Goal: Task Accomplishment & Management: Manage account settings

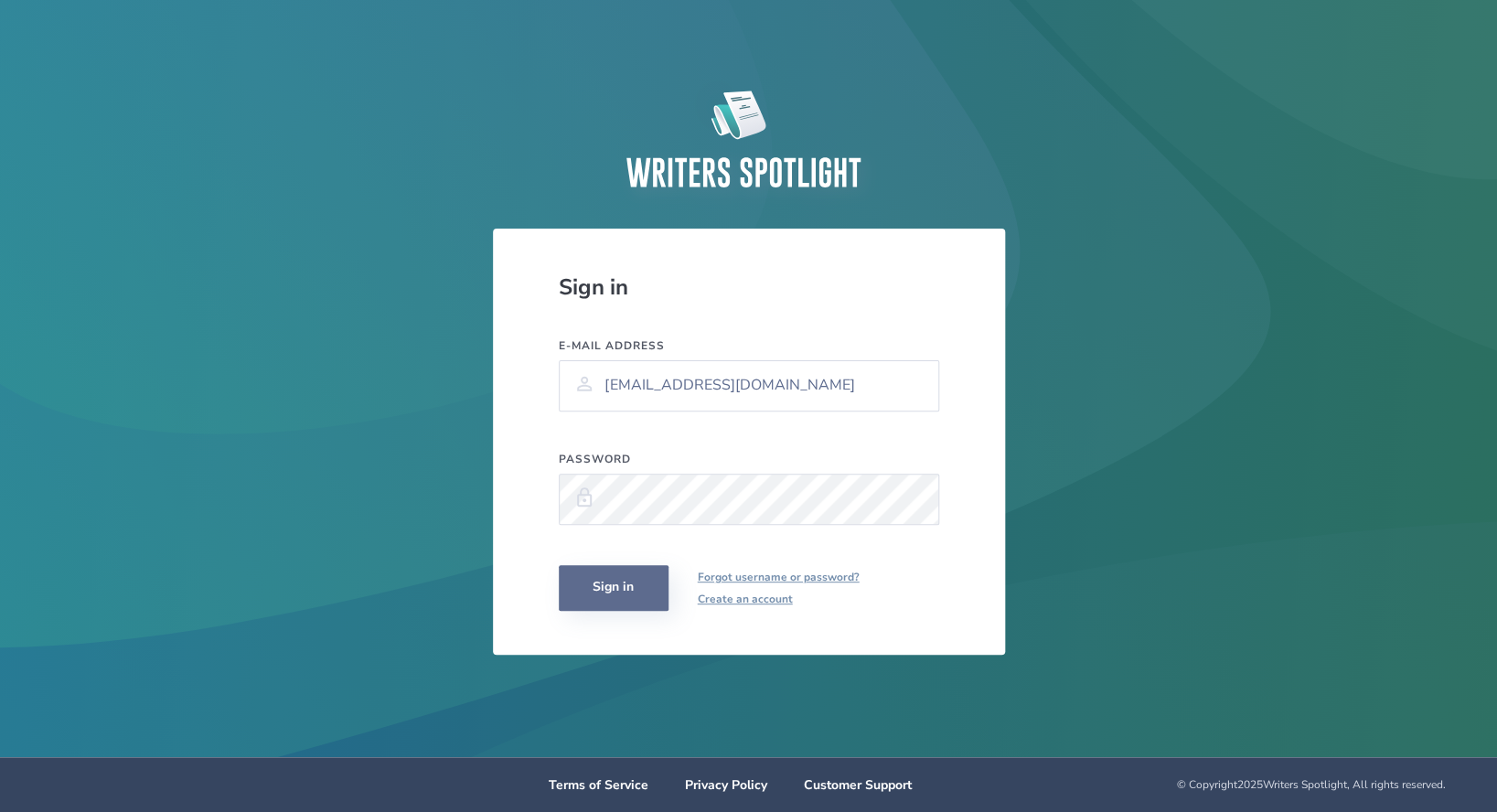
click at [594, 611] on div "Sign in E-mail address [EMAIL_ADDRESS][DOMAIN_NAME] Password Sign in Forgot use…" at bounding box center [748, 441] width 512 height 426
click at [615, 583] on button "Sign in" at bounding box center [614, 588] width 110 height 45
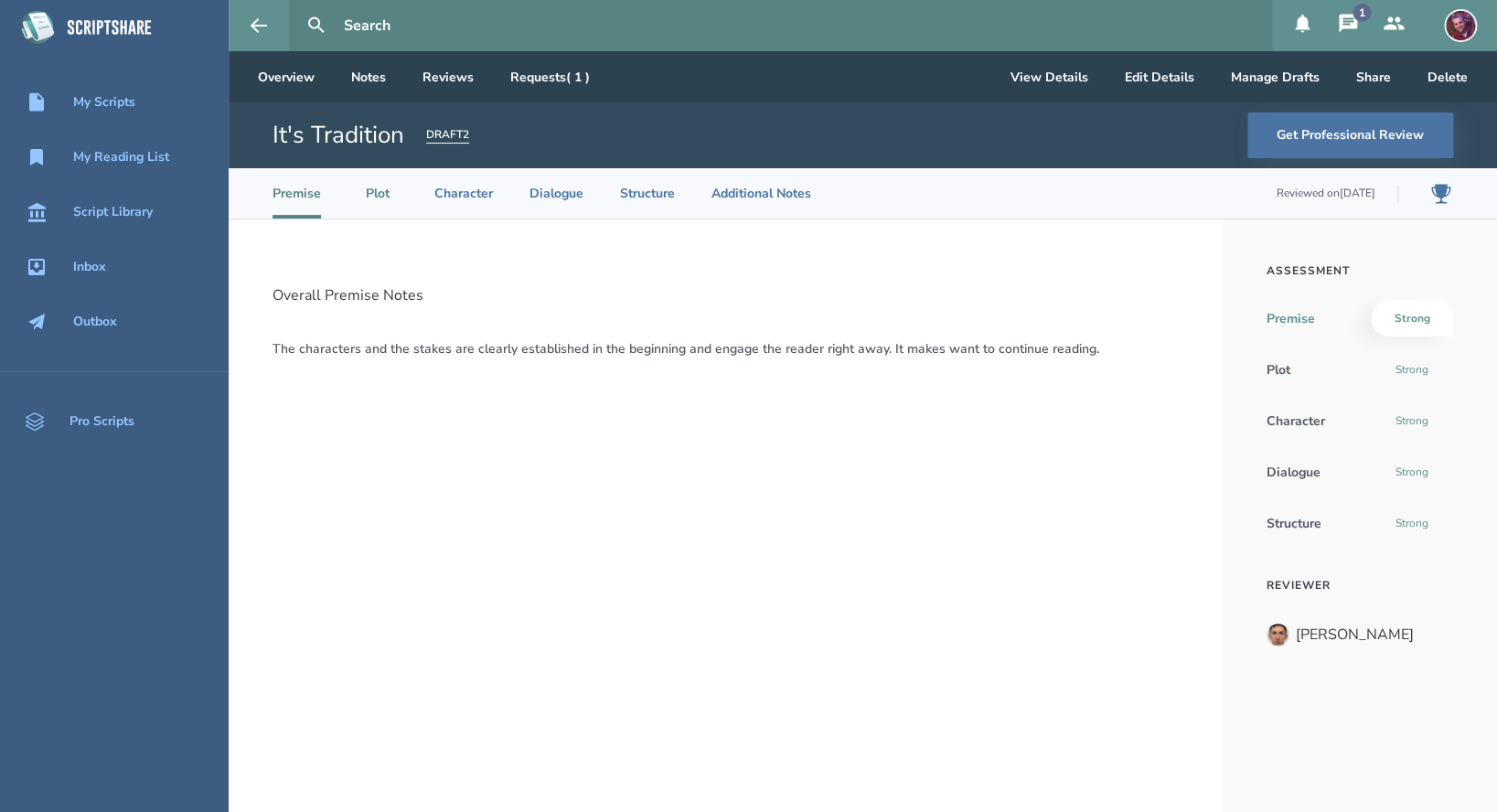
click at [393, 196] on li "Plot" at bounding box center [378, 193] width 41 height 50
click at [280, 198] on li "Premise" at bounding box center [297, 193] width 48 height 50
click at [462, 191] on li "Character" at bounding box center [463, 193] width 58 height 50
click at [552, 190] on li "Dialogue" at bounding box center [556, 193] width 54 height 50
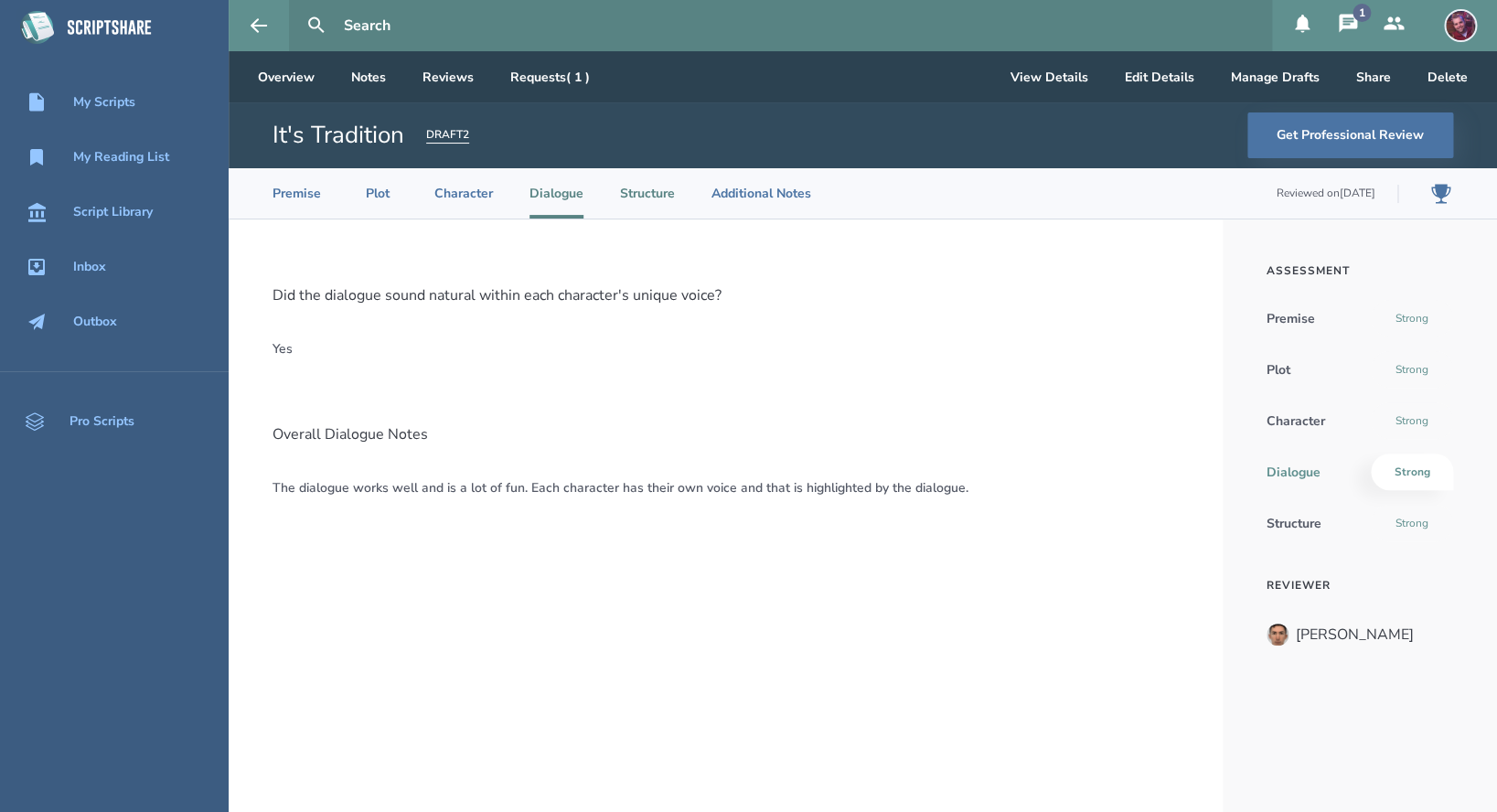
click at [637, 191] on li "Structure" at bounding box center [647, 193] width 55 height 50
click at [757, 190] on li "Additional Notes" at bounding box center [761, 193] width 100 height 50
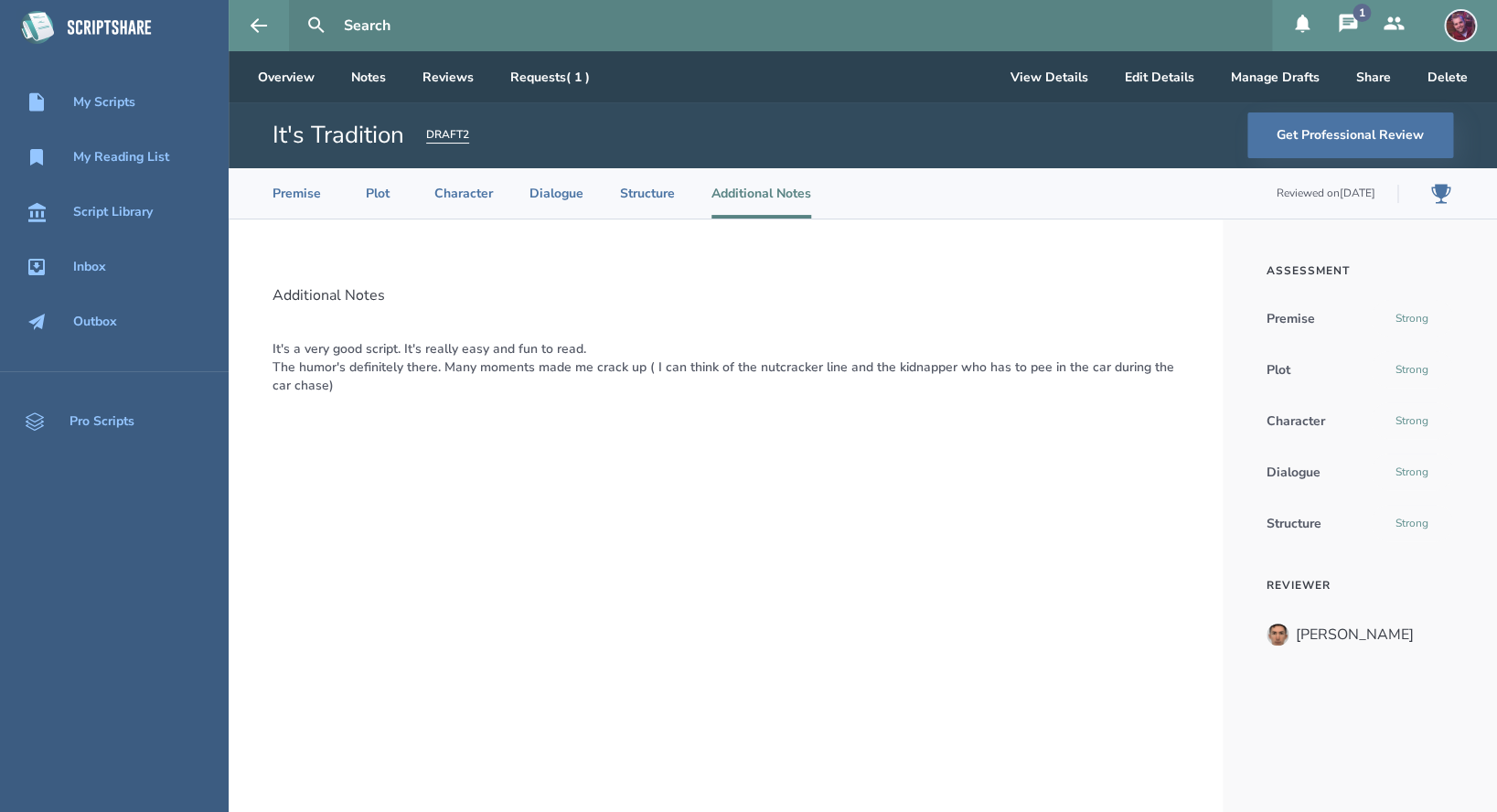
click at [1354, 25] on icon at bounding box center [1348, 23] width 18 height 18
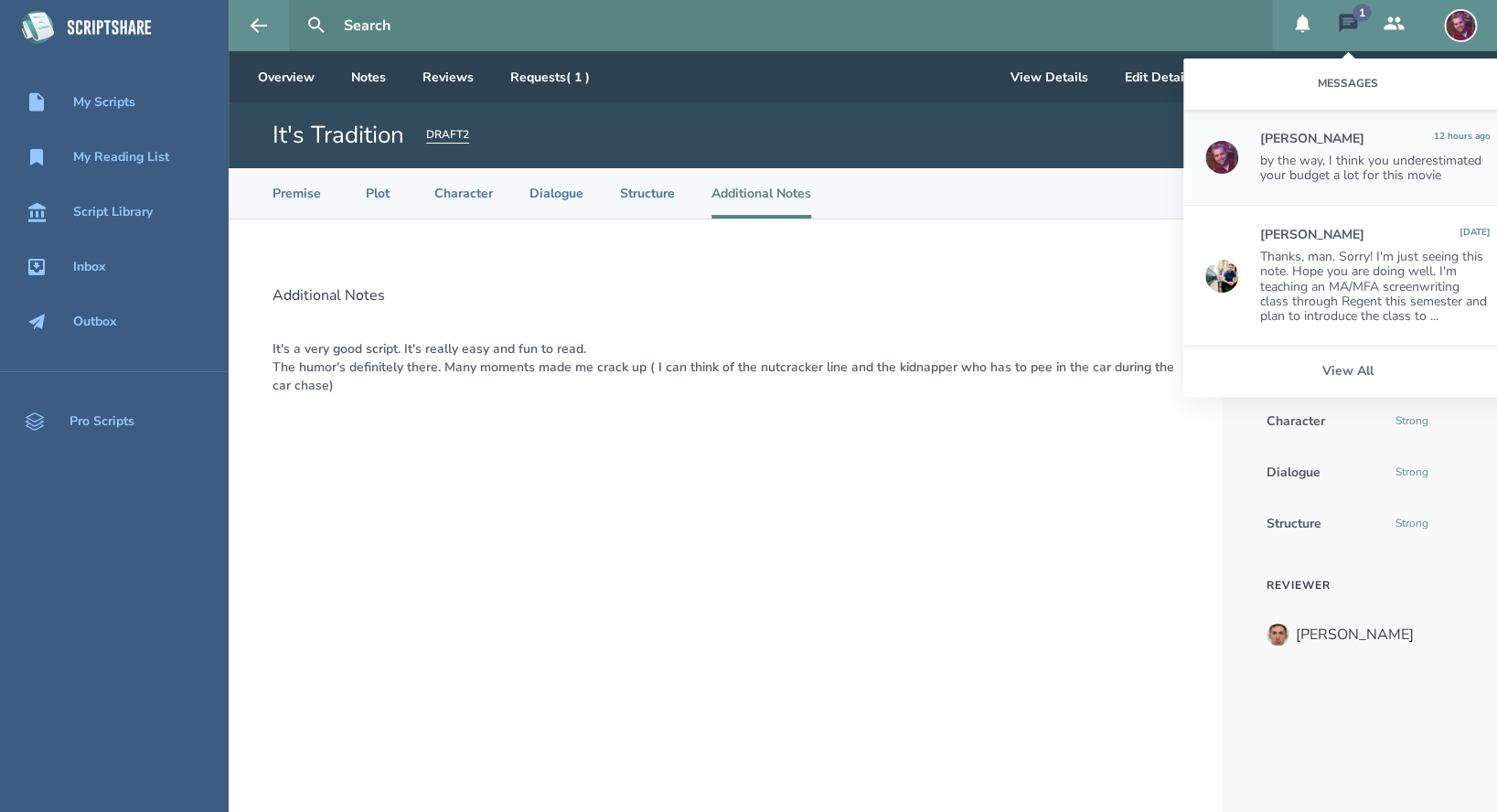
click at [1393, 170] on div "by the way, I think you underestimated your budget a lot for this movie" at bounding box center [1375, 168] width 230 height 30
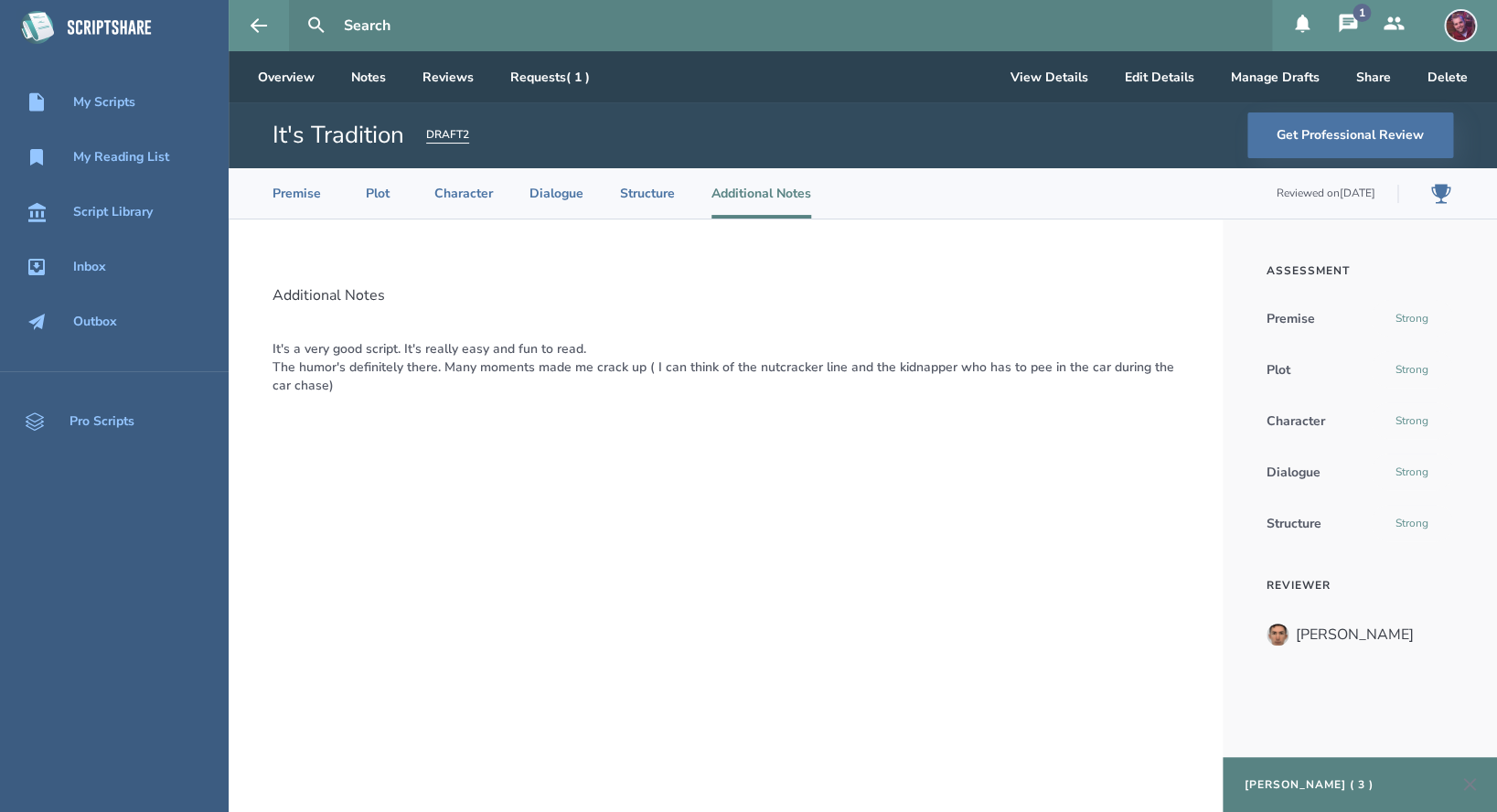
click at [1300, 782] on div "Louis Delassault ( 3 )" at bounding box center [1309, 784] width 129 height 15
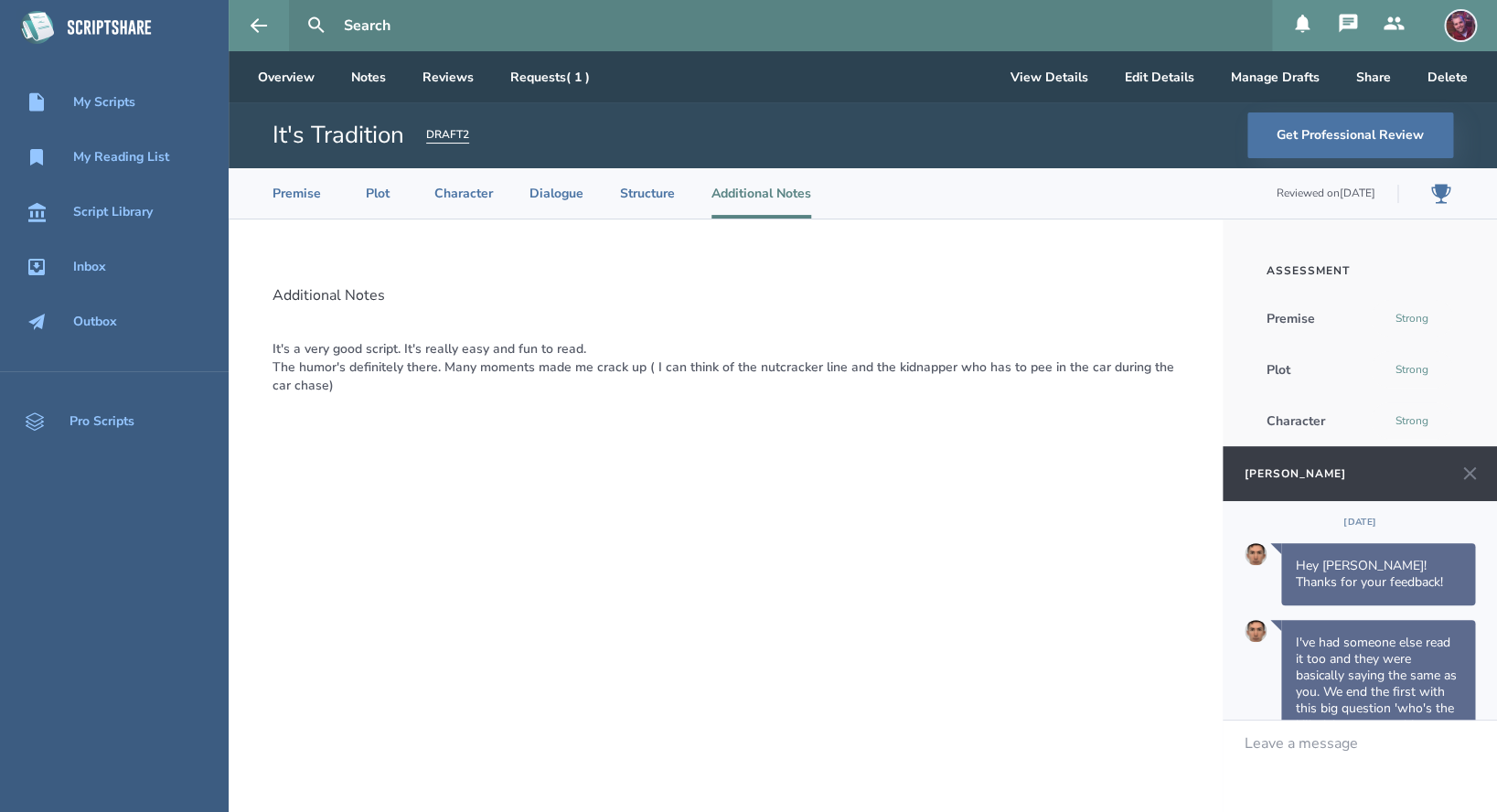
scroll to position [1349, 0]
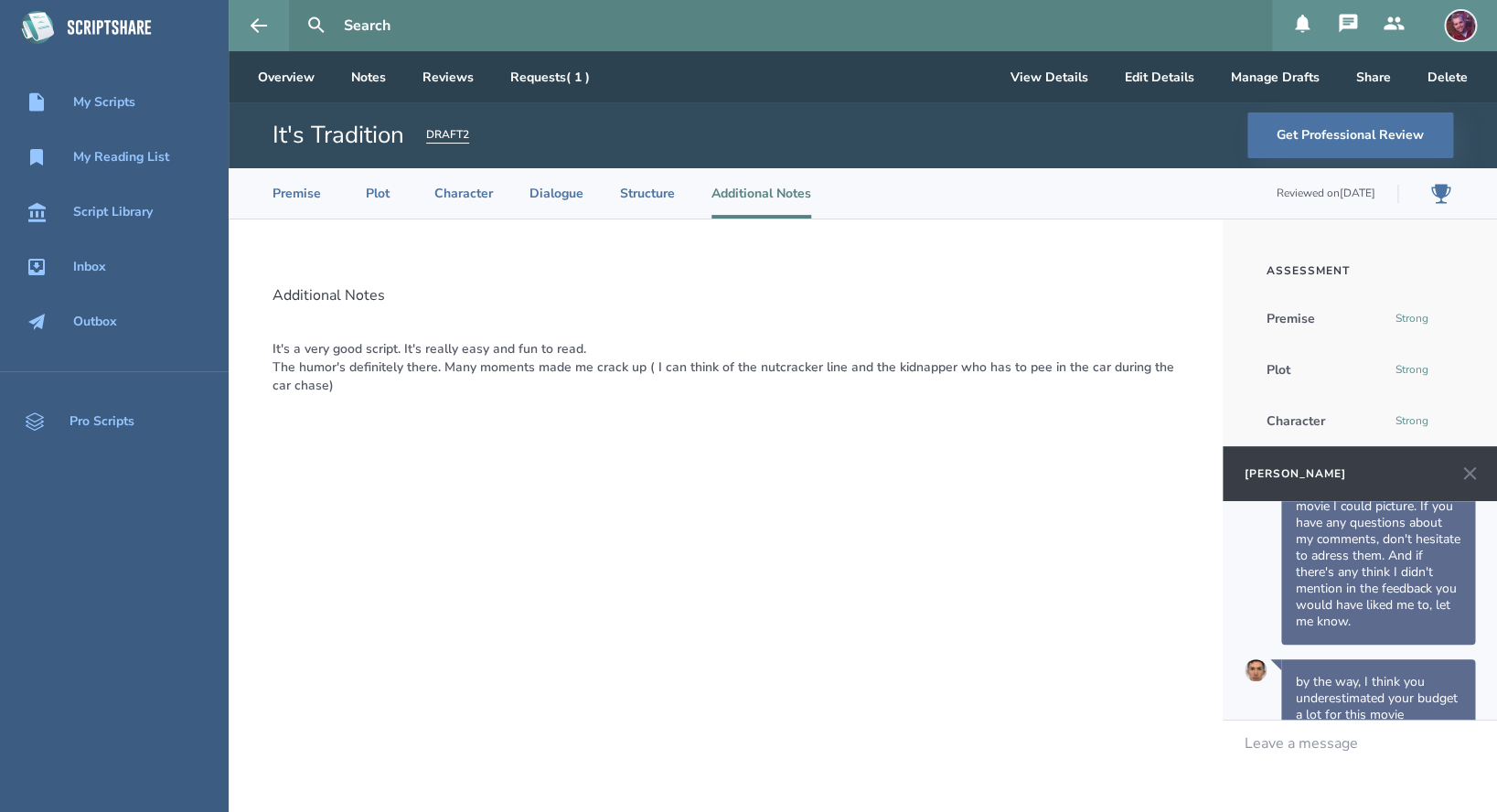
click at [1348, 11] on button at bounding box center [1347, 25] width 45 height 51
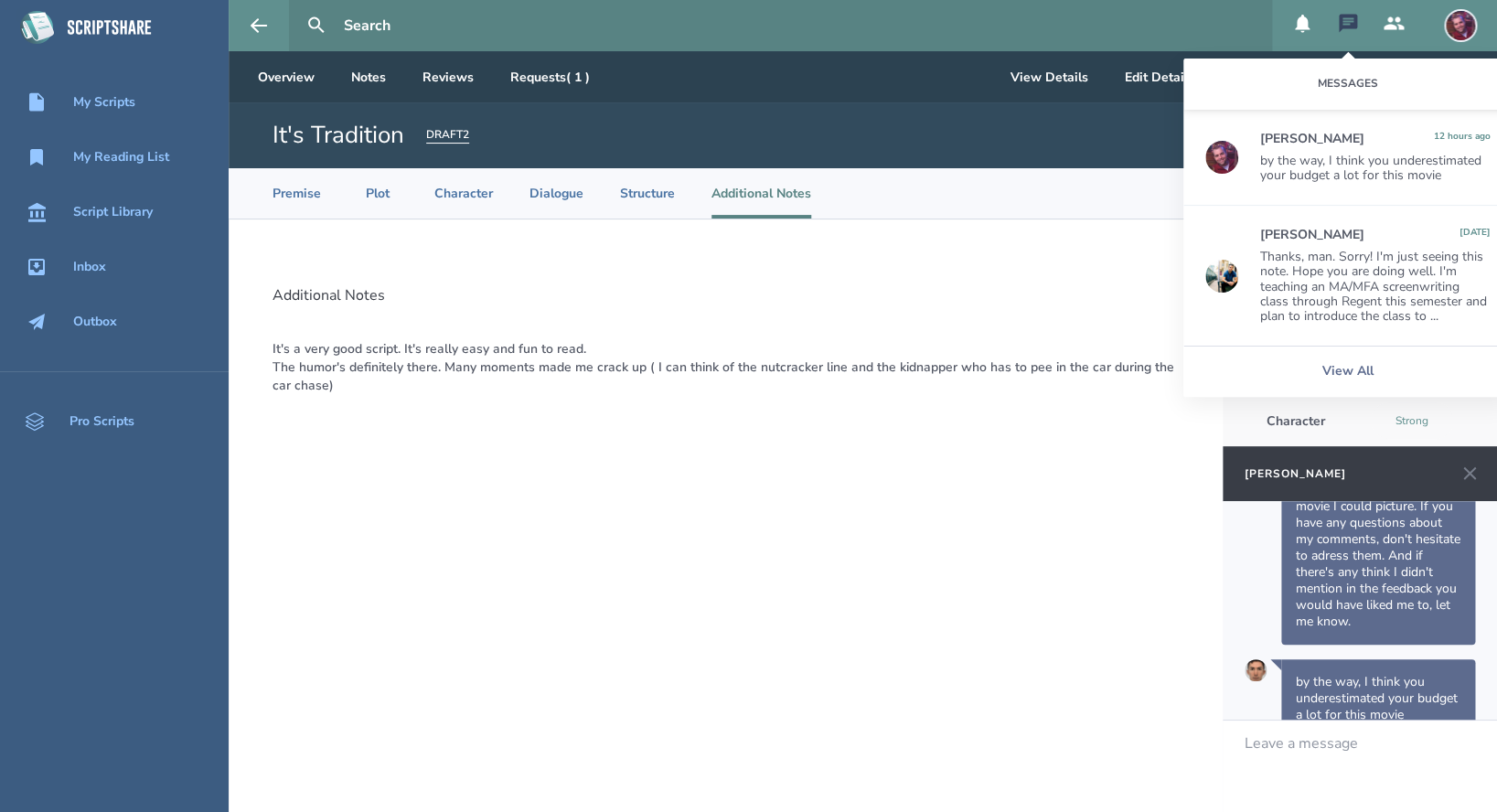
click at [1231, 157] on img at bounding box center [1222, 157] width 33 height 33
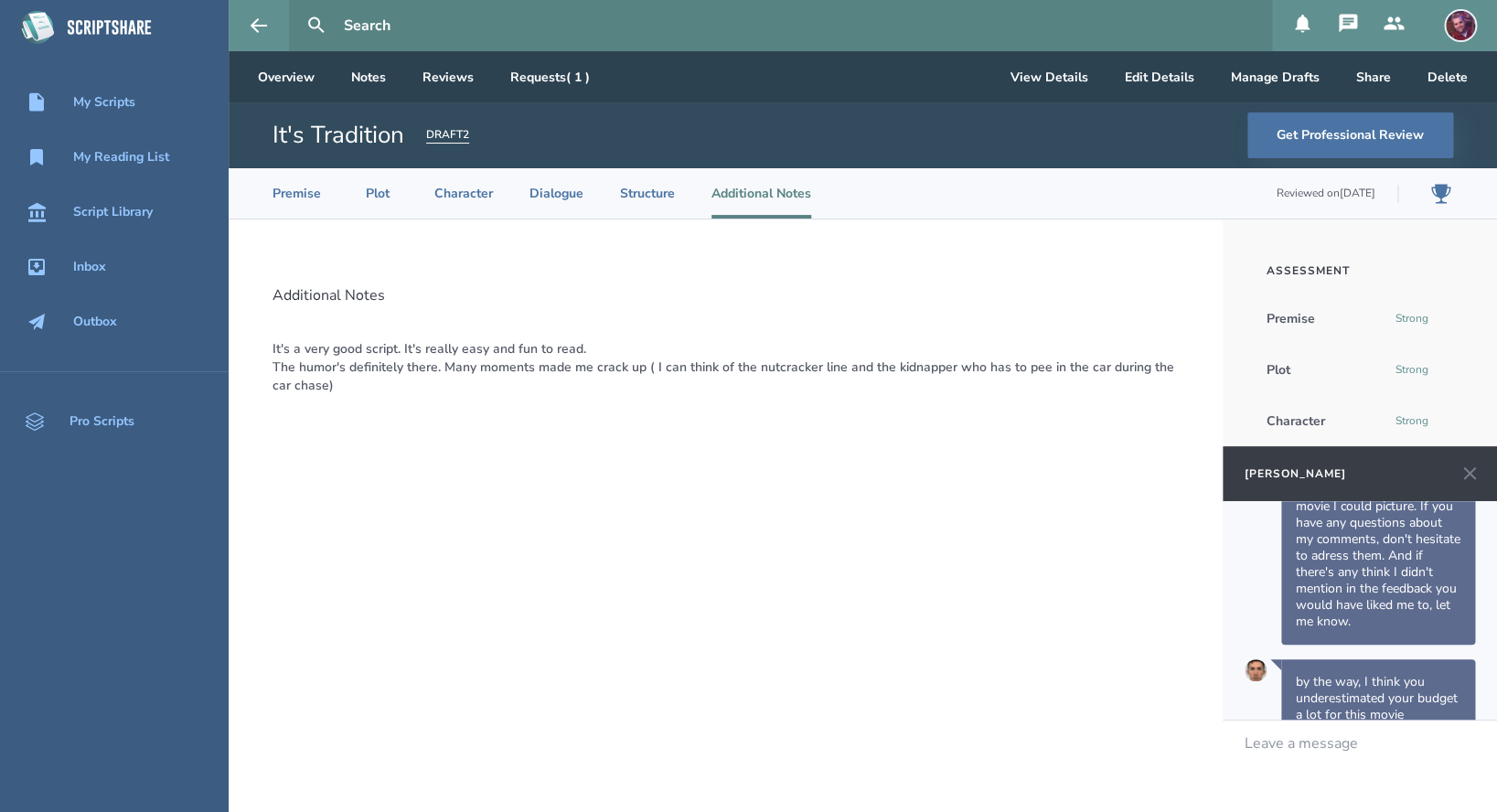
click at [1077, 476] on div "Additional Notes It's a very good script. It's really easy and fun to read. The…" at bounding box center [725, 515] width 994 height 592
click at [1478, 470] on icon at bounding box center [1469, 474] width 22 height 22
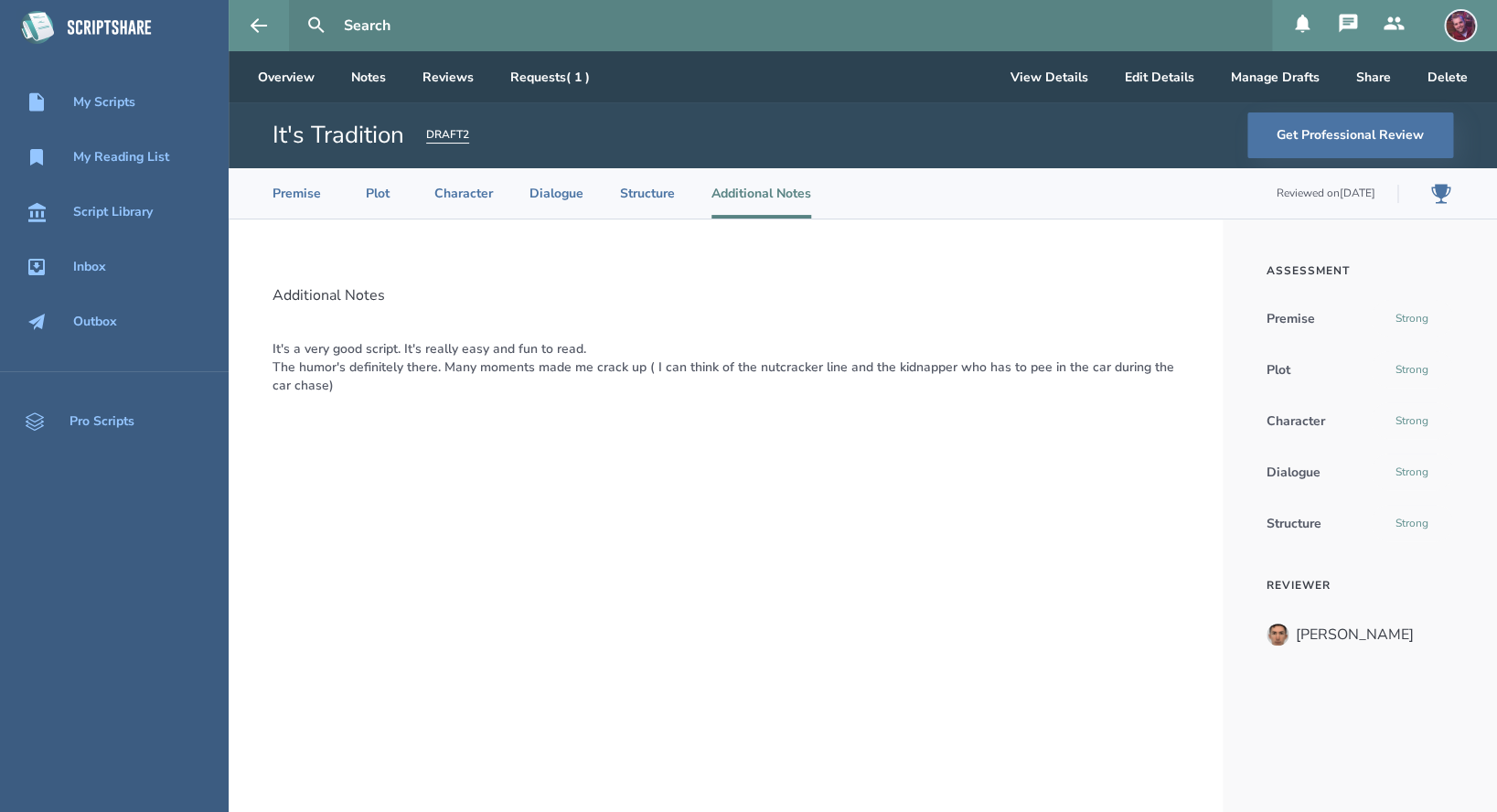
click at [1348, 19] on icon at bounding box center [1348, 24] width 22 height 22
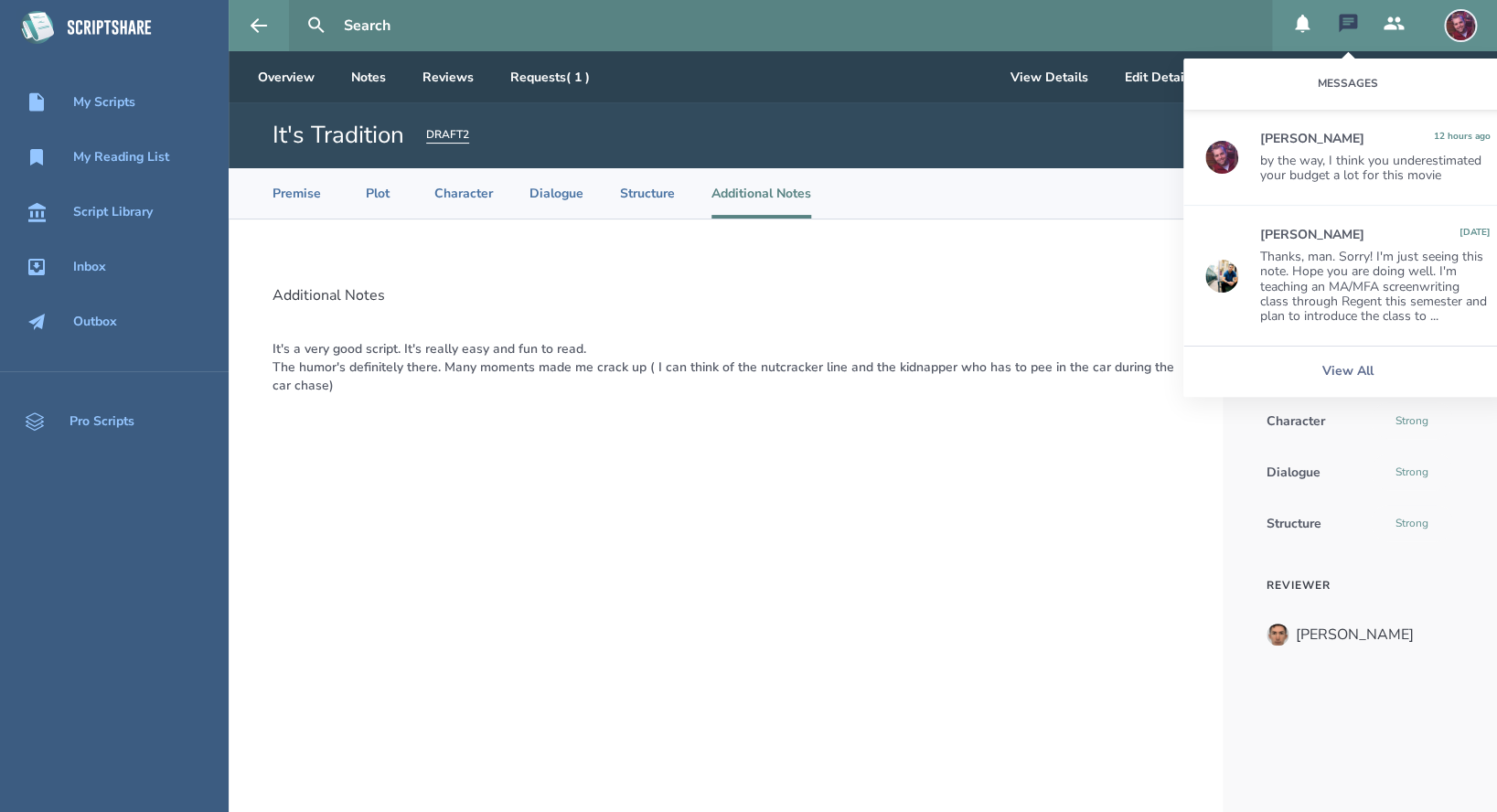
click at [1392, 160] on div "by the way, I think you underestimated your budget a lot for this movie" at bounding box center [1375, 168] width 230 height 30
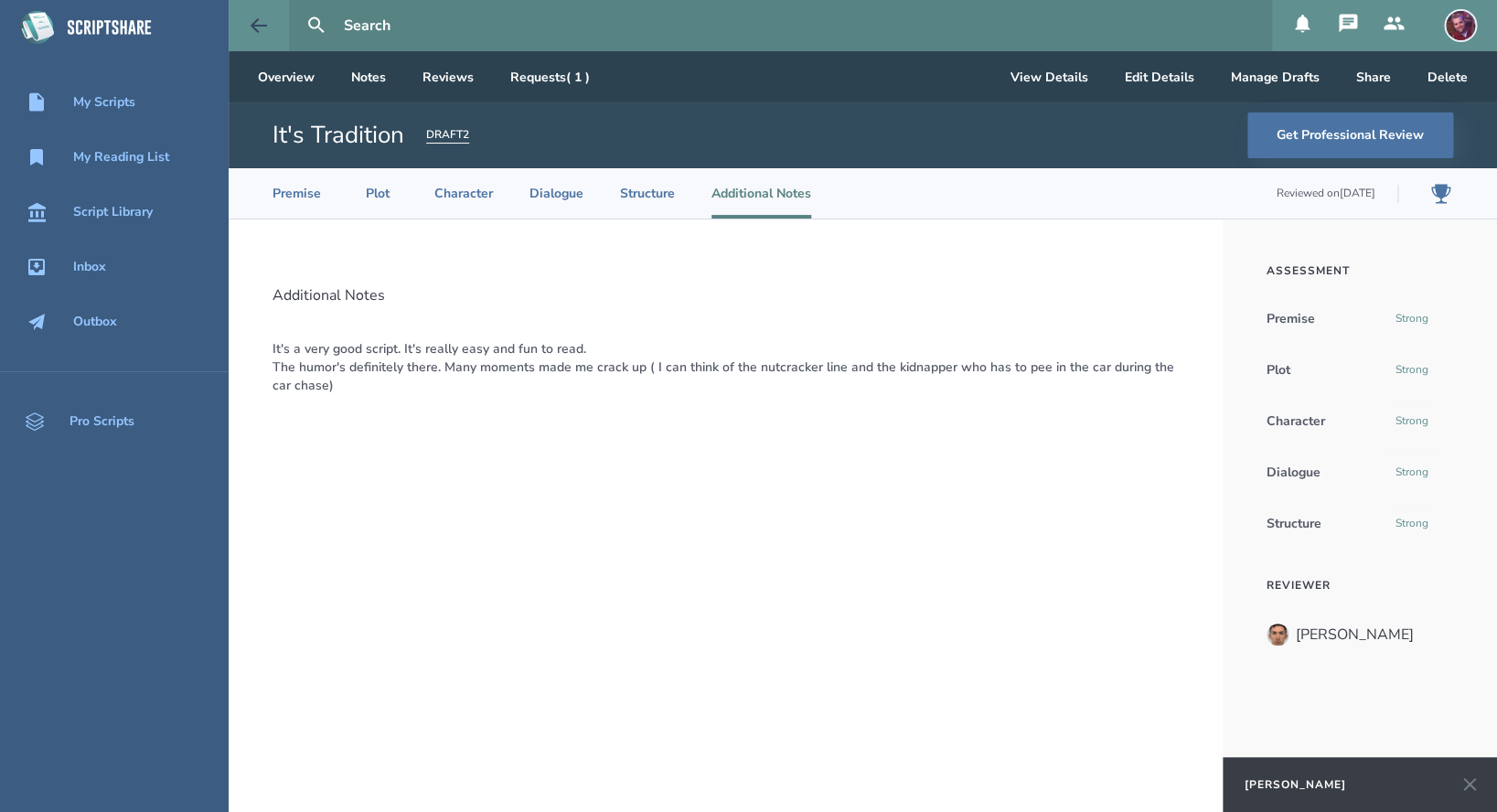
click at [276, 24] on button at bounding box center [258, 25] width 60 height 51
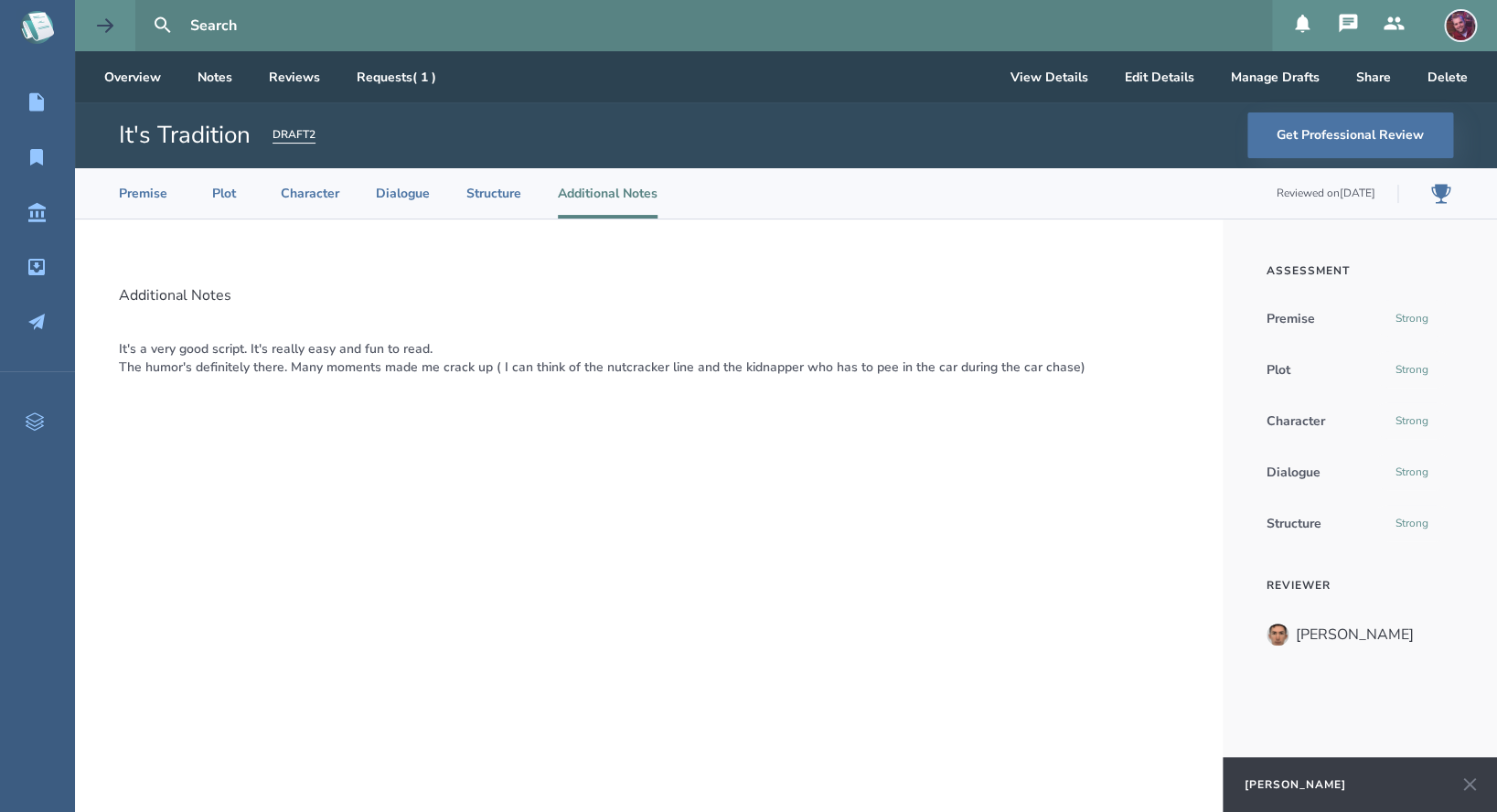
click at [127, 33] on button at bounding box center [104, 25] width 60 height 51
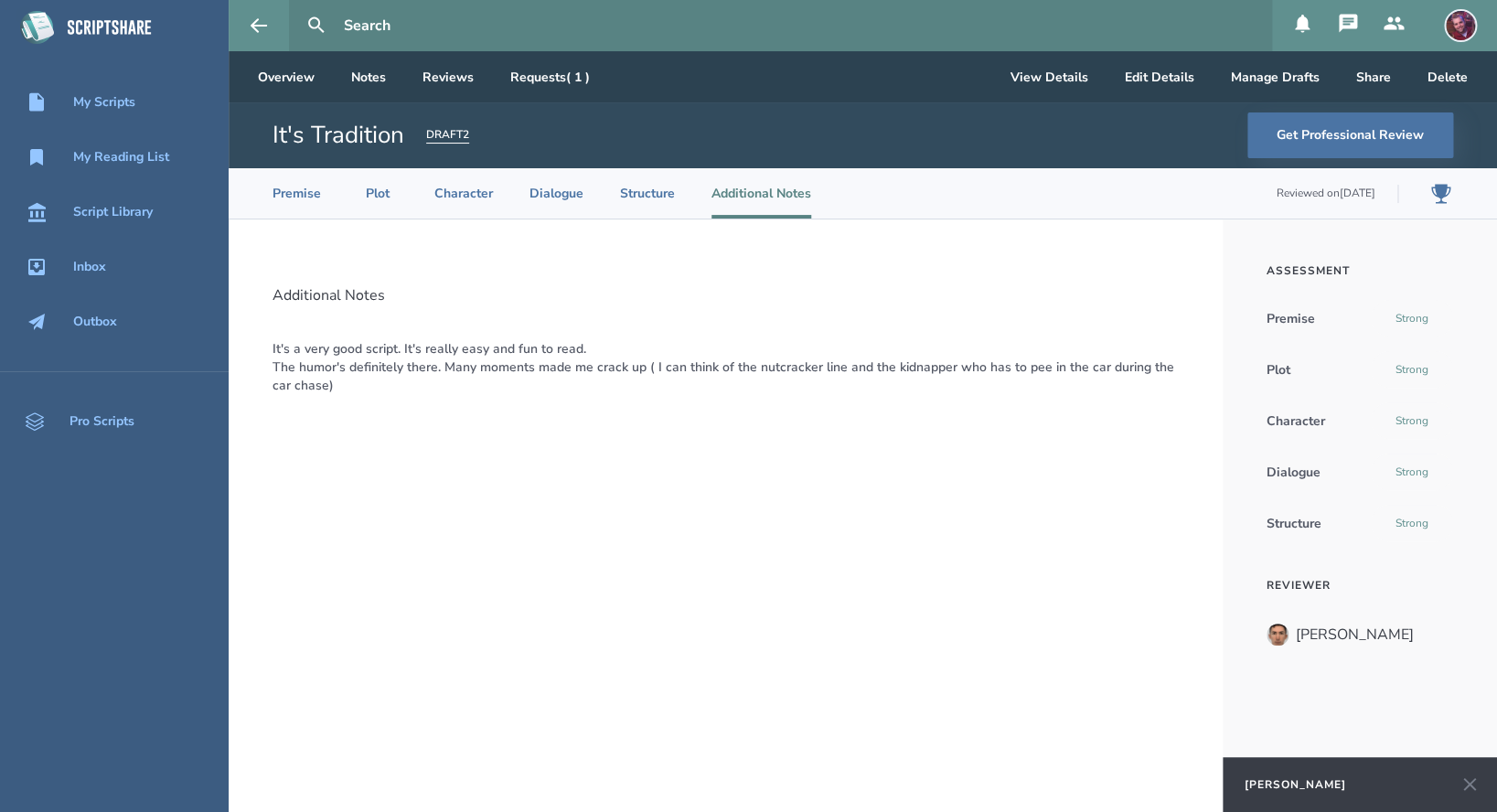
click at [1344, 20] on icon at bounding box center [1348, 23] width 18 height 18
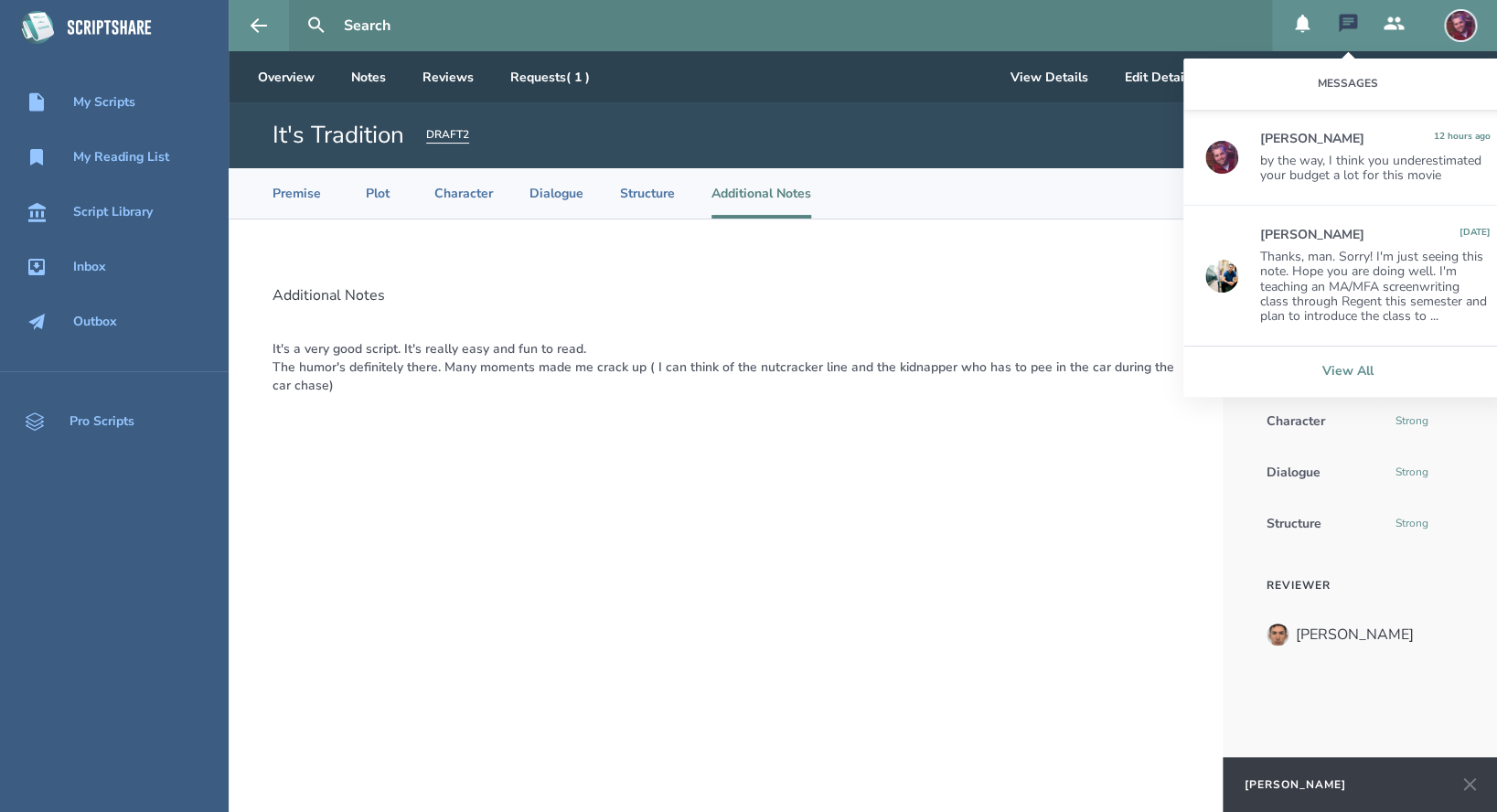
click at [1351, 364] on link "View All" at bounding box center [1348, 370] width 329 height 51
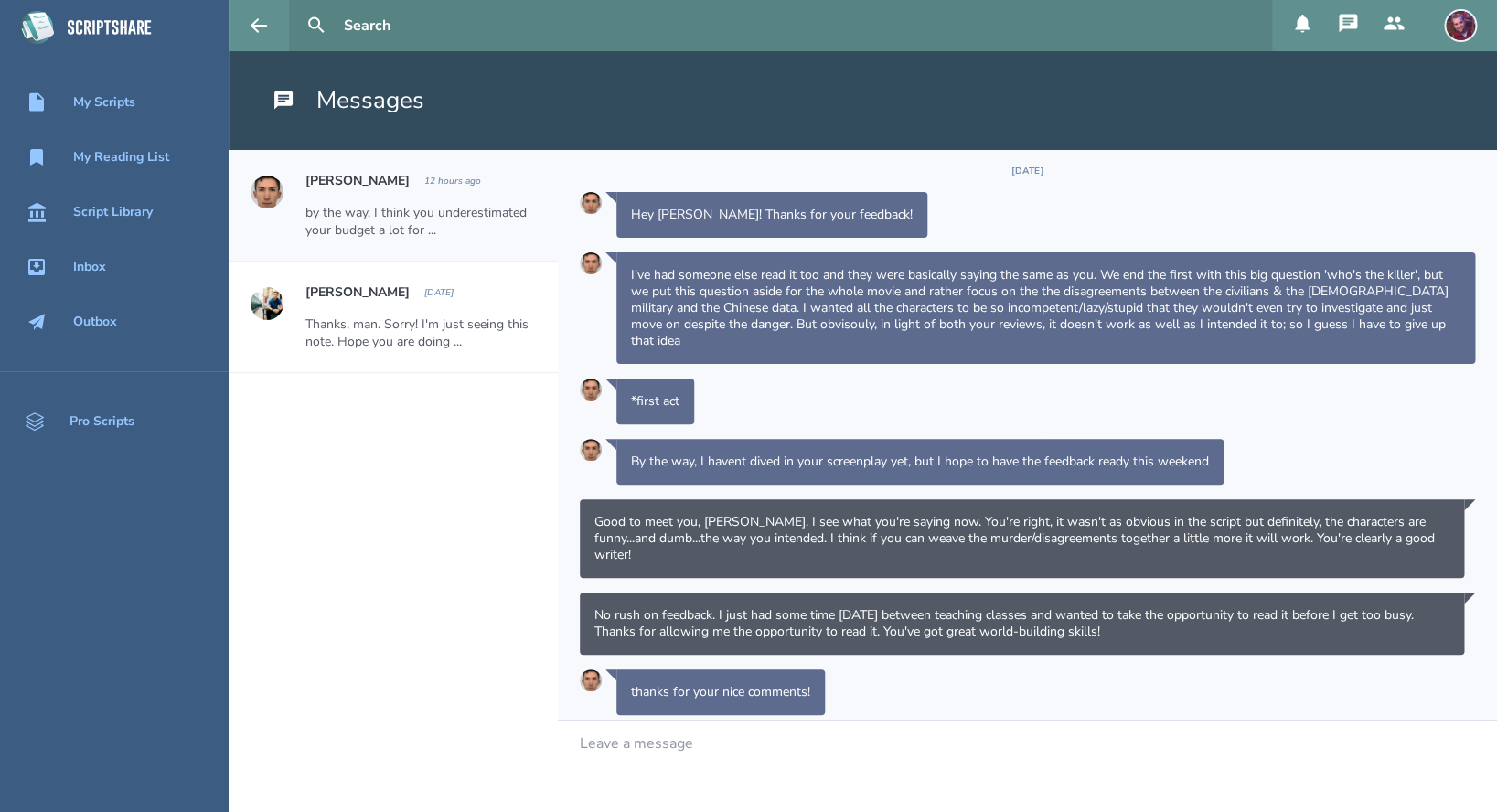
scroll to position [158, 0]
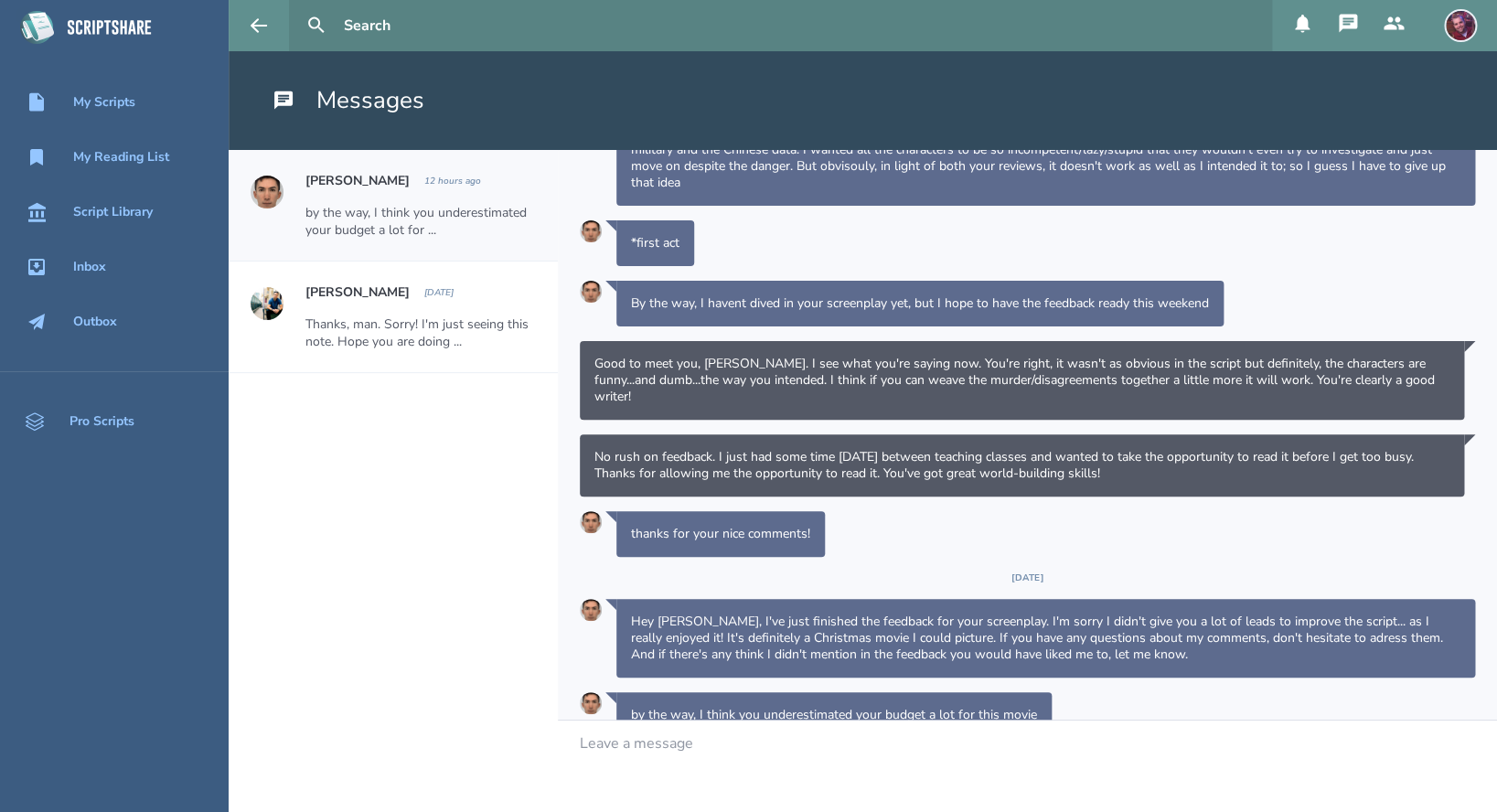
click at [416, 231] on div "by the way, I think you underestimated your budget a lot for ..." at bounding box center [420, 222] width 230 height 35
click at [399, 297] on h2 "Anthony Miguel Cantu" at bounding box center [358, 292] width 104 height 18
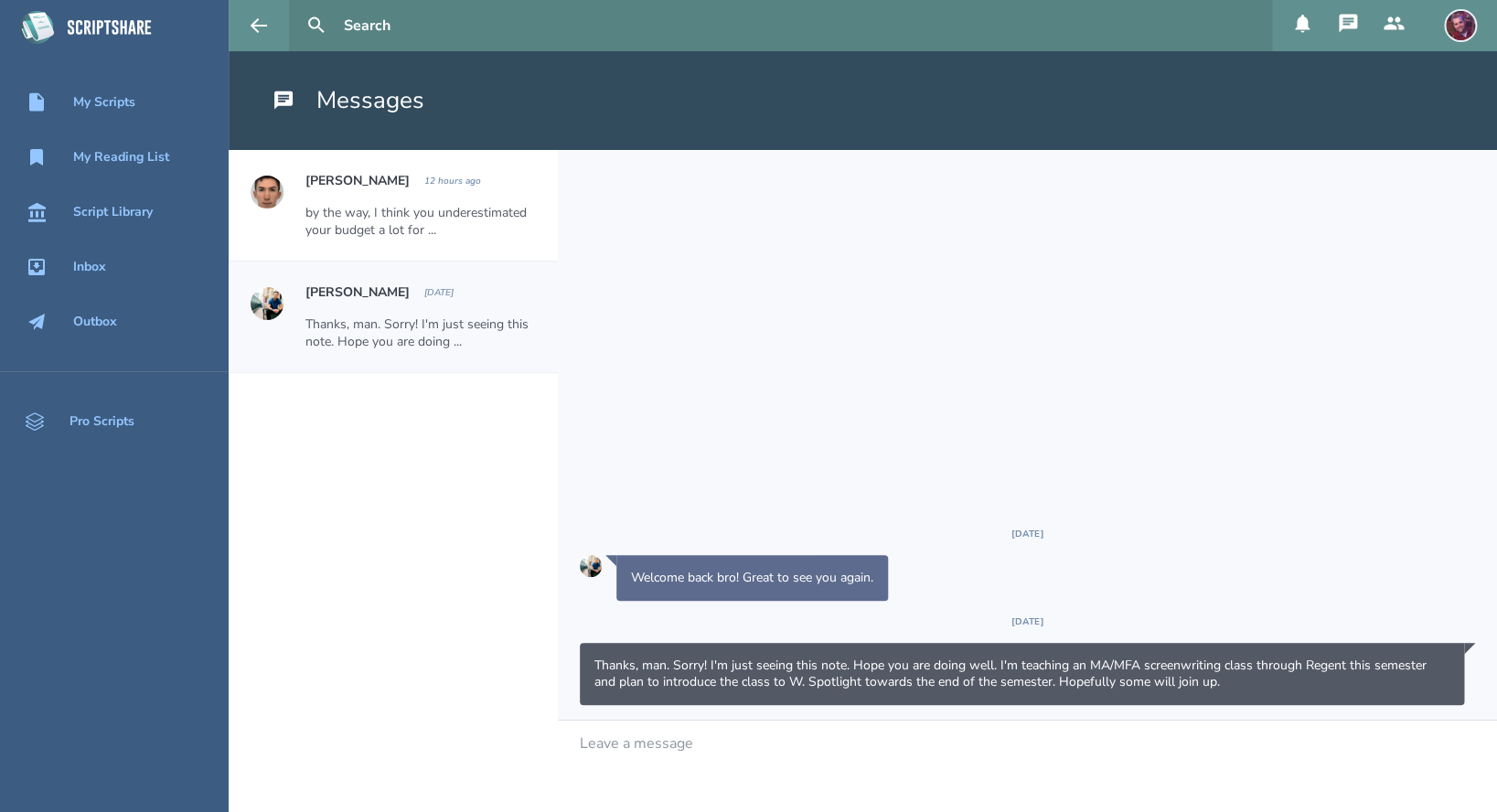
click at [405, 229] on div "by the way, I think you underestimated your budget a lot for ..." at bounding box center [420, 222] width 230 height 35
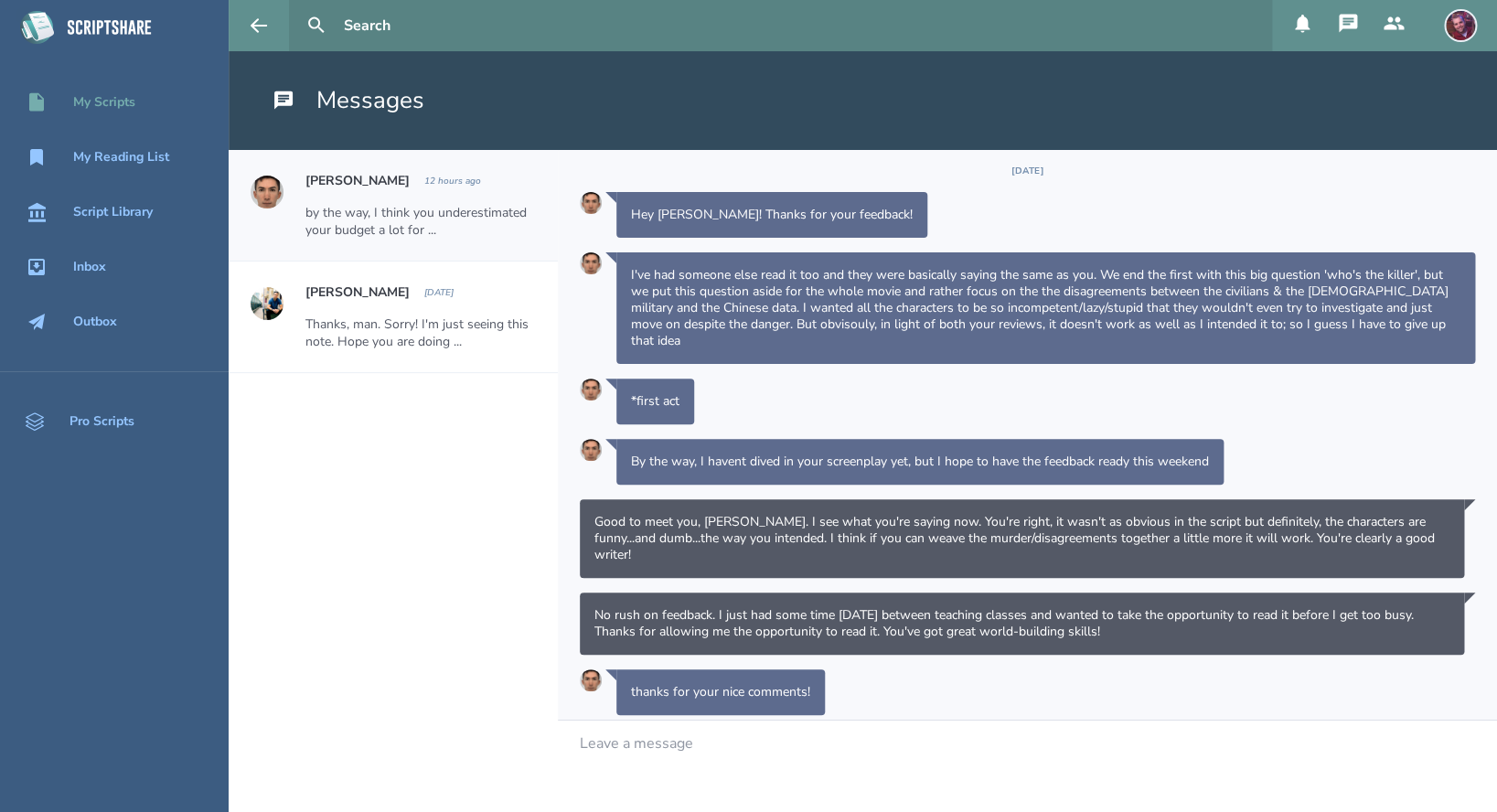
click at [97, 107] on div "My Scripts" at bounding box center [103, 103] width 62 height 15
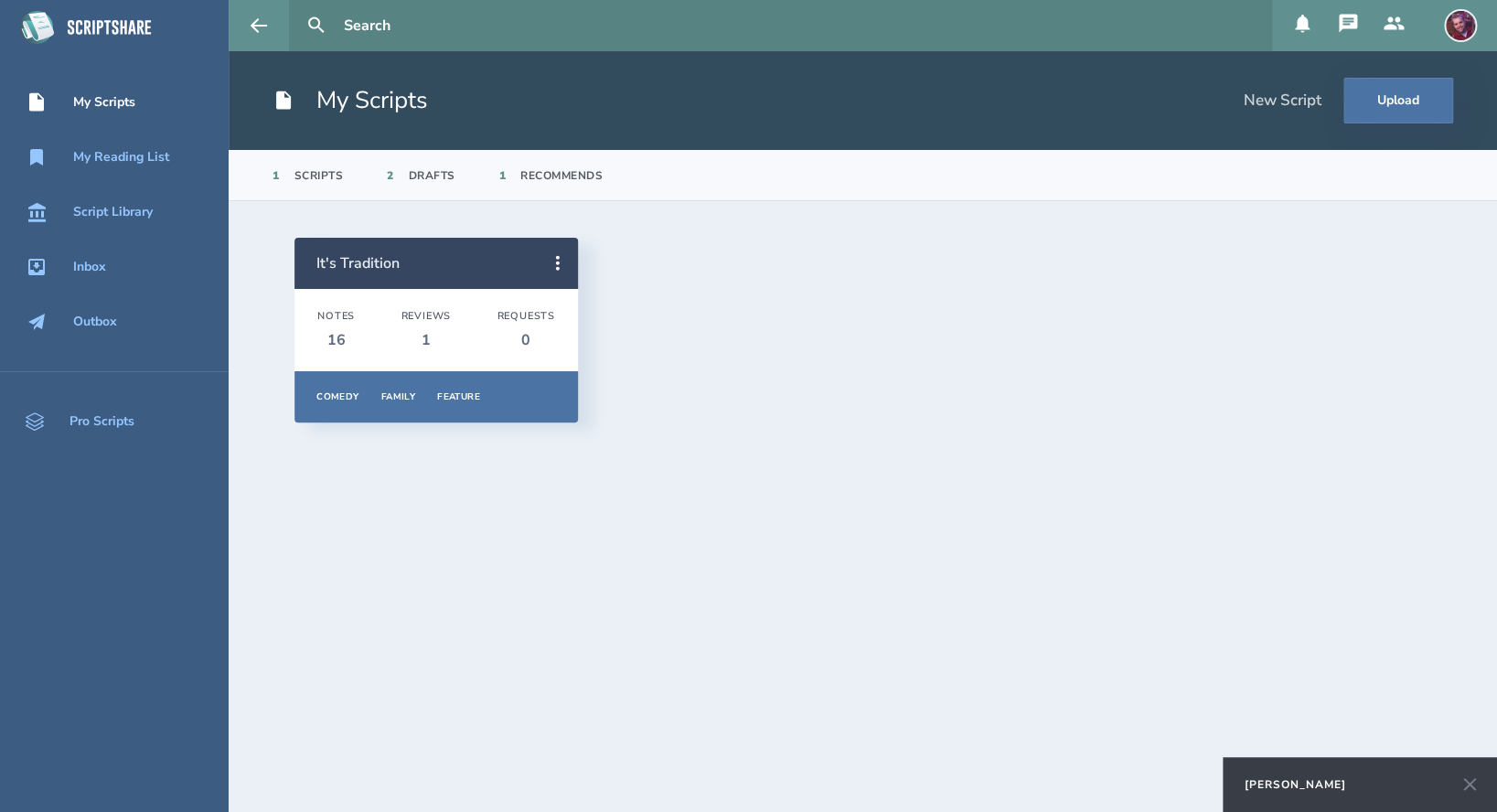
click at [351, 271] on link "It's Tradition" at bounding box center [358, 263] width 83 height 20
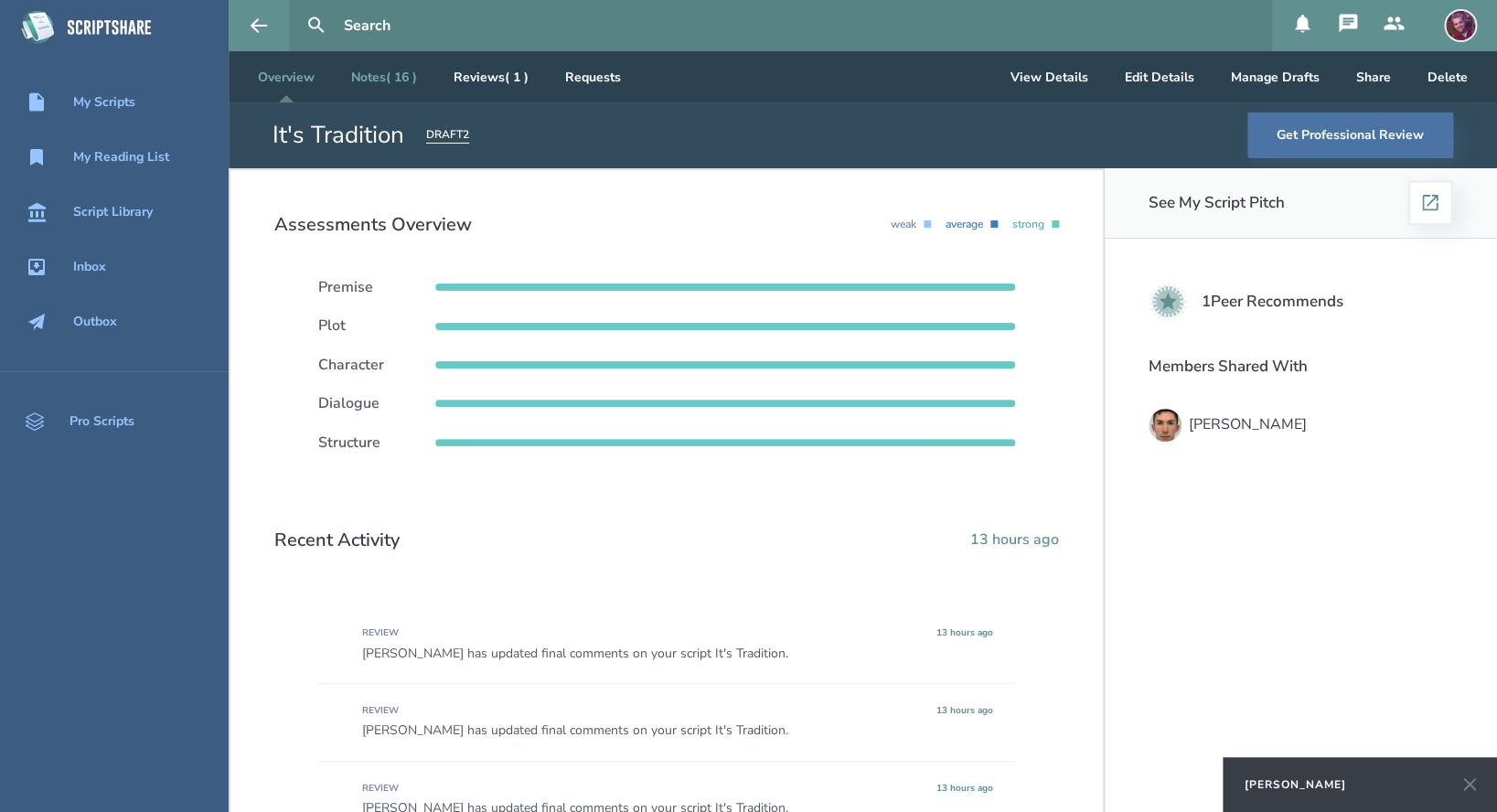
click at [384, 82] on link "Notes ( 16 )" at bounding box center [383, 76] width 95 height 51
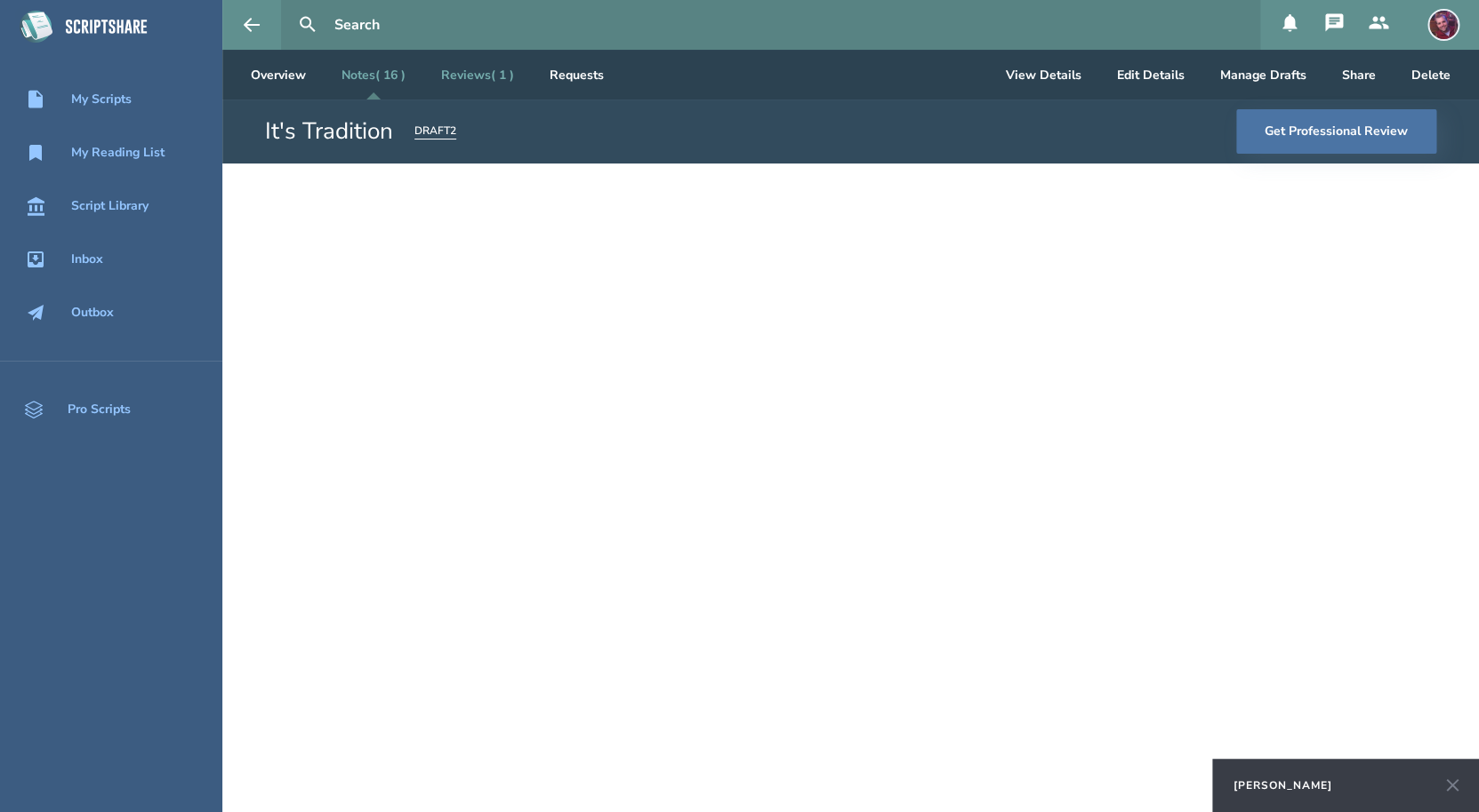
click at [499, 75] on link "Reviews ( 1 )" at bounding box center [477, 74] width 102 height 49
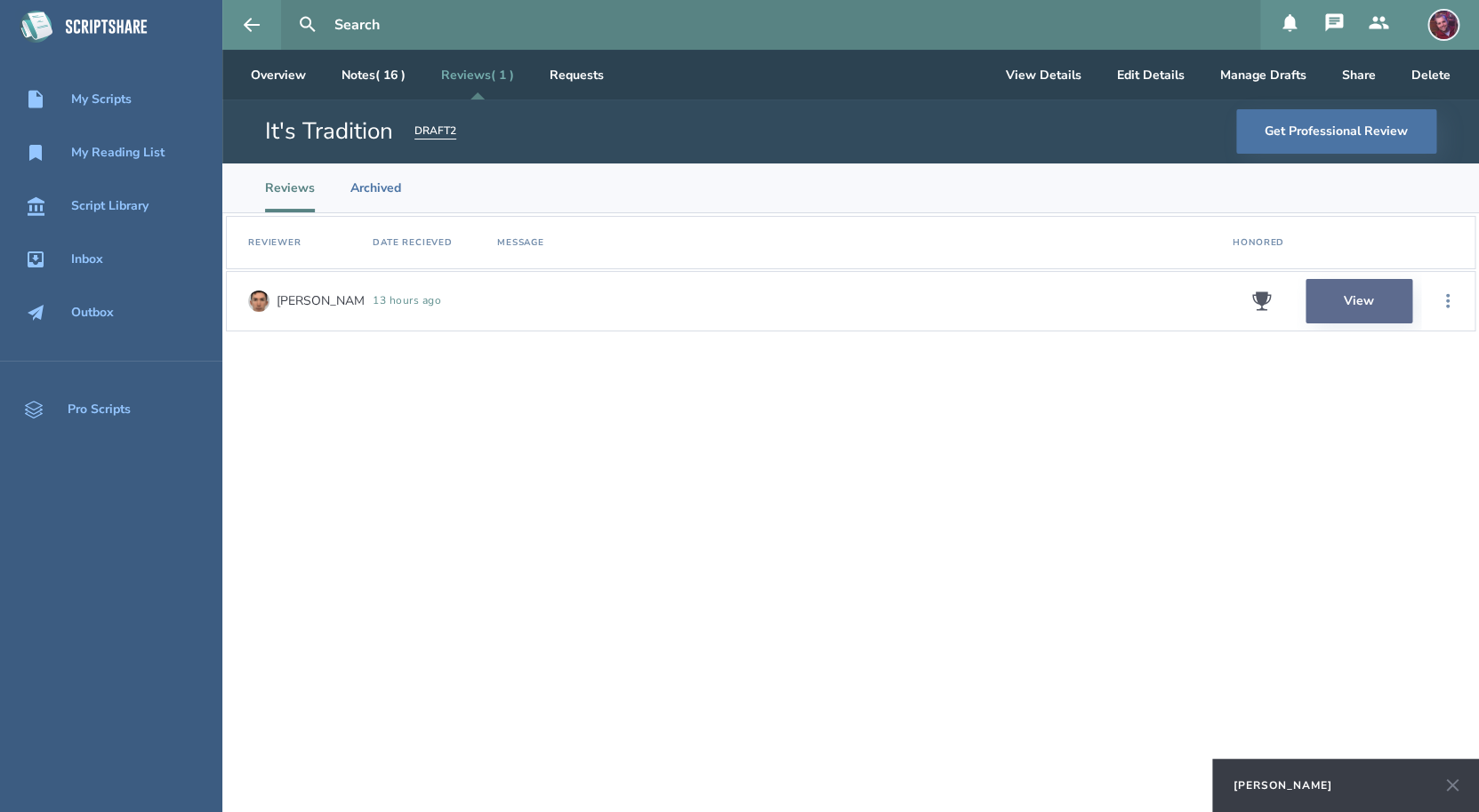
click at [1324, 302] on link "View" at bounding box center [1359, 301] width 107 height 44
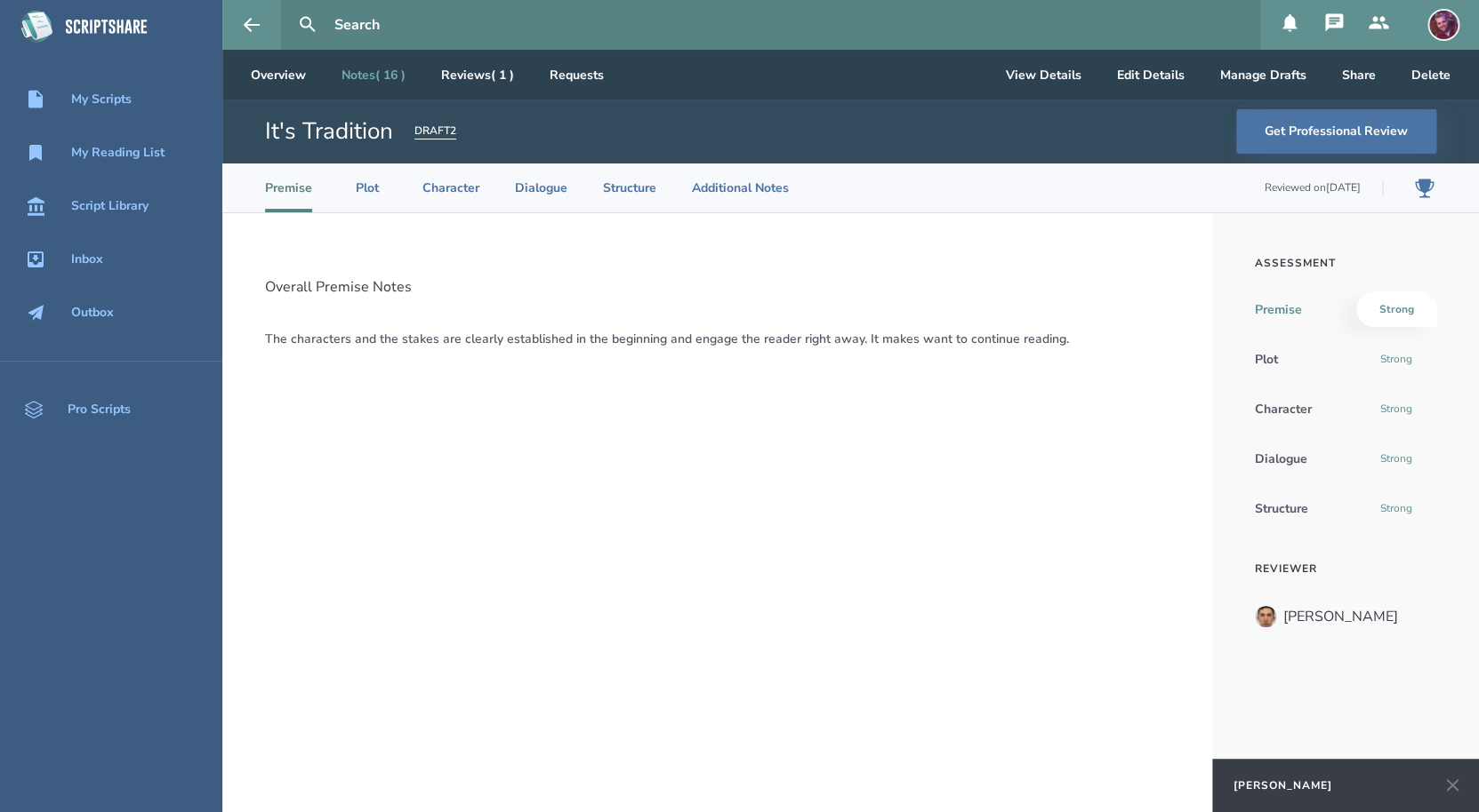
click at [366, 77] on link "Notes ( 16 )" at bounding box center [373, 74] width 93 height 49
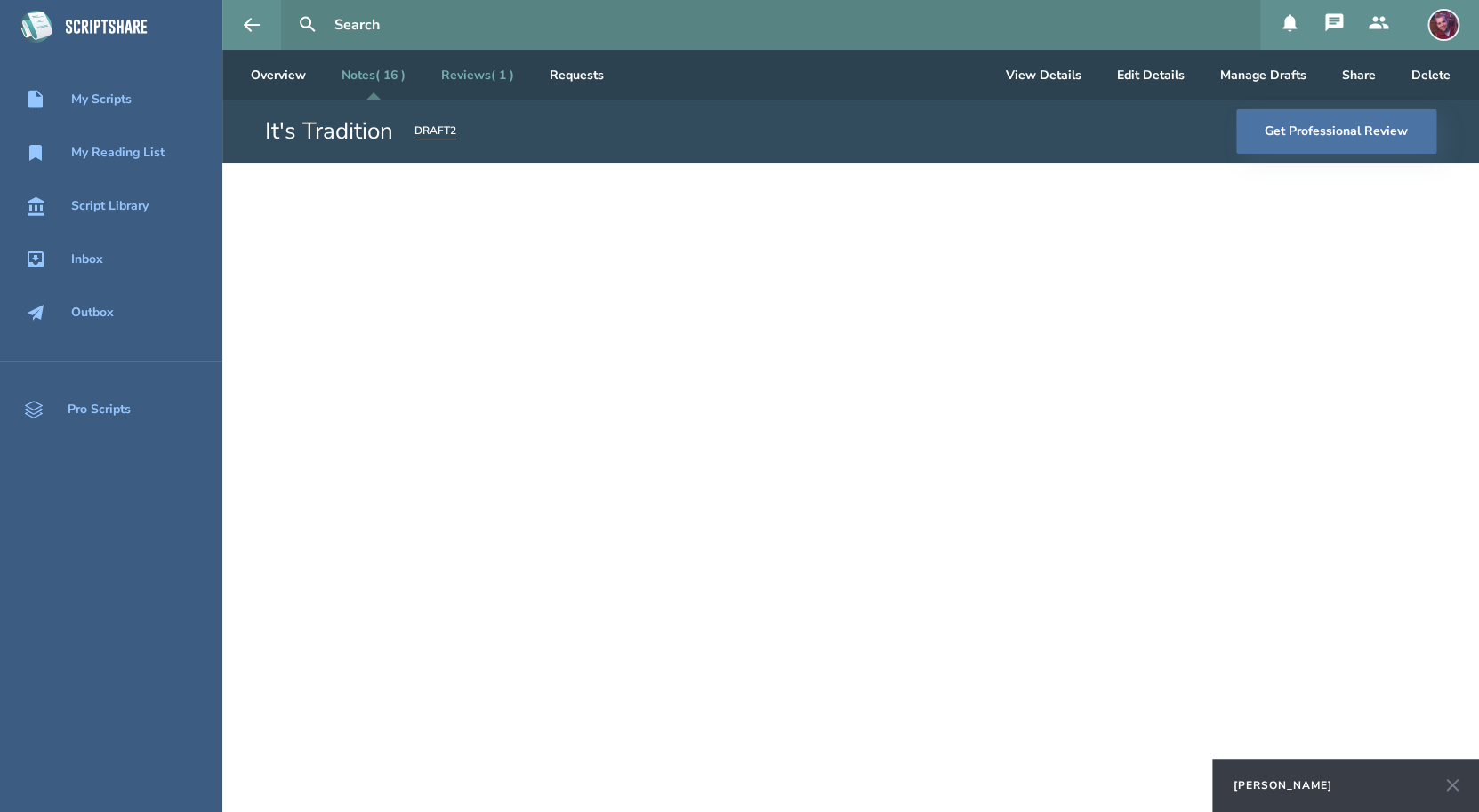
click at [483, 77] on link "Reviews ( 1 )" at bounding box center [477, 74] width 102 height 49
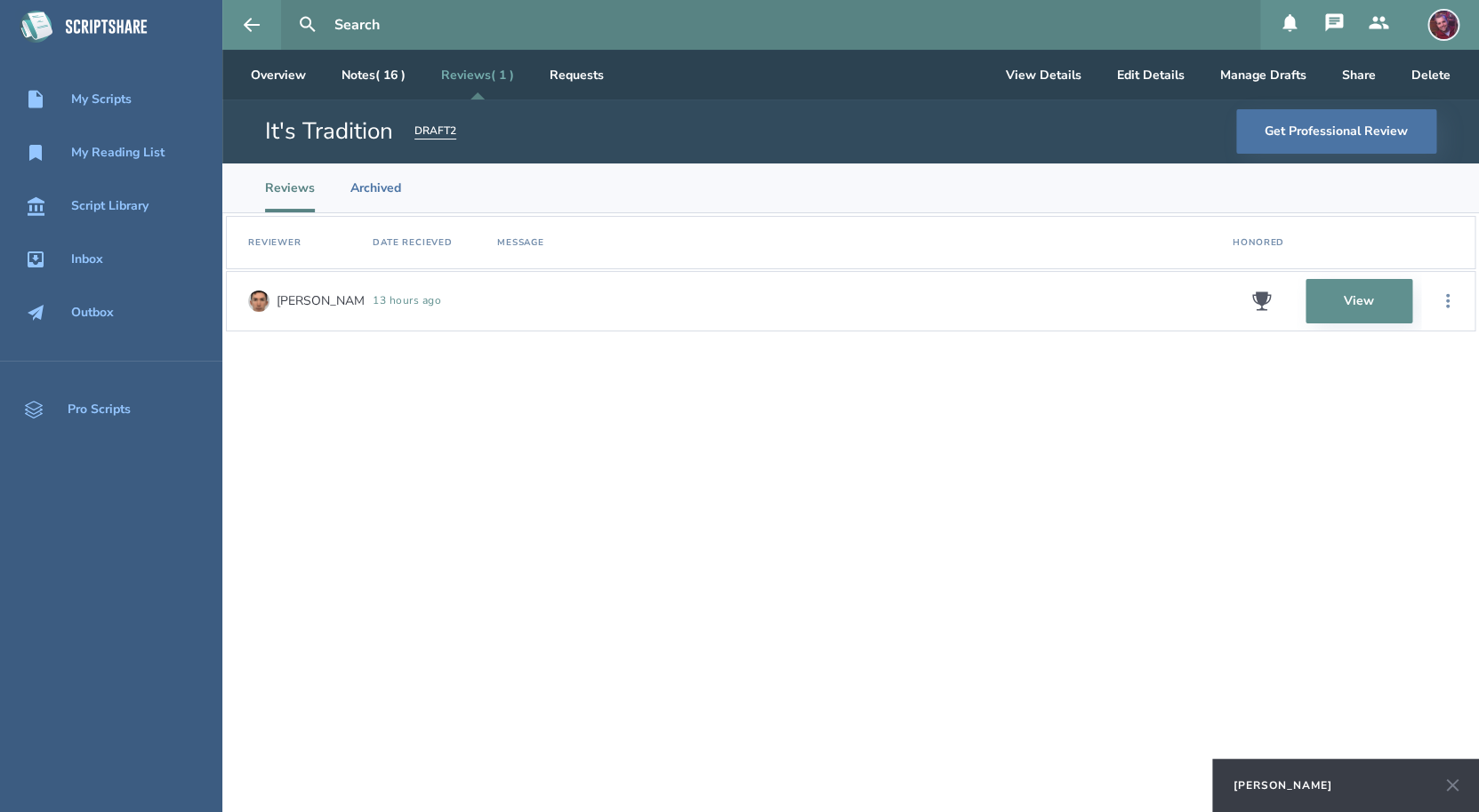
click at [1269, 302] on icon at bounding box center [1261, 302] width 22 height 22
click at [1333, 21] on icon at bounding box center [1333, 22] width 18 height 18
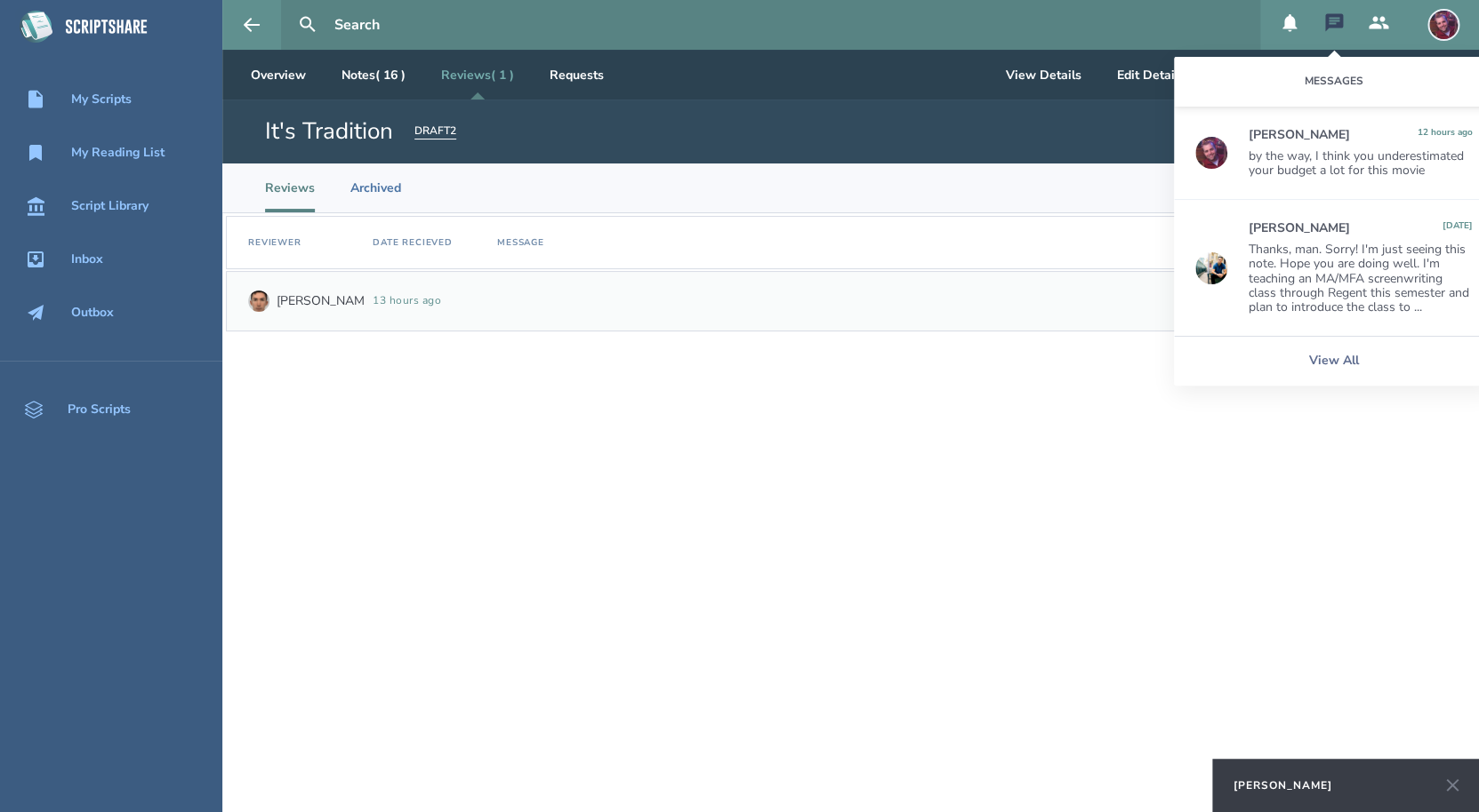
click at [1317, 128] on div "[PERSON_NAME]" at bounding box center [1298, 136] width 102 height 14
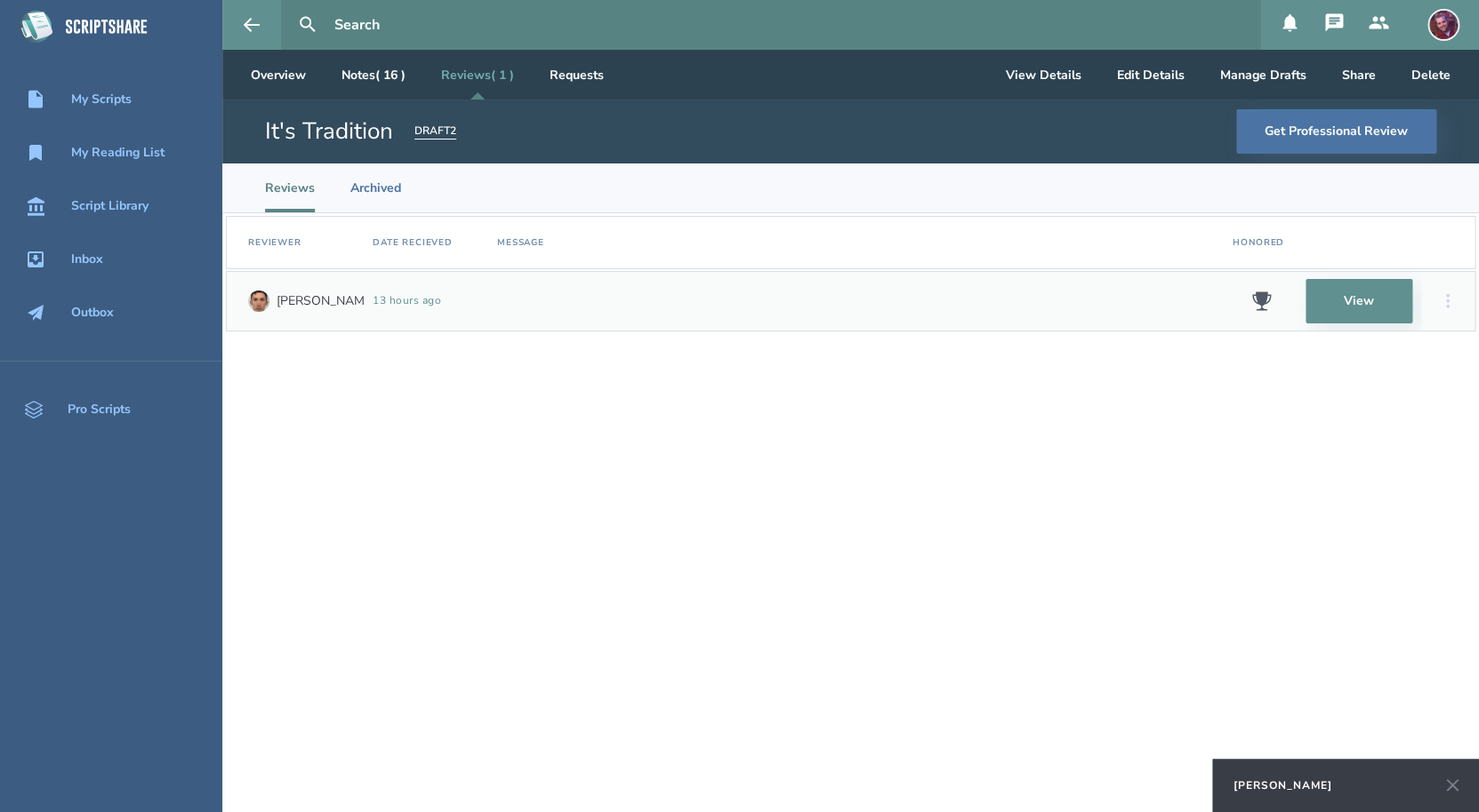
click at [1301, 789] on div "[PERSON_NAME]" at bounding box center [1283, 786] width 99 height 14
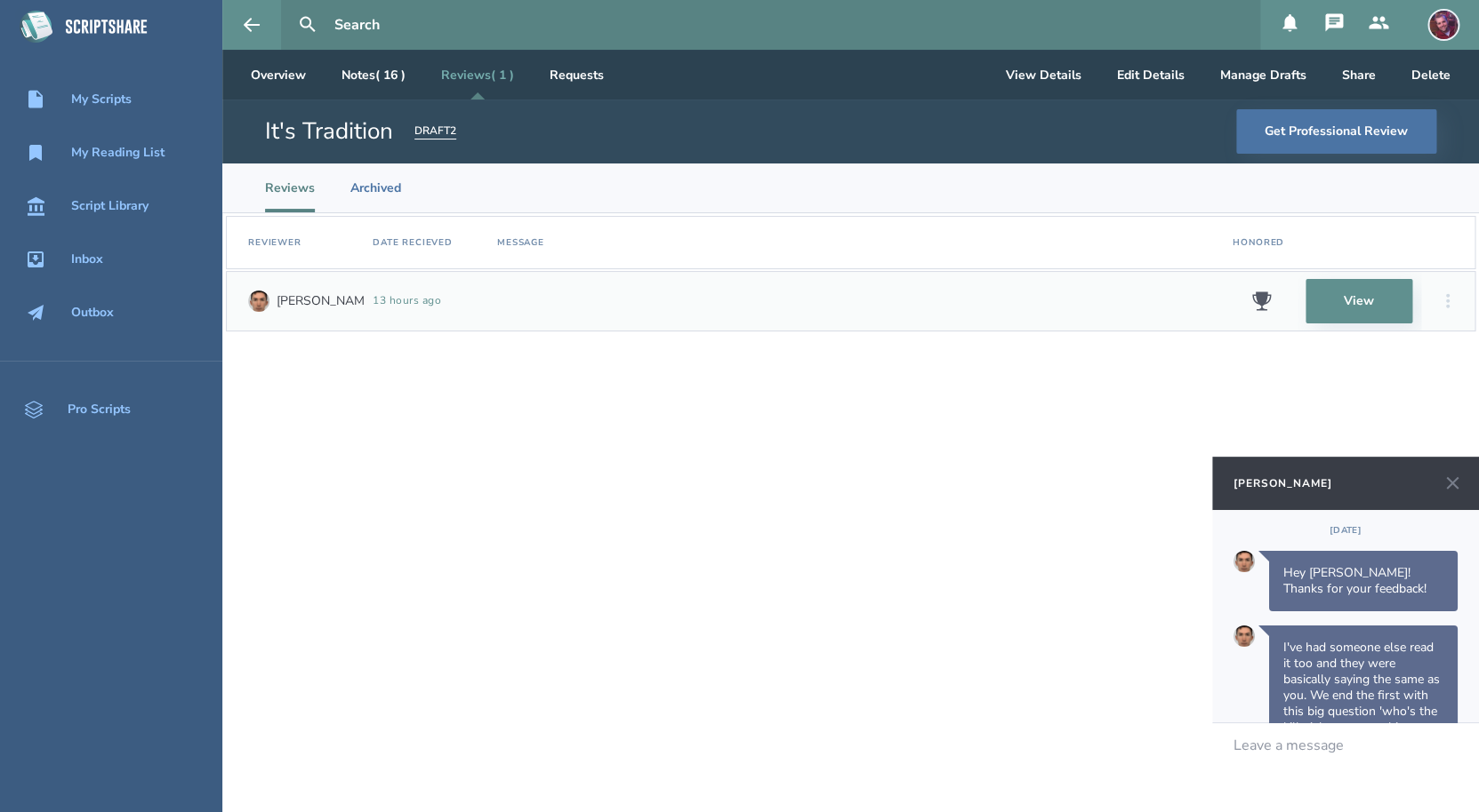
scroll to position [1311, 0]
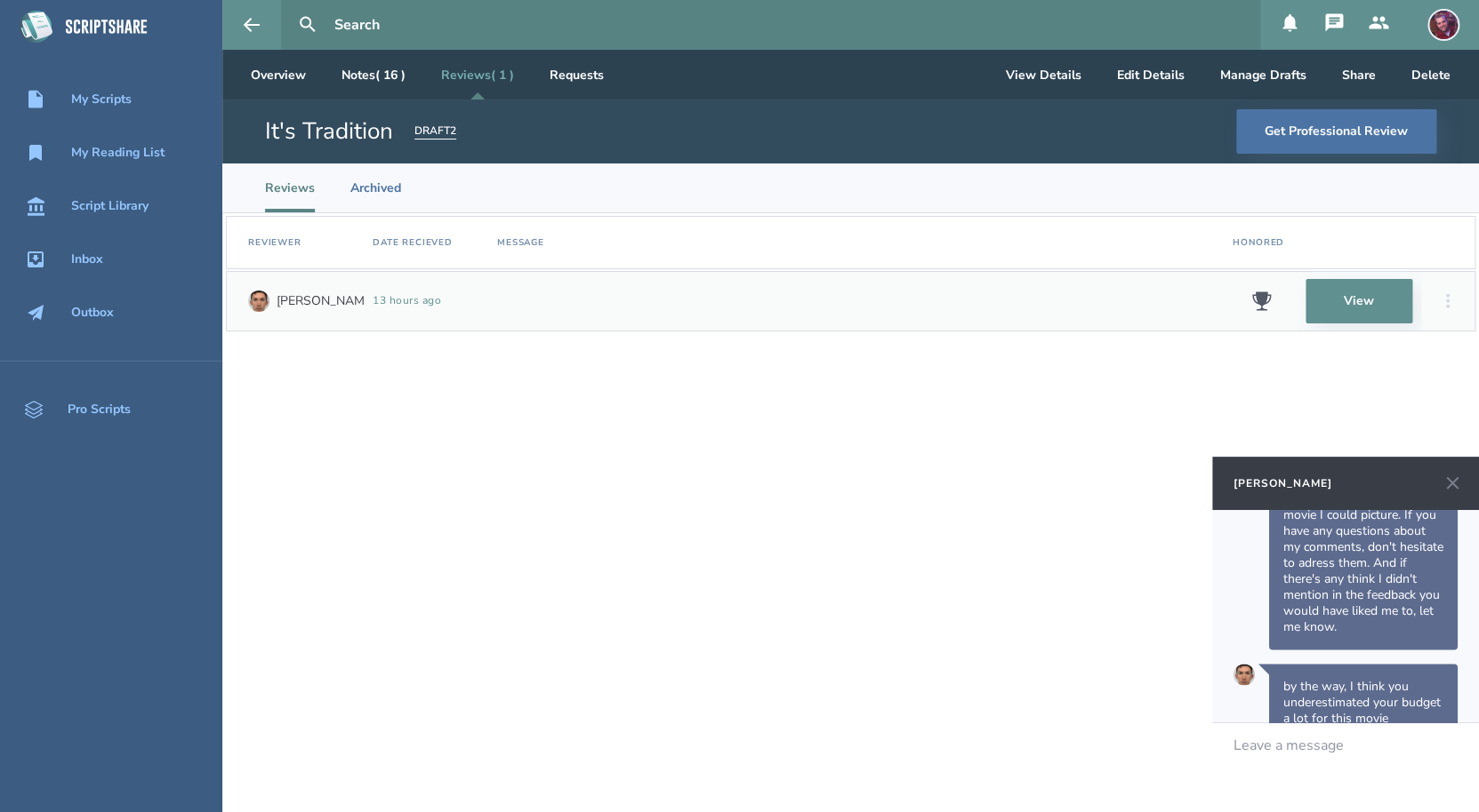
click at [1345, 757] on div "Leave a message" at bounding box center [1345, 768] width 267 height 89
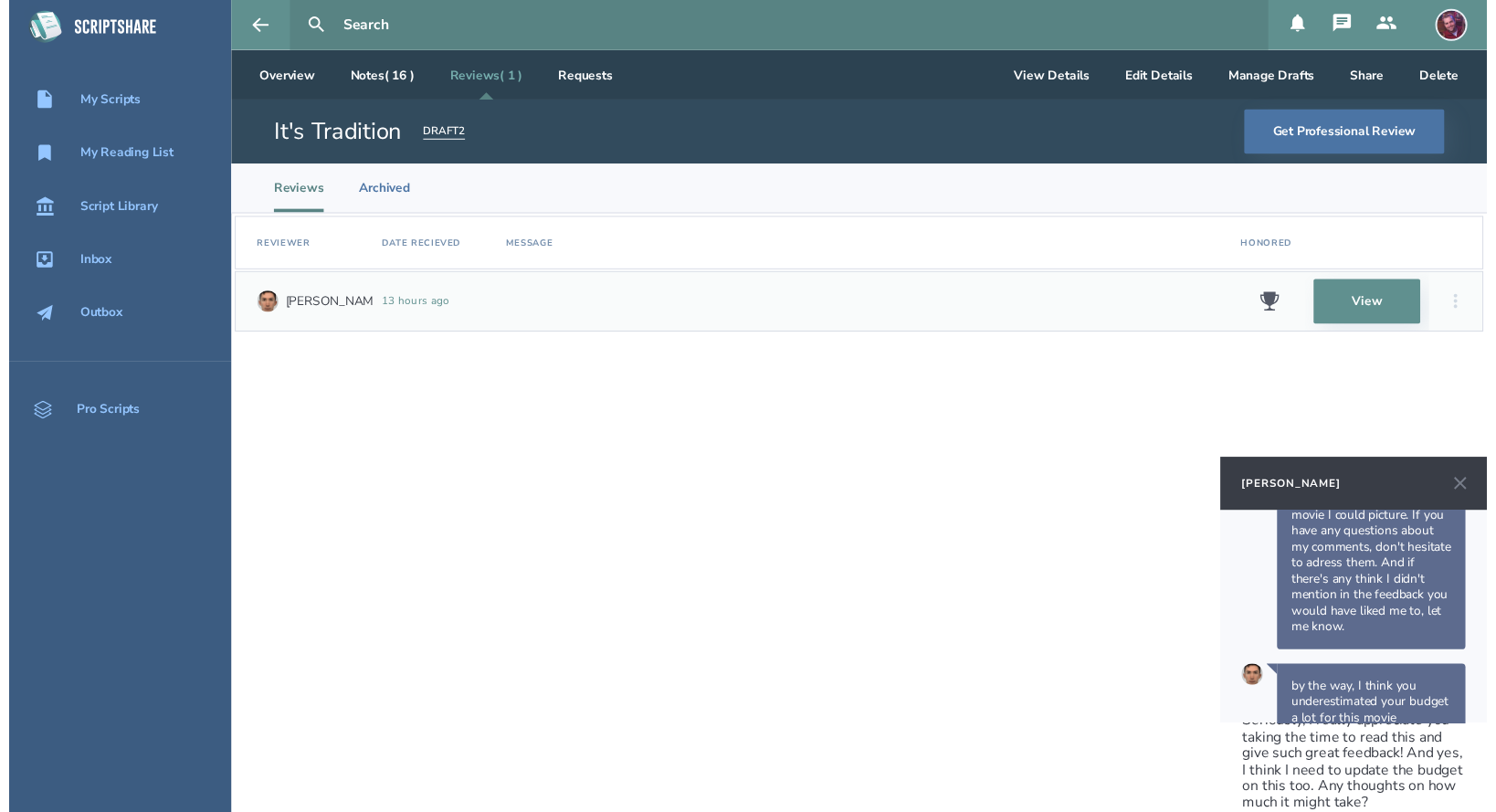
scroll to position [1678, 0]
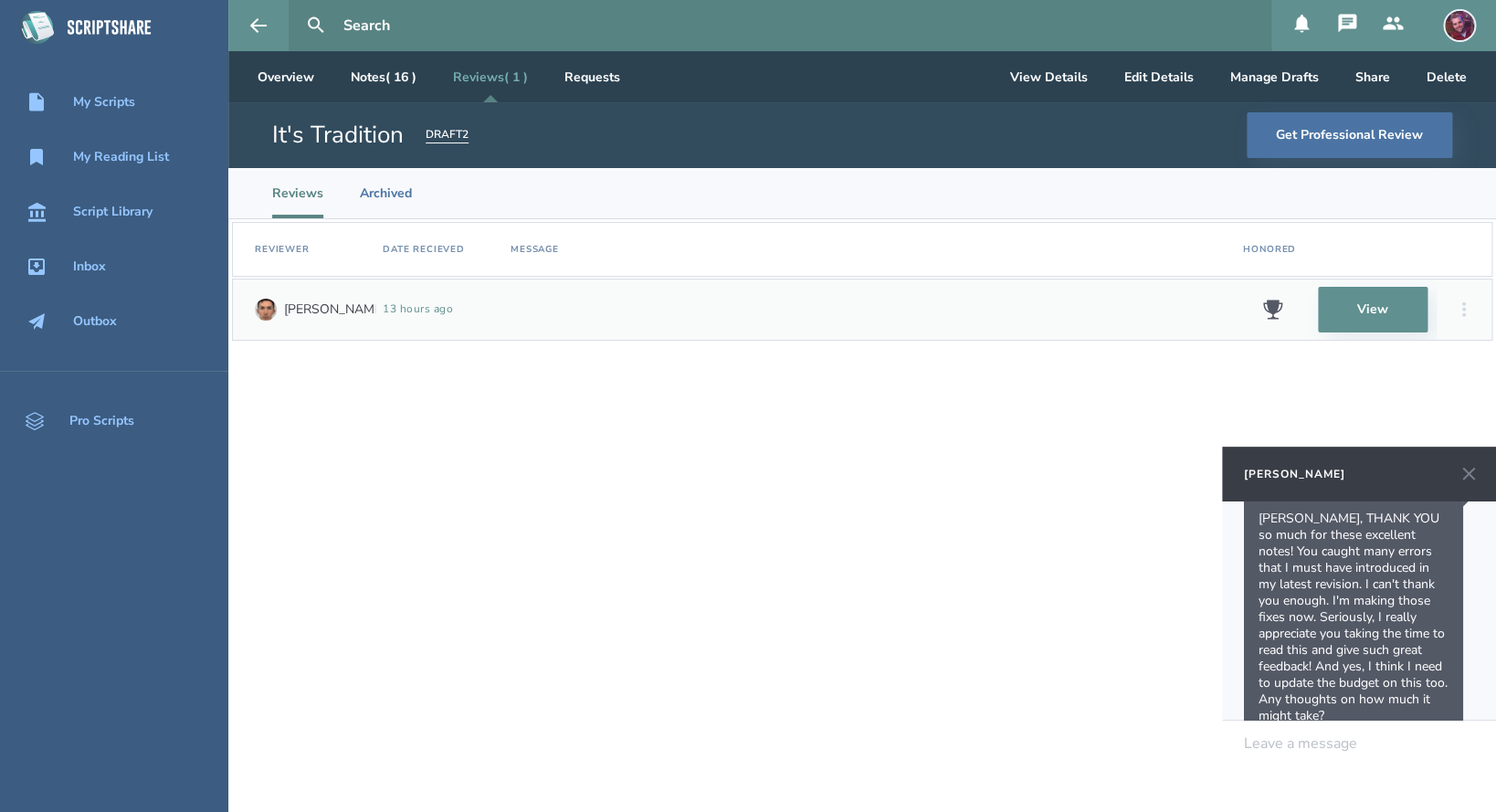
click at [307, 190] on li "Reviews" at bounding box center [297, 193] width 51 height 50
click at [459, 132] on div "DRAFT 2" at bounding box center [447, 136] width 43 height 17
click at [542, 132] on header "It's Tradition DRAFT 2 D 1 Aug 13, 2025 D 2 Aug 13, 2025 Get Professional Review" at bounding box center [862, 135] width 1268 height 66
click at [503, 74] on link "Reviews ( 1 )" at bounding box center [490, 76] width 104 height 51
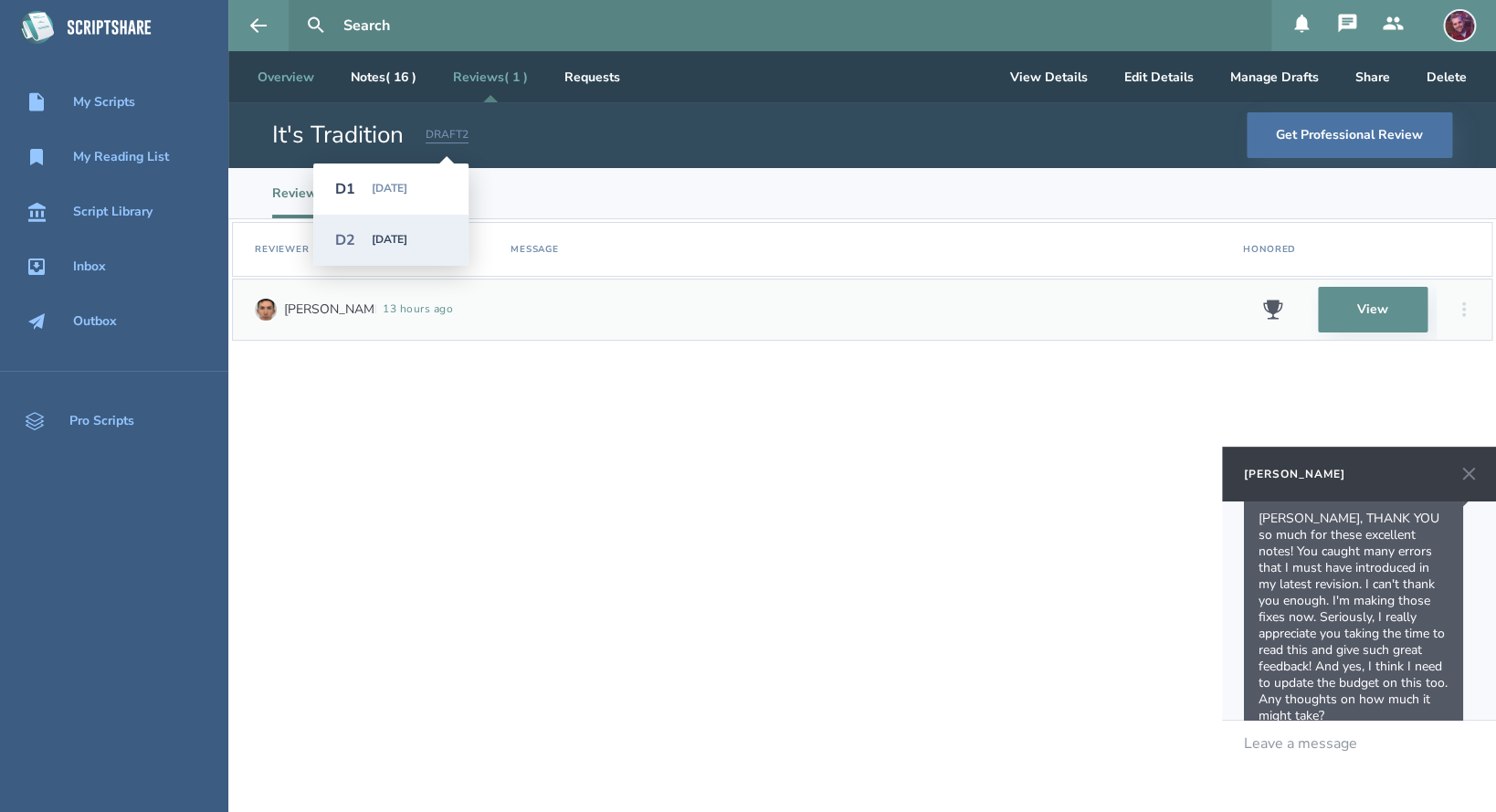
click at [290, 78] on link "Overview" at bounding box center [285, 76] width 86 height 51
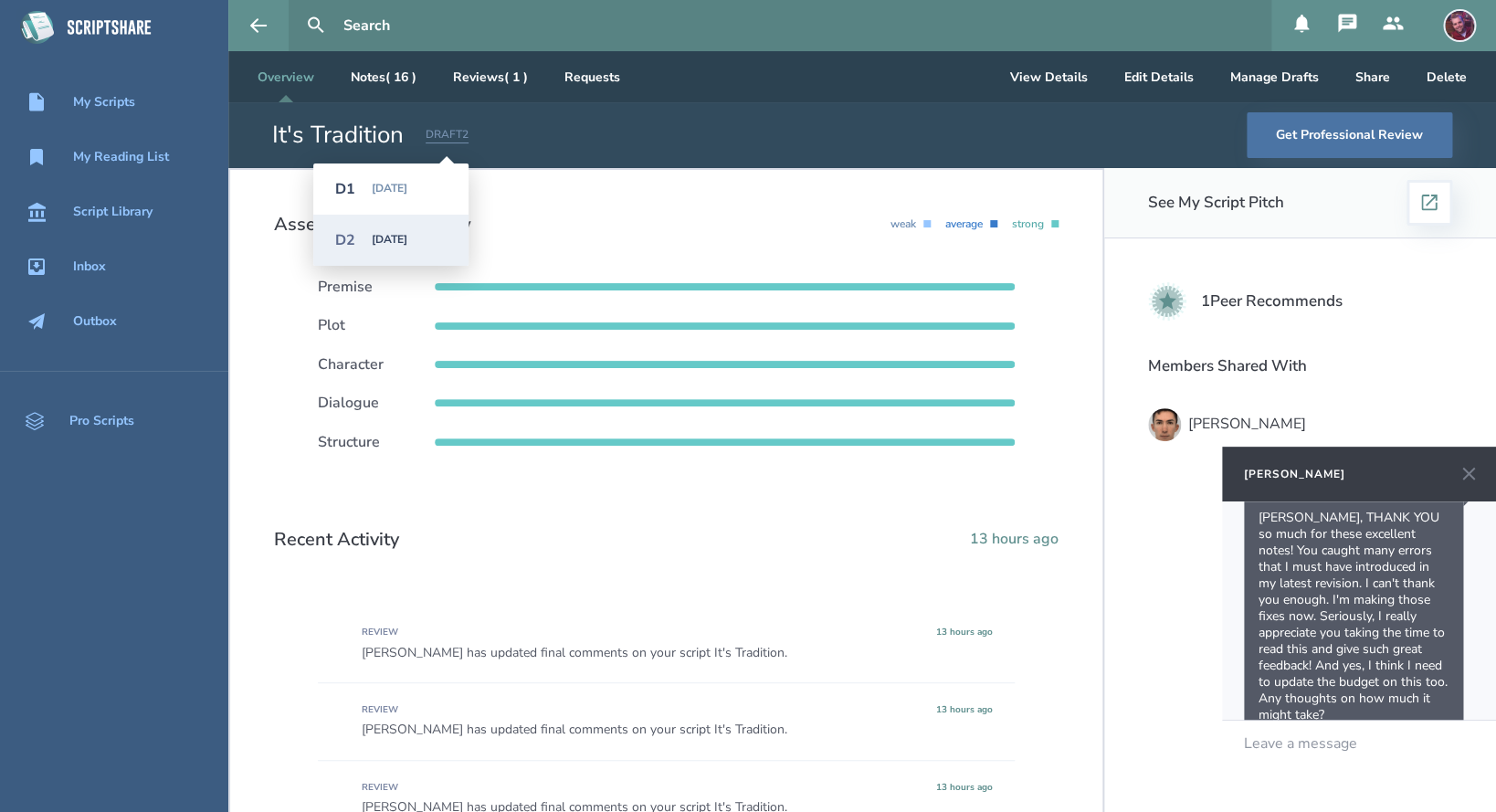
drag, startPoint x: 1178, startPoint y: 293, endPoint x: 1224, endPoint y: 293, distance: 46.0
click at [1178, 293] on use at bounding box center [1167, 301] width 32 height 32
click at [1287, 294] on h3 "1 Peer Recommends" at bounding box center [1271, 302] width 141 height 18
click at [369, 73] on link "Notes ( 16 )" at bounding box center [383, 76] width 95 height 51
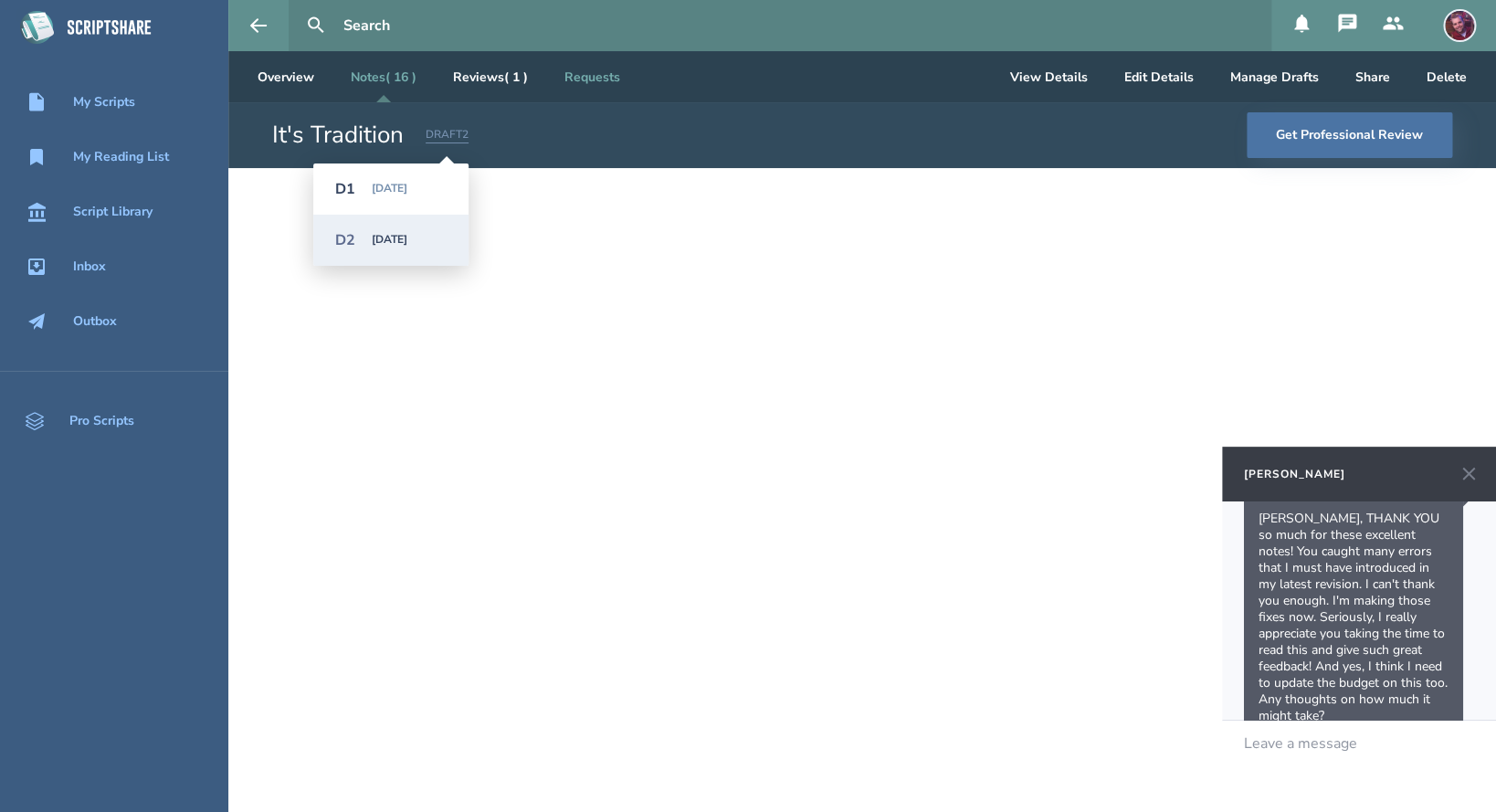
click at [604, 72] on link "Requests" at bounding box center [592, 76] width 85 height 51
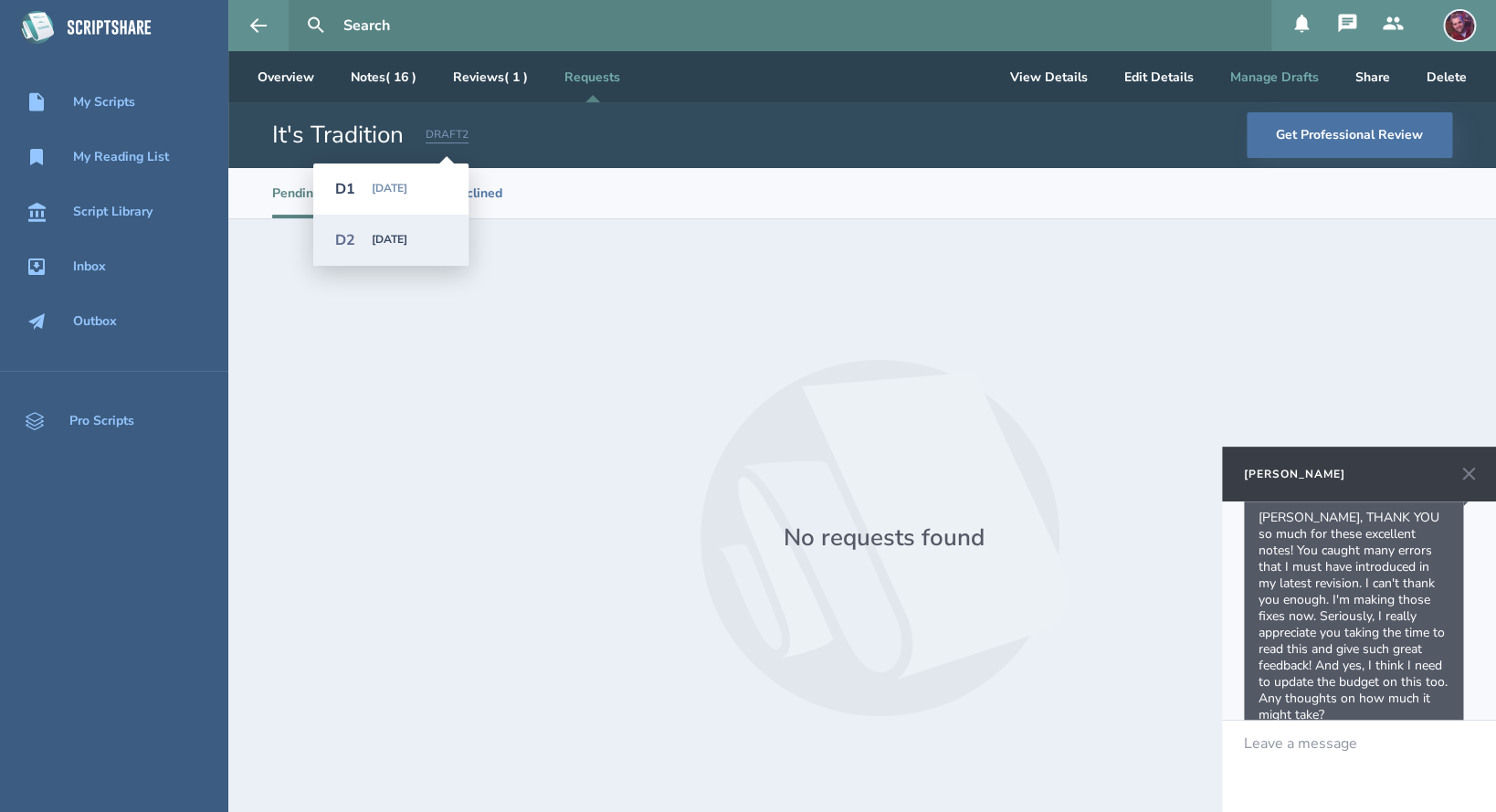
click at [1283, 71] on button "Manage Drafts" at bounding box center [1275, 76] width 118 height 51
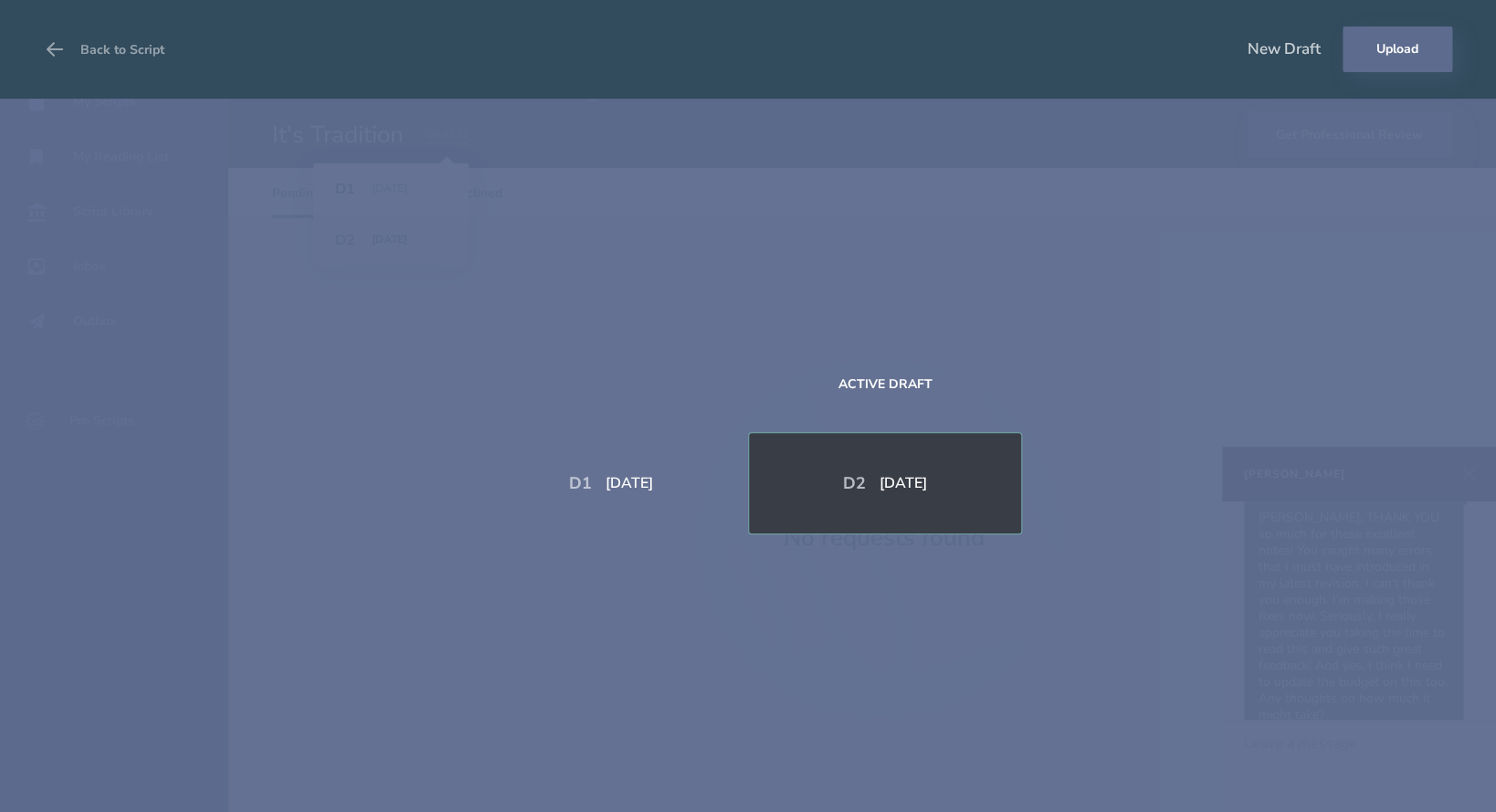
click at [1417, 64] on button "Upload" at bounding box center [1397, 49] width 110 height 45
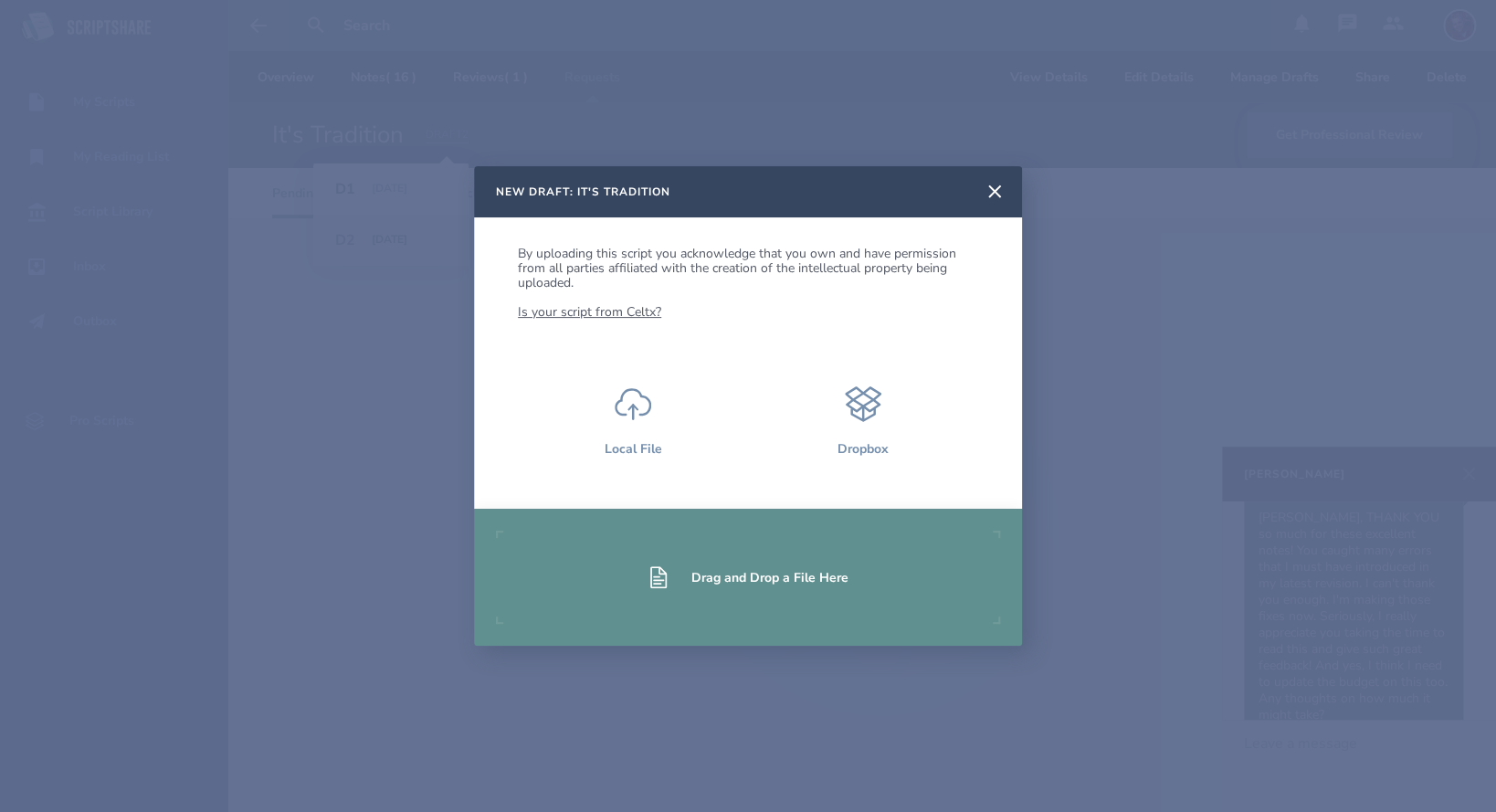
click at [825, 577] on div "Drag and Drop a File Here" at bounding box center [770, 578] width 157 height 18
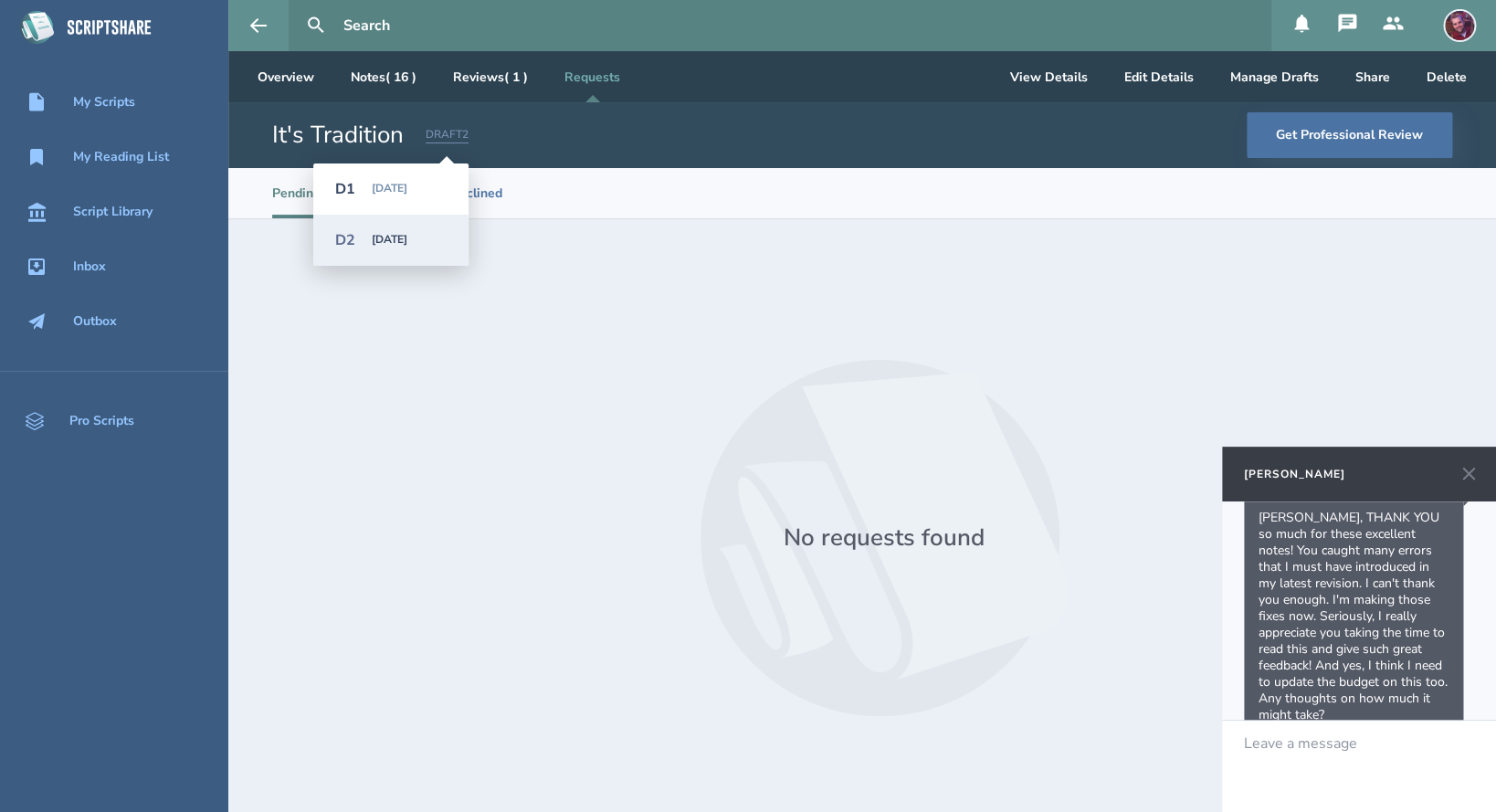
click at [788, 333] on div at bounding box center [883, 537] width 1136 height 519
click at [397, 85] on link "Notes ( 16 )" at bounding box center [383, 76] width 95 height 51
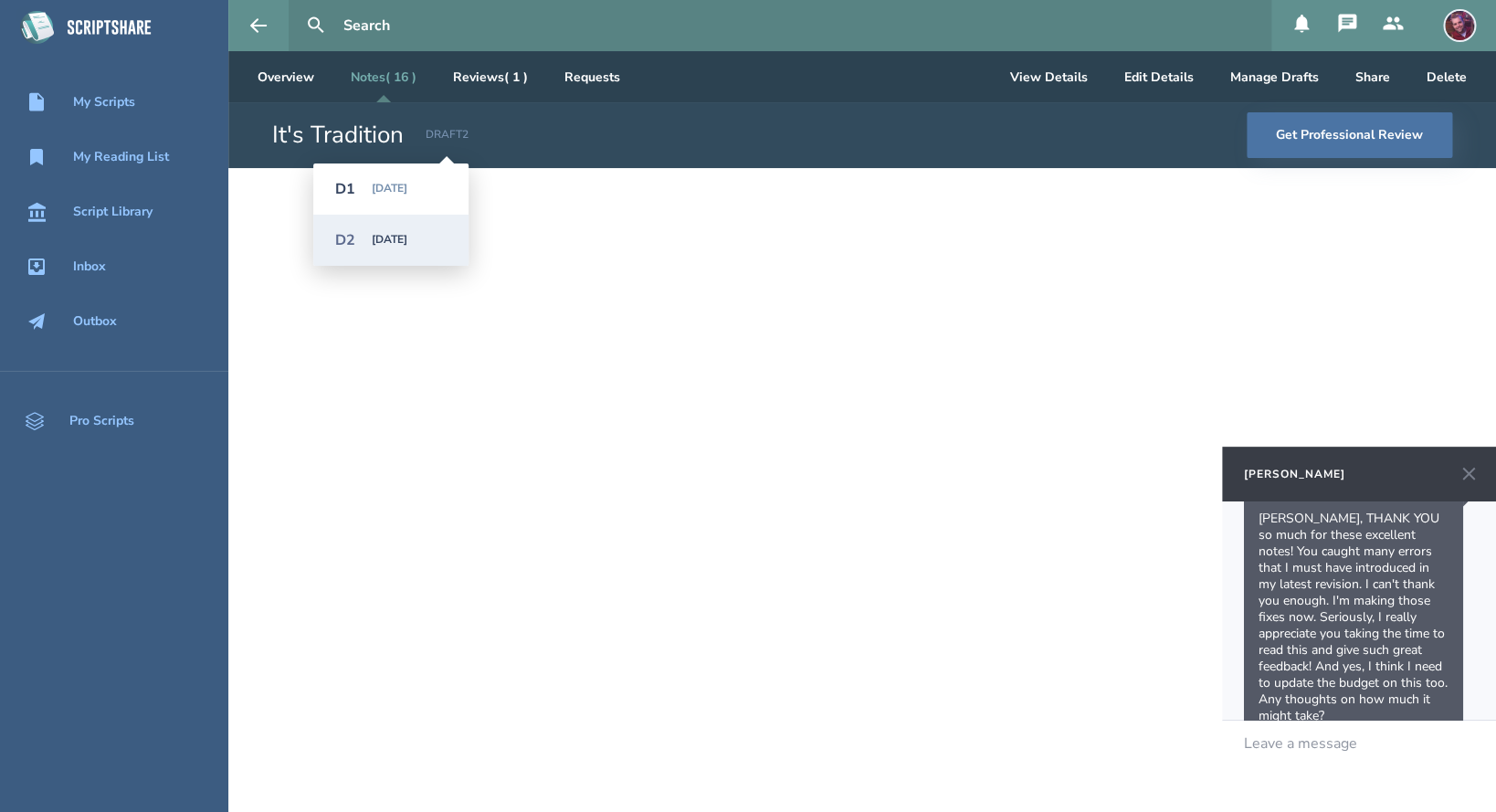
click at [450, 137] on div "DRAFT 2" at bounding box center [447, 136] width 43 height 17
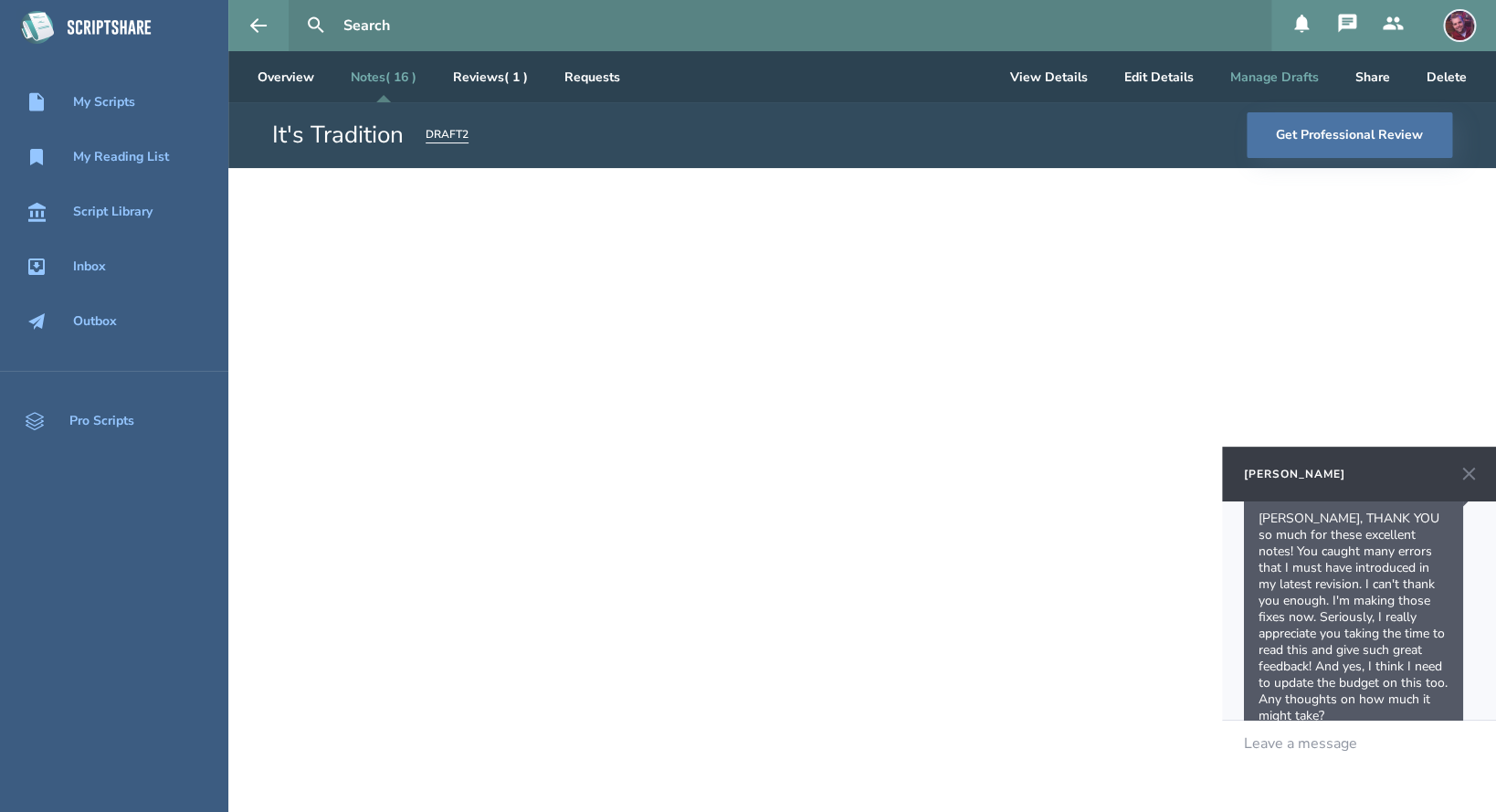
click at [1270, 78] on button "Manage Drafts" at bounding box center [1275, 76] width 118 height 51
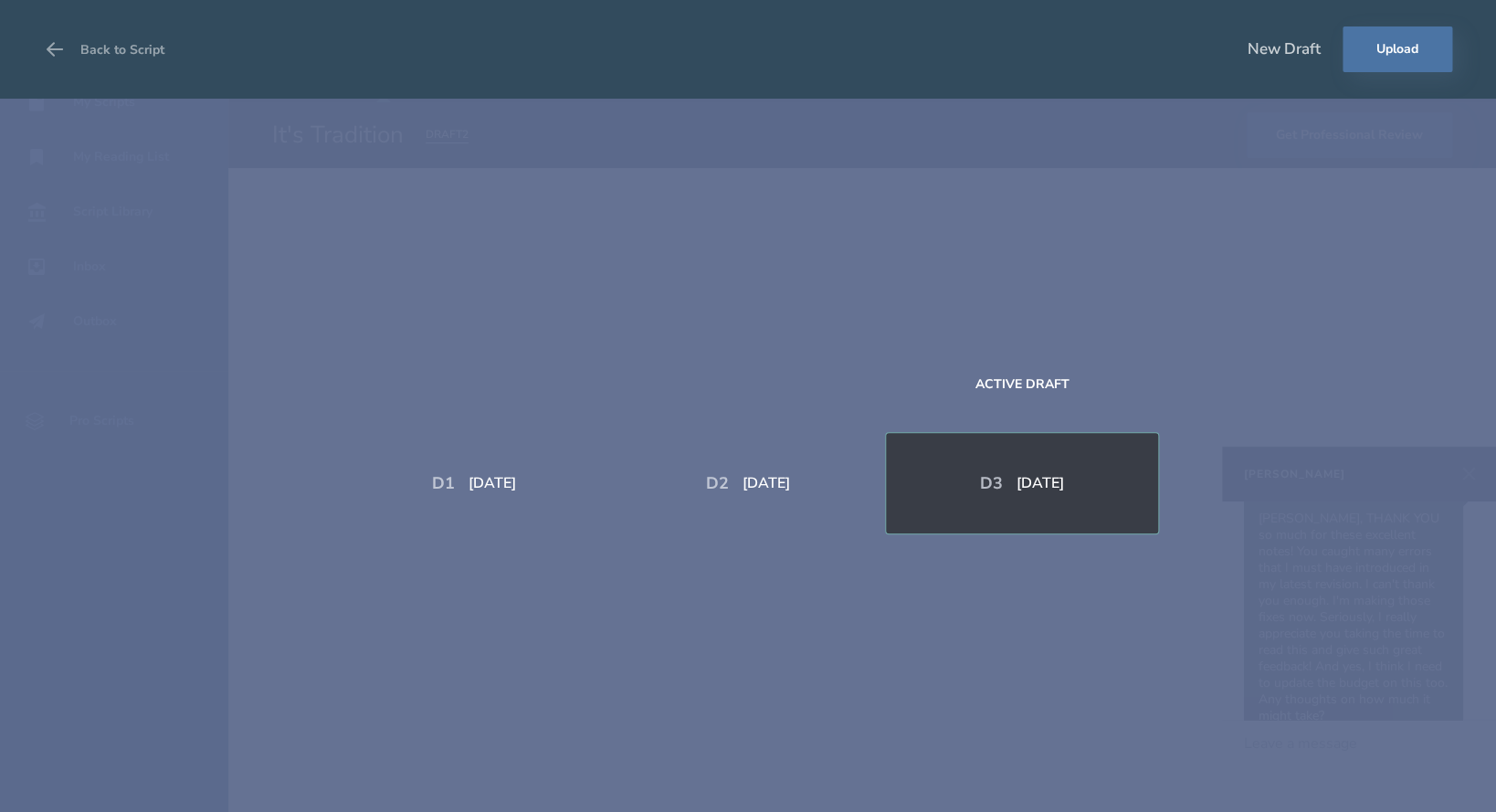
click at [1035, 498] on div "D 3 Sep 17, 2025" at bounding box center [1022, 483] width 274 height 102
click at [1096, 361] on div "D 1 Aug 13, 2025 D 2 Aug 13, 2025 Active Draft D 3 Sep 17, 2025" at bounding box center [748, 455] width 1496 height 713
click at [65, 44] on icon at bounding box center [55, 50] width 22 height 22
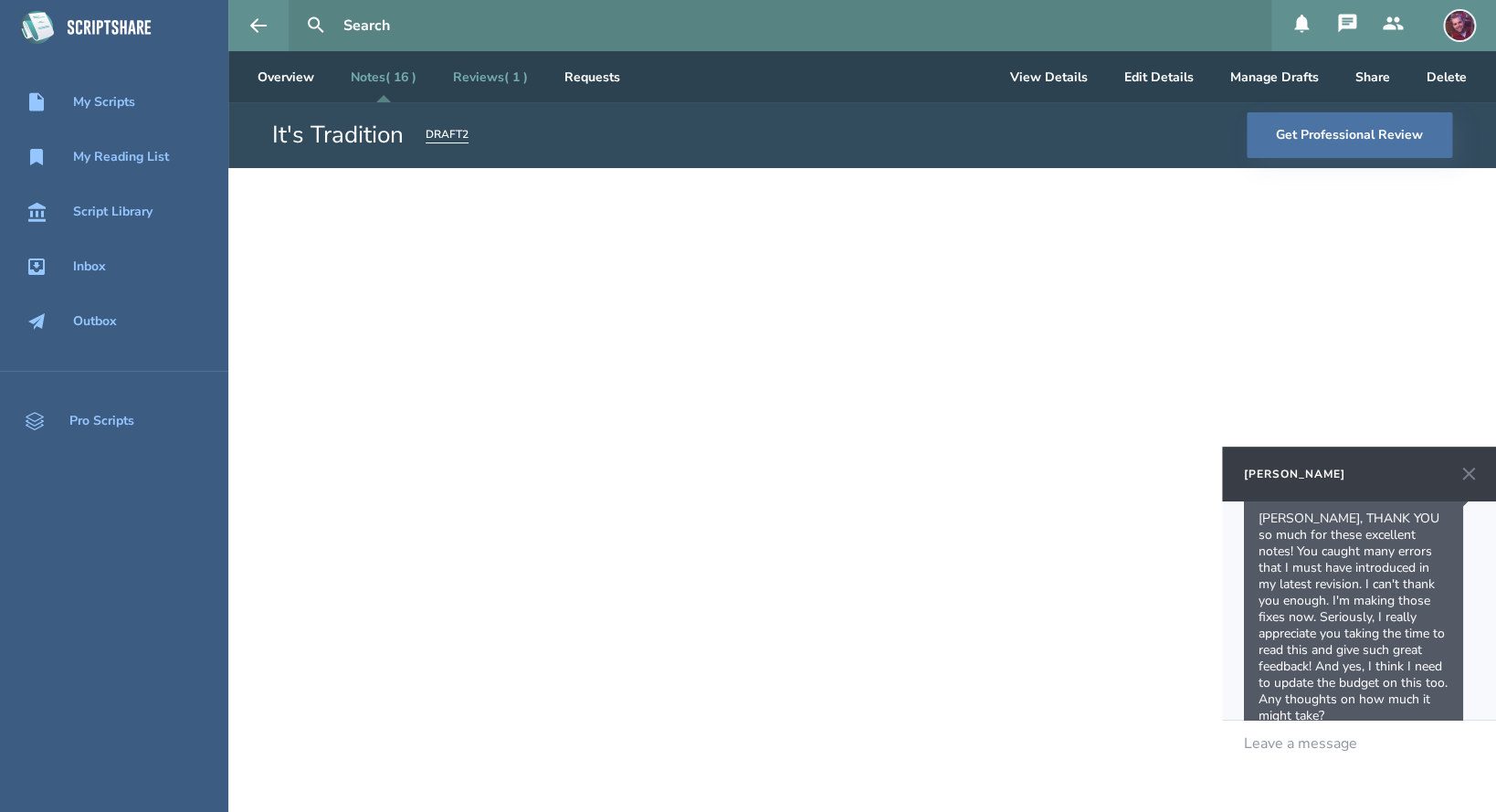
click at [477, 72] on link "Reviews ( 1 )" at bounding box center [490, 76] width 104 height 51
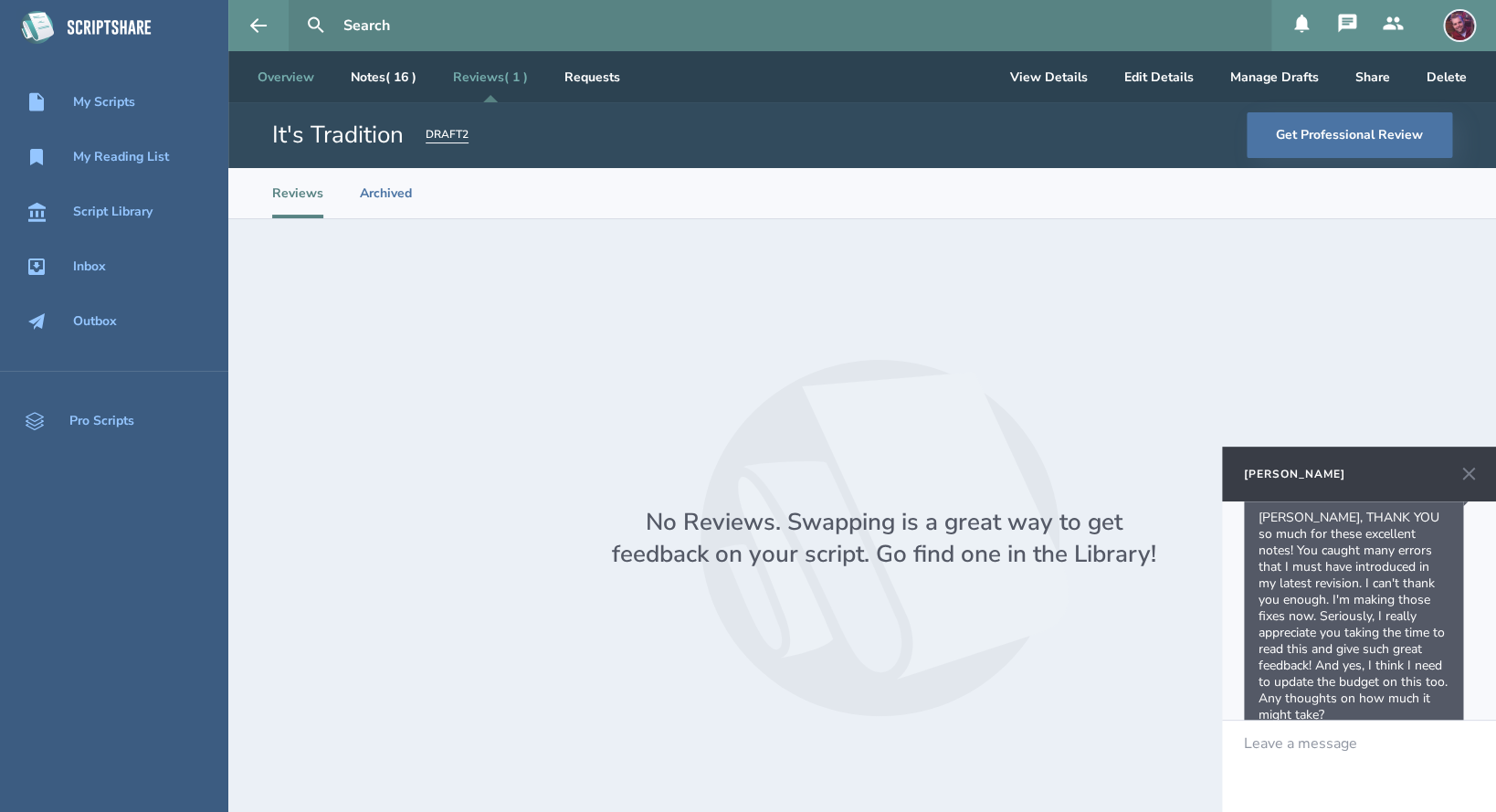
click at [290, 65] on link "Overview" at bounding box center [285, 76] width 86 height 51
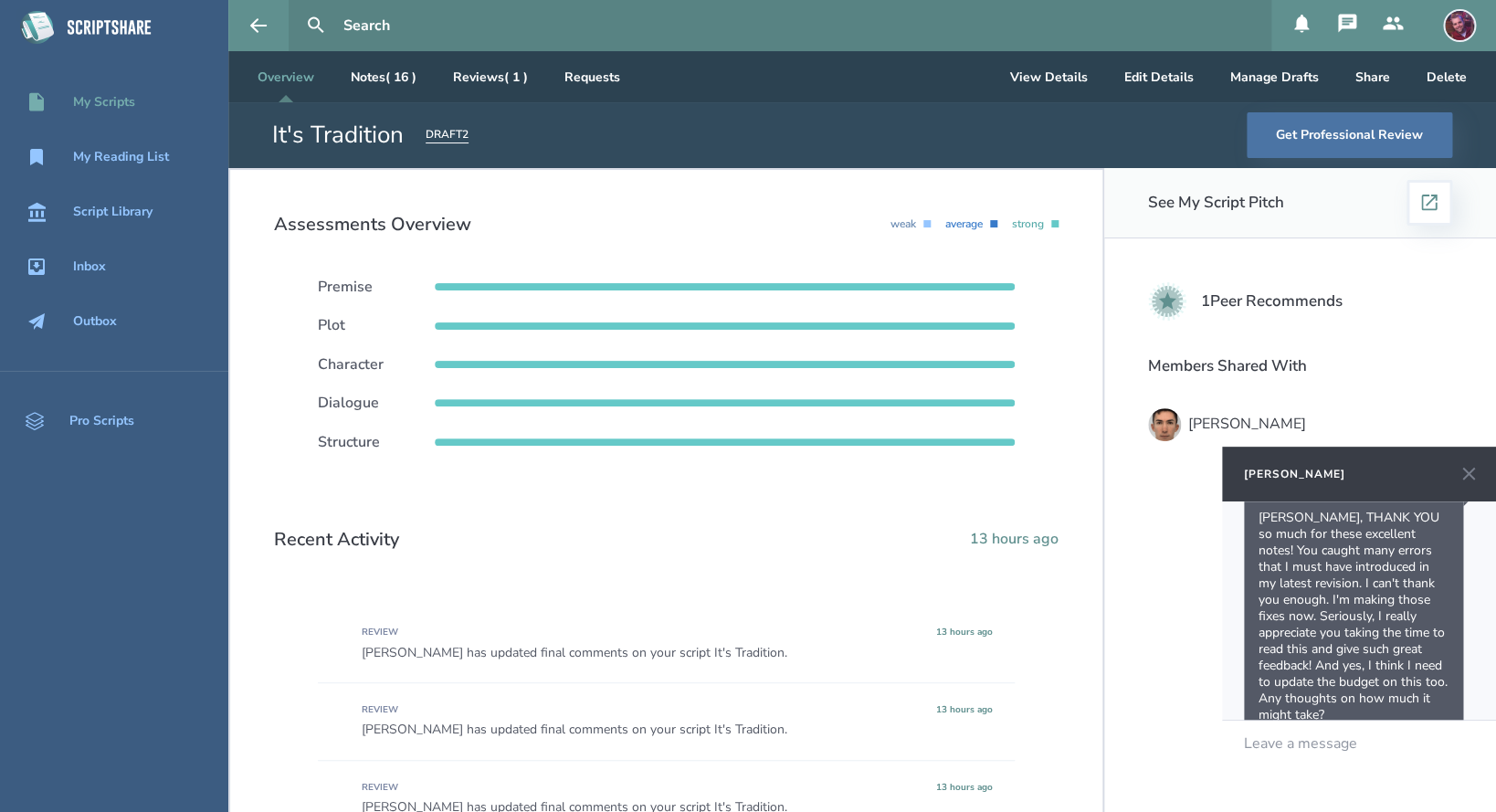
click at [100, 107] on div "My Scripts" at bounding box center [103, 102] width 62 height 15
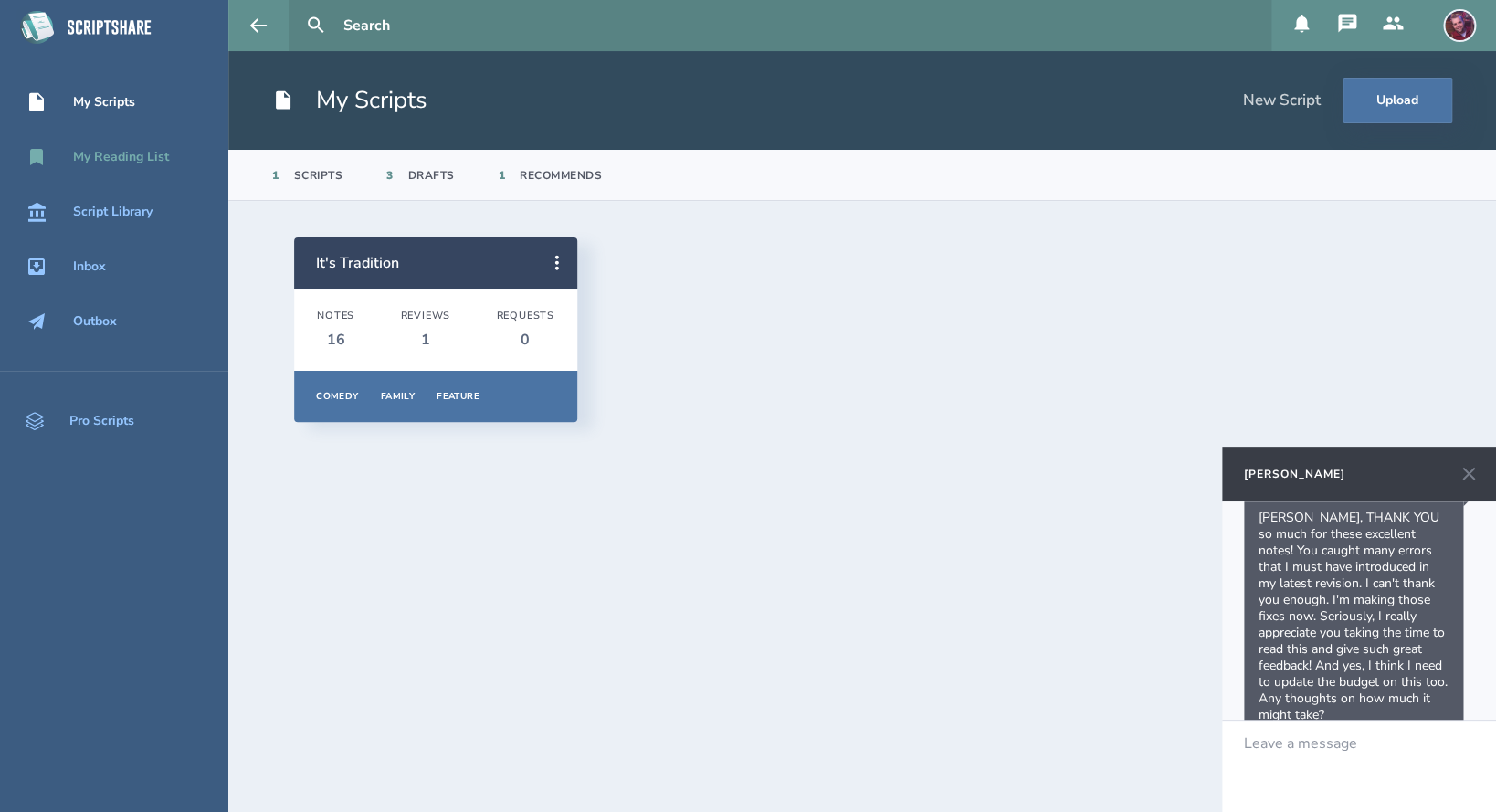
click at [88, 157] on div "My Reading List" at bounding box center [121, 157] width 96 height 15
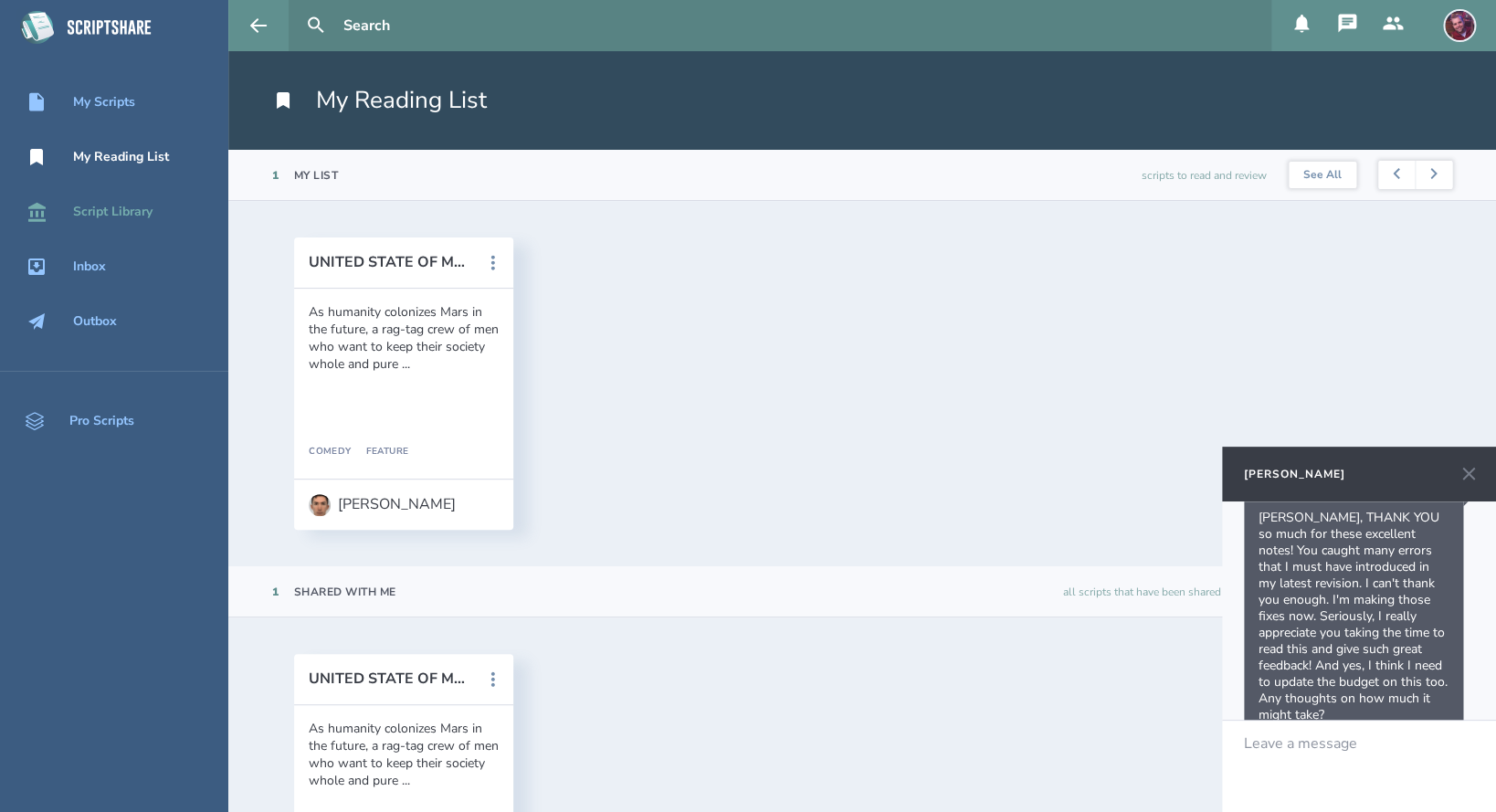
click at [86, 219] on div "Script Library" at bounding box center [113, 212] width 79 height 15
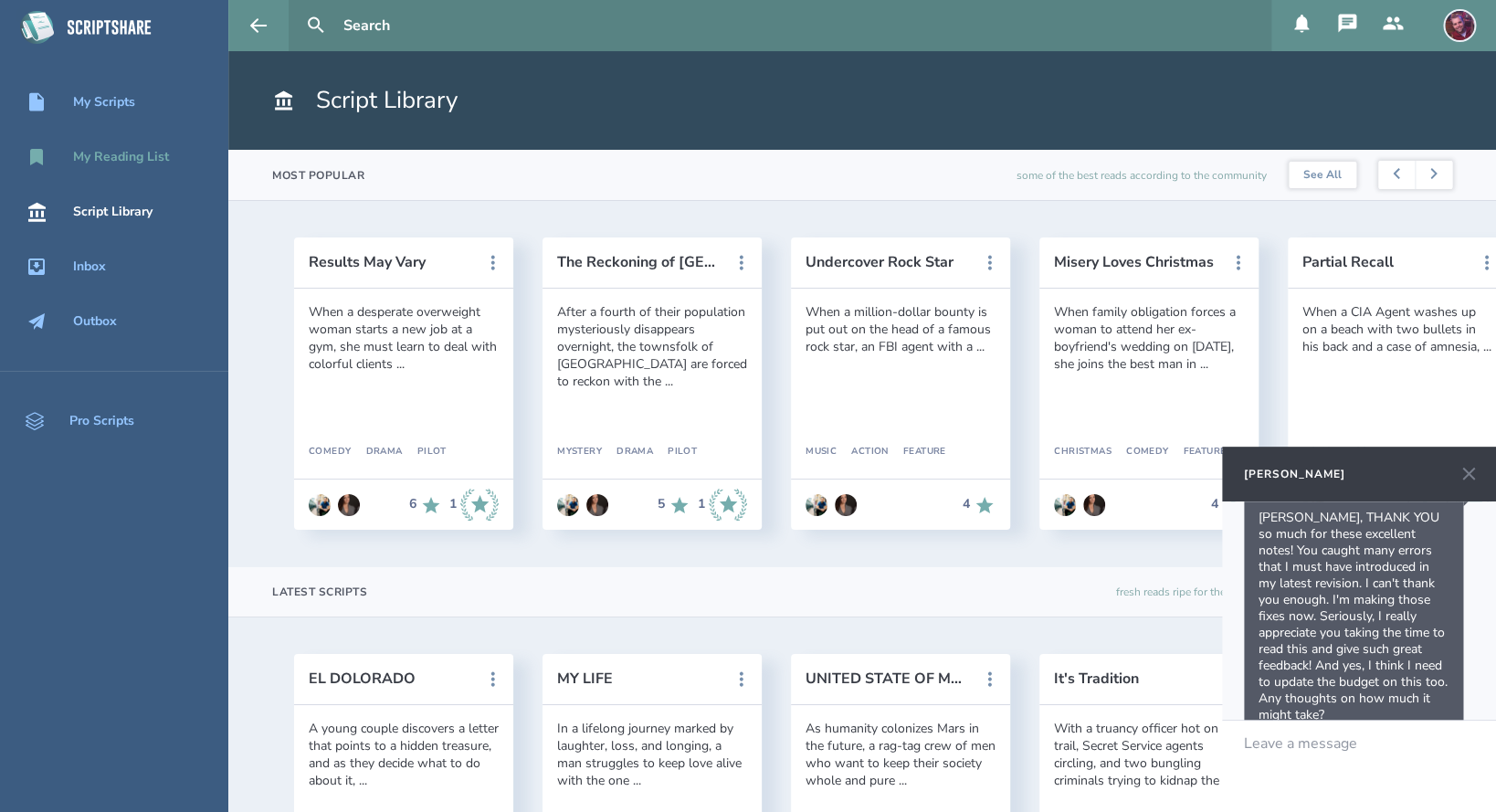
click at [94, 161] on div "My Reading List" at bounding box center [121, 157] width 96 height 15
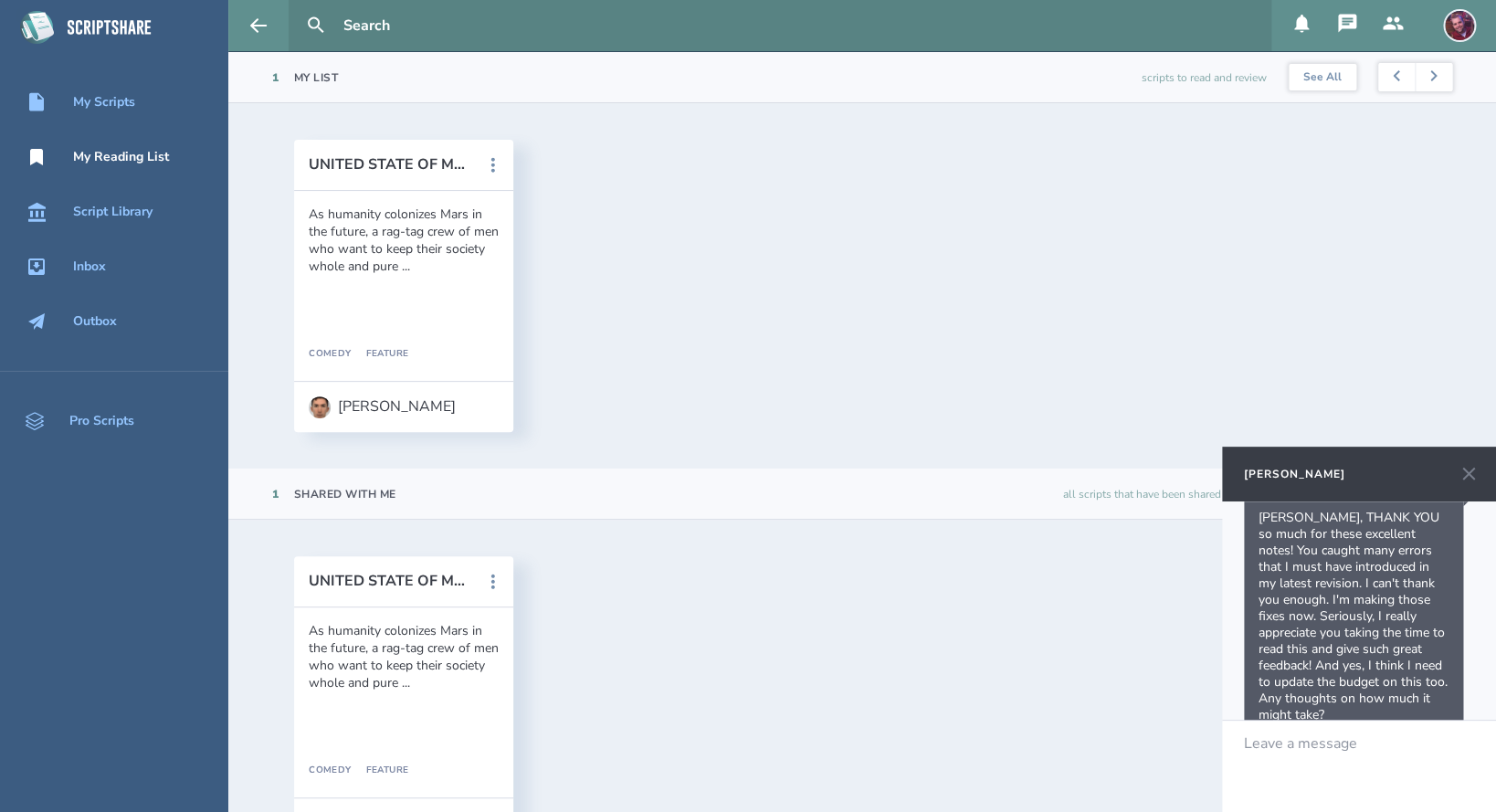
scroll to position [171, 0]
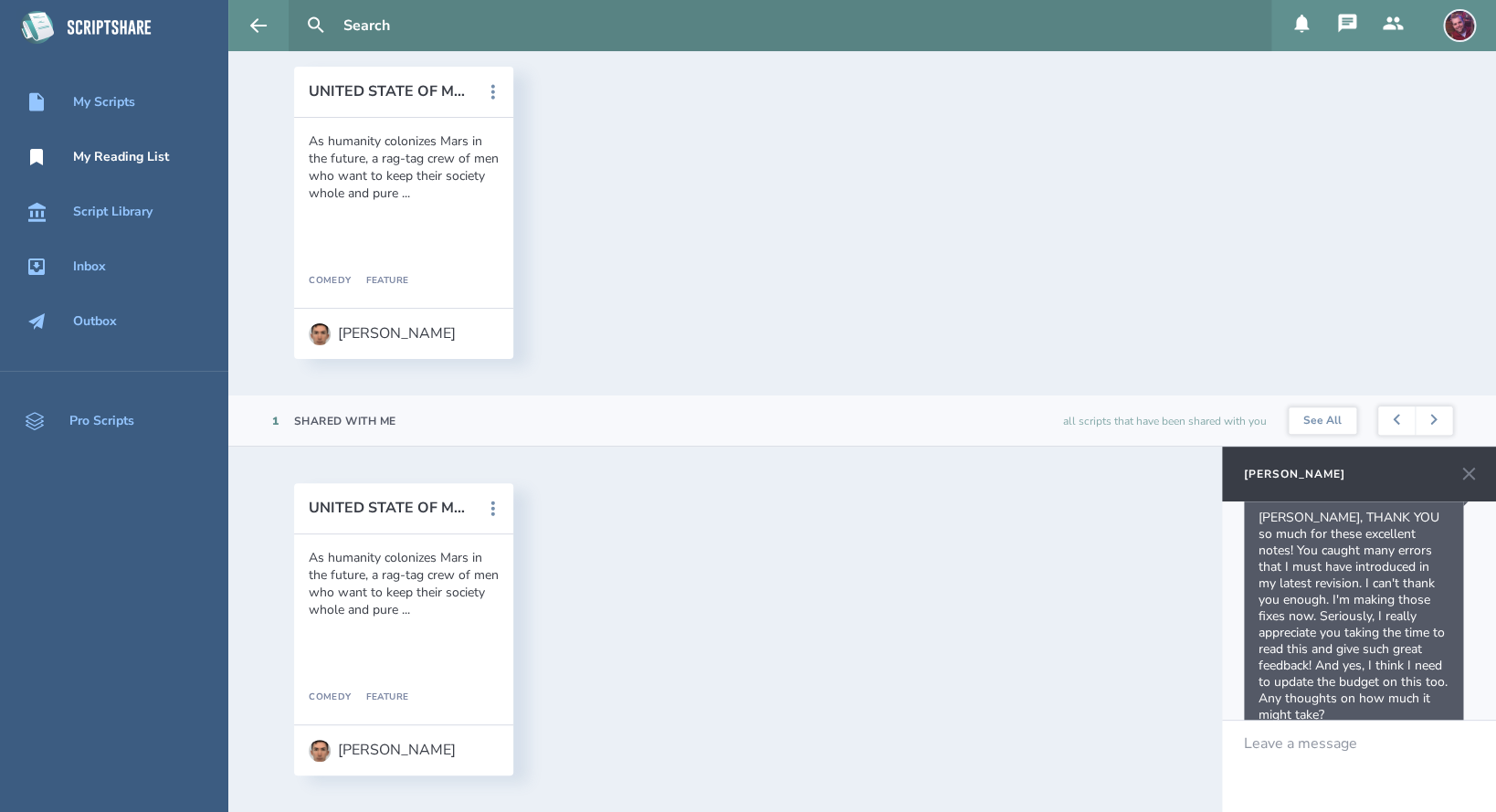
click at [1468, 476] on icon at bounding box center [1468, 474] width 22 height 22
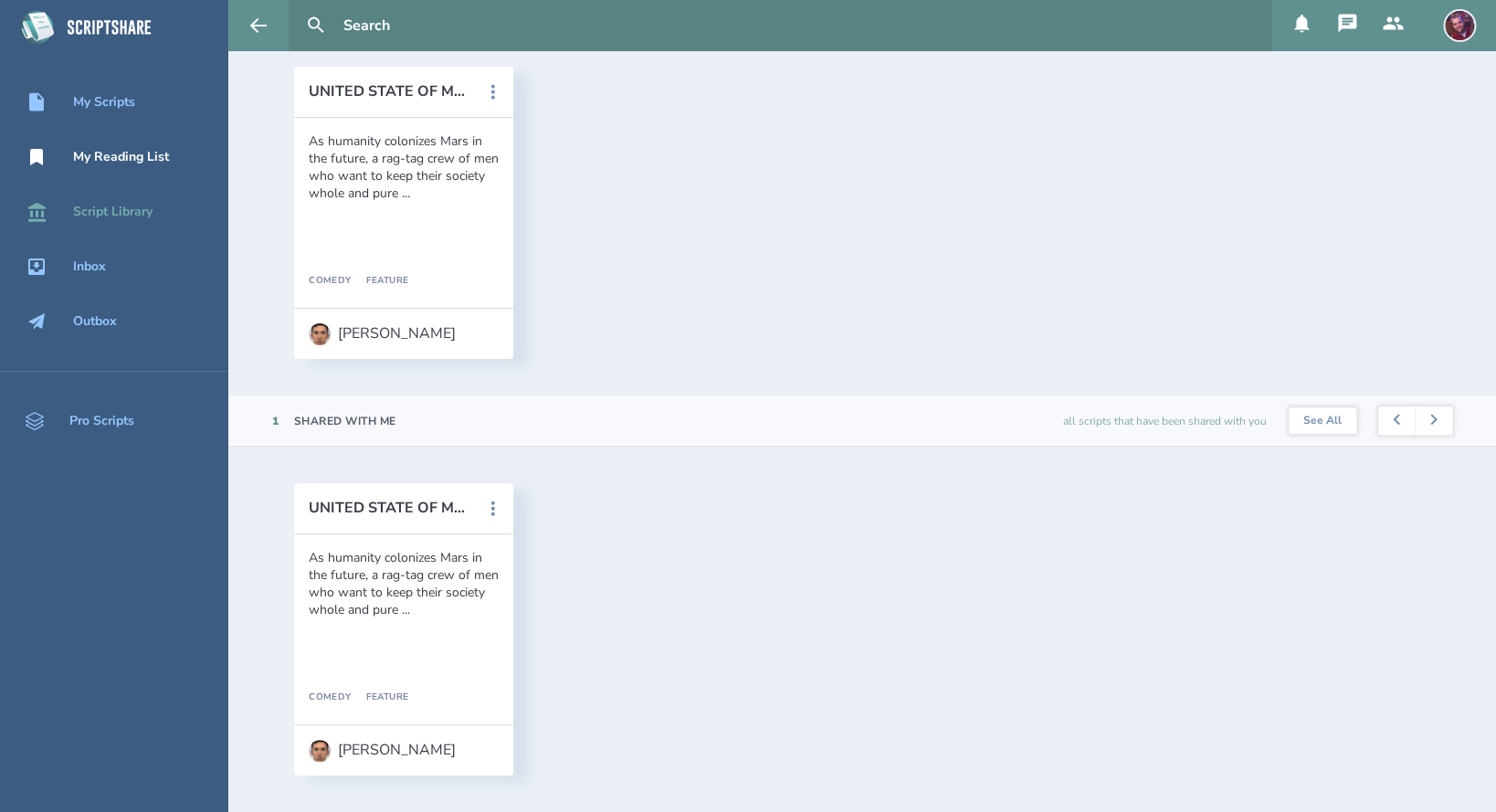
click at [117, 218] on div "Script Library" at bounding box center [113, 212] width 79 height 15
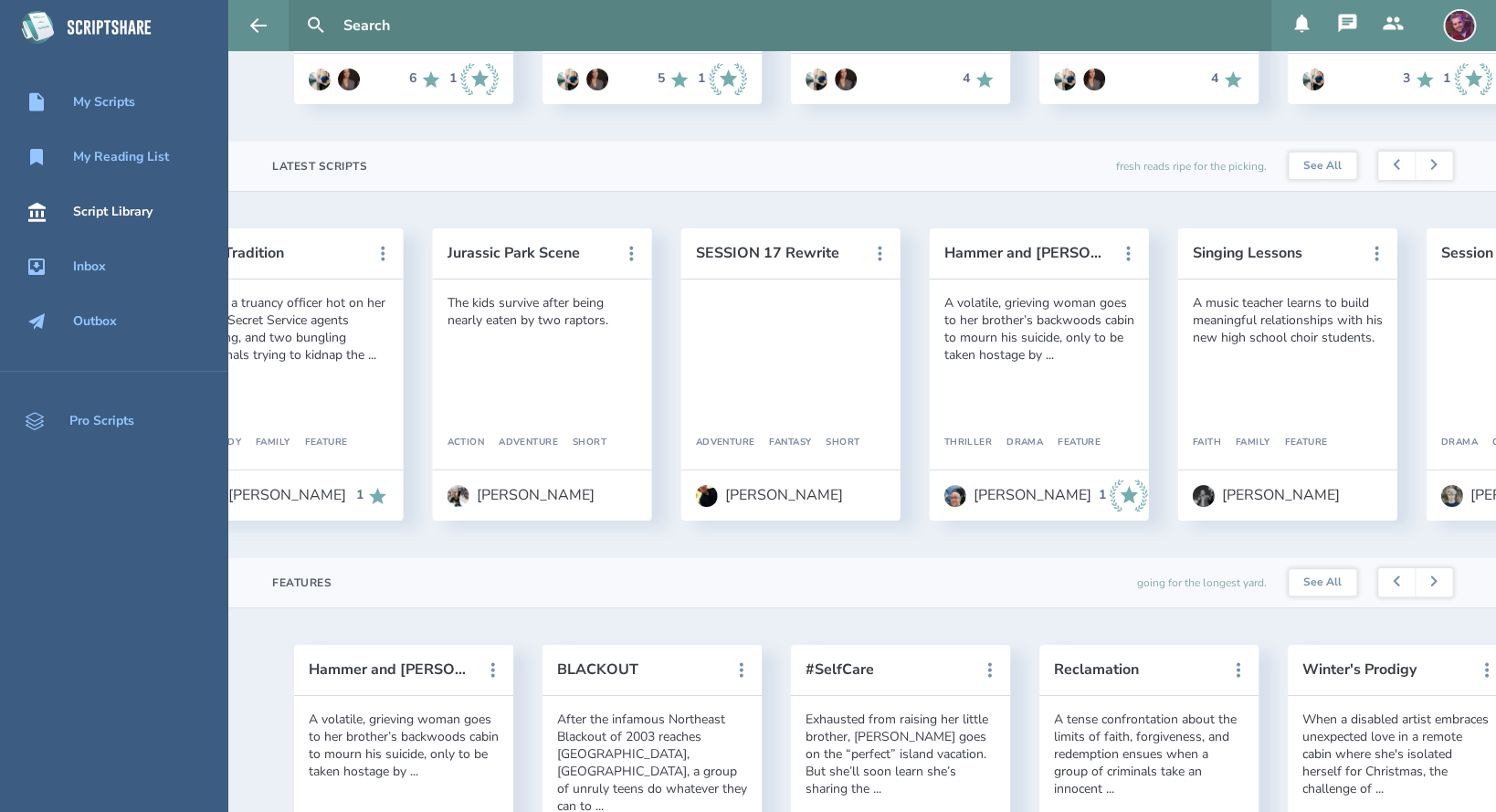
scroll to position [0, 1602]
click at [1111, 489] on icon at bounding box center [1127, 496] width 39 height 33
click at [1114, 500] on icon at bounding box center [1127, 496] width 39 height 33
click at [1122, 490] on icon at bounding box center [1127, 496] width 39 height 33
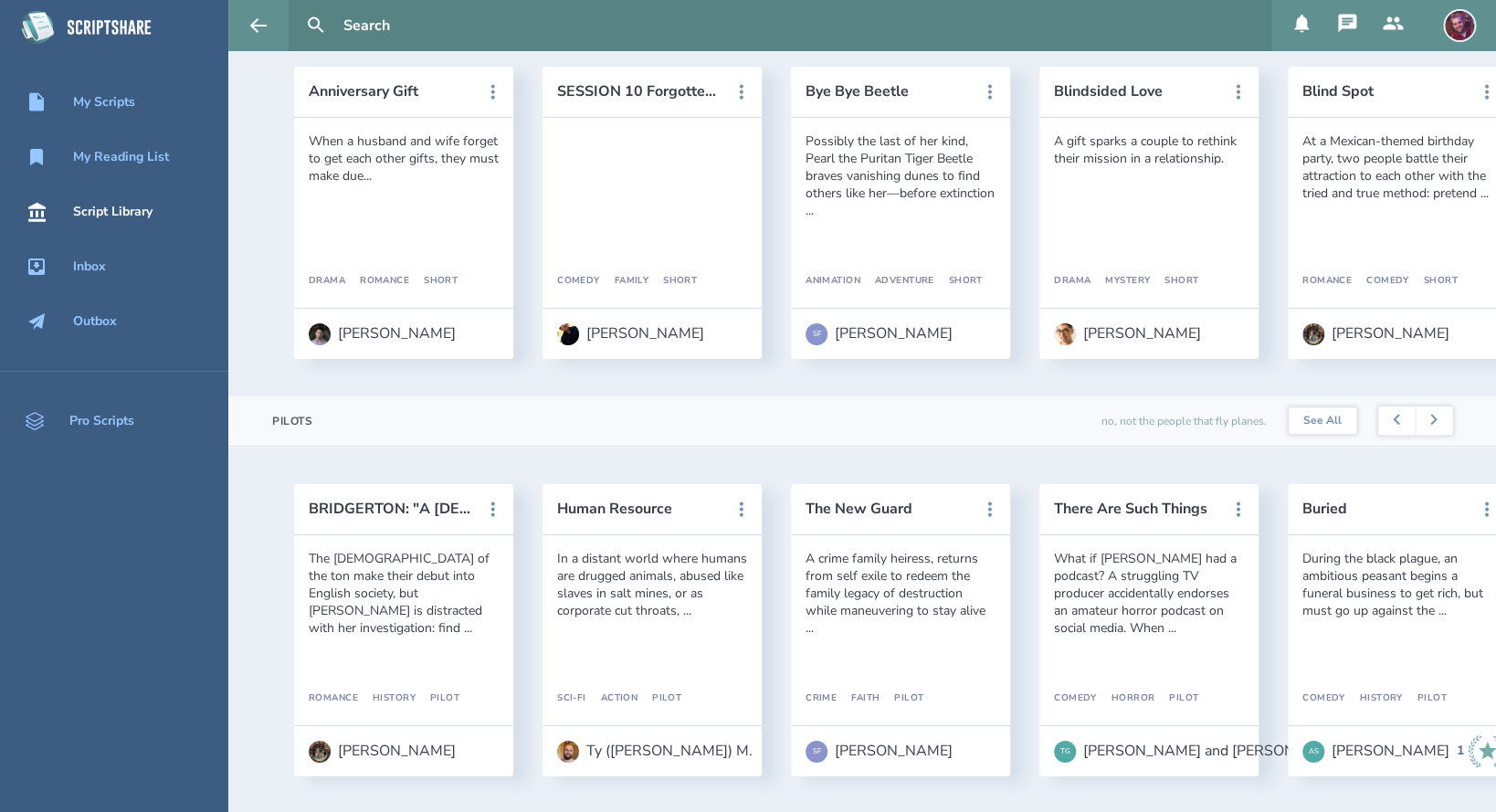
scroll to position [0, 1]
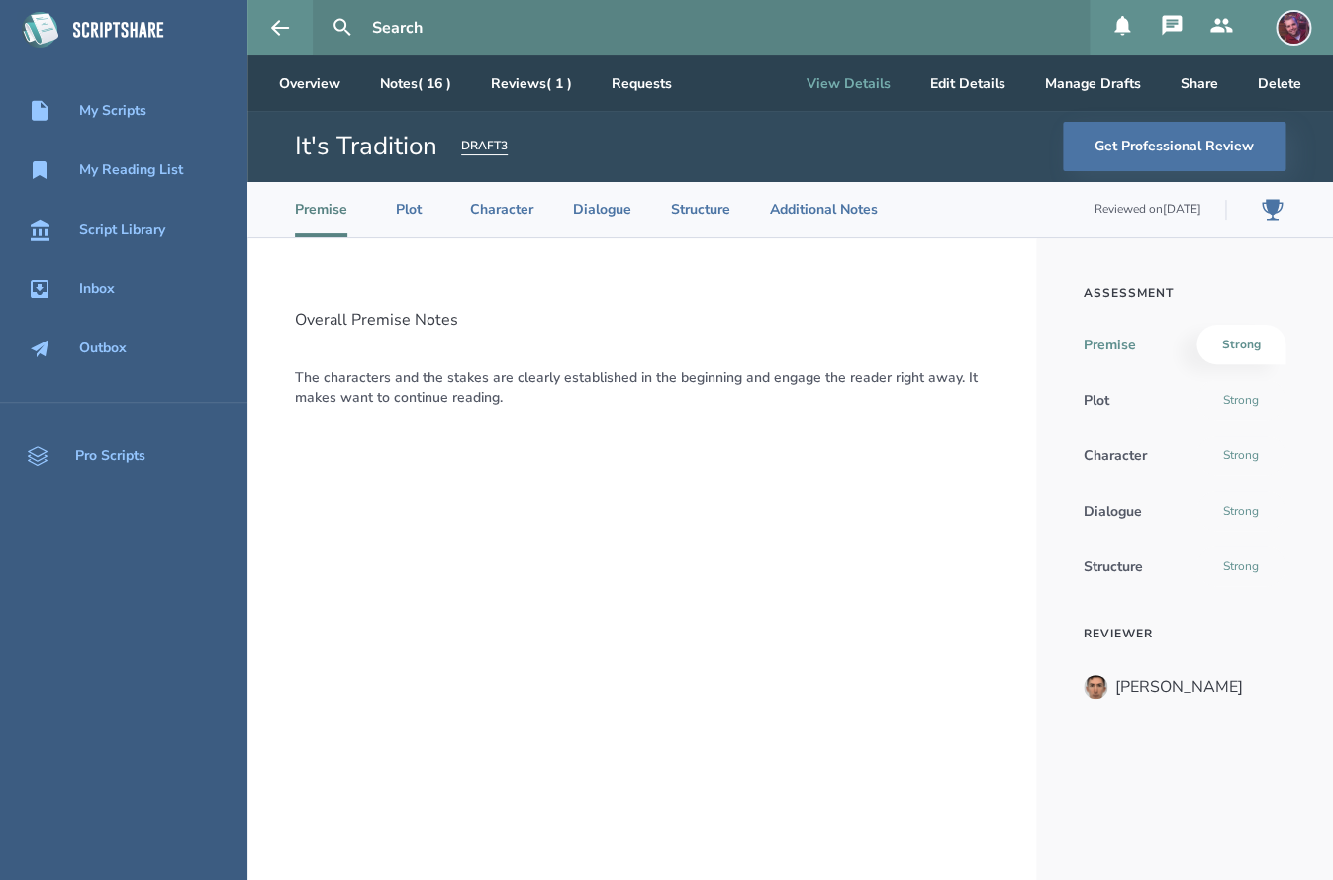
click at [865, 90] on button "View Details" at bounding box center [849, 82] width 116 height 55
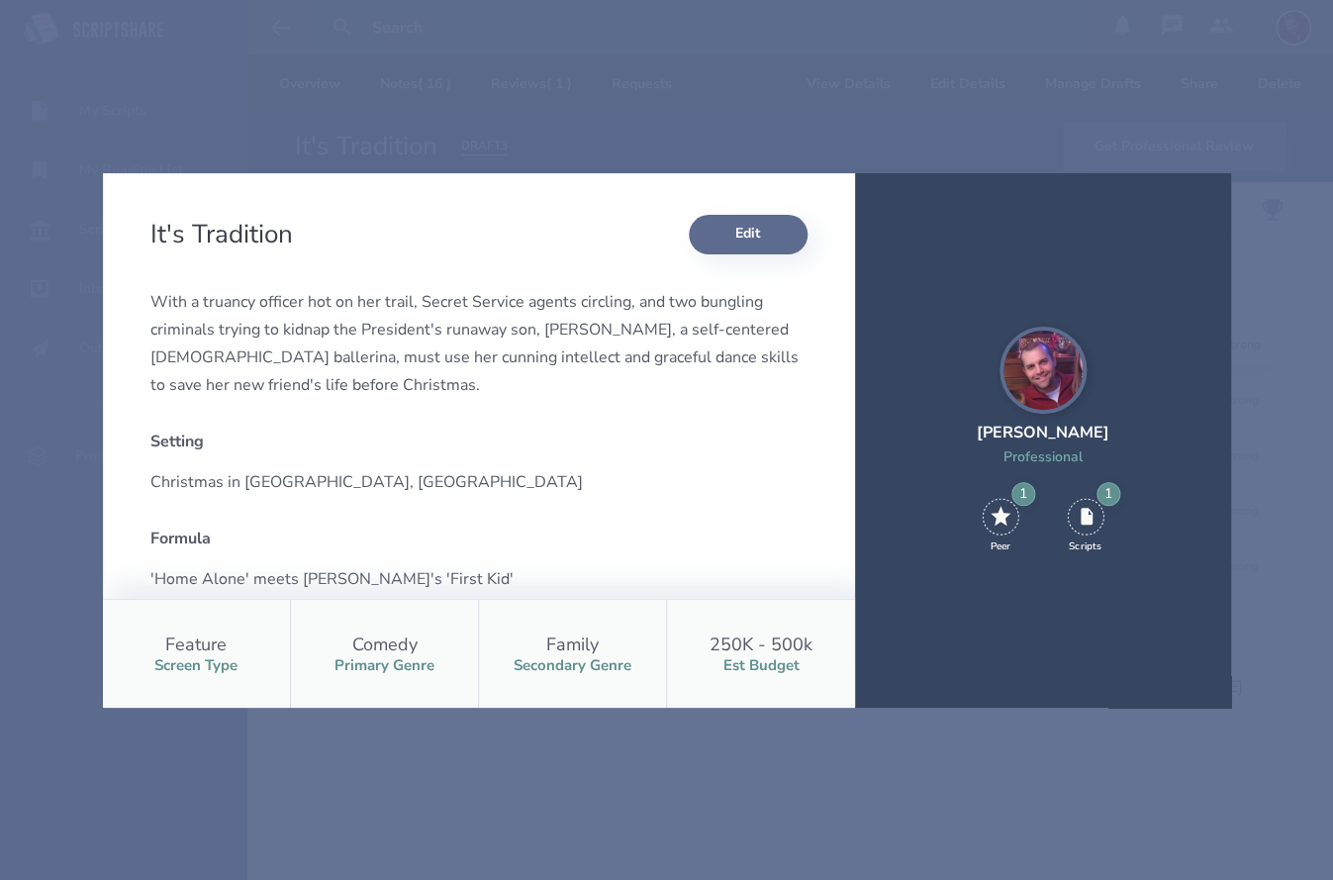
click at [763, 242] on button "Edit" at bounding box center [748, 235] width 119 height 40
select select "5"
select select "9"
select select "3"
select select "4"
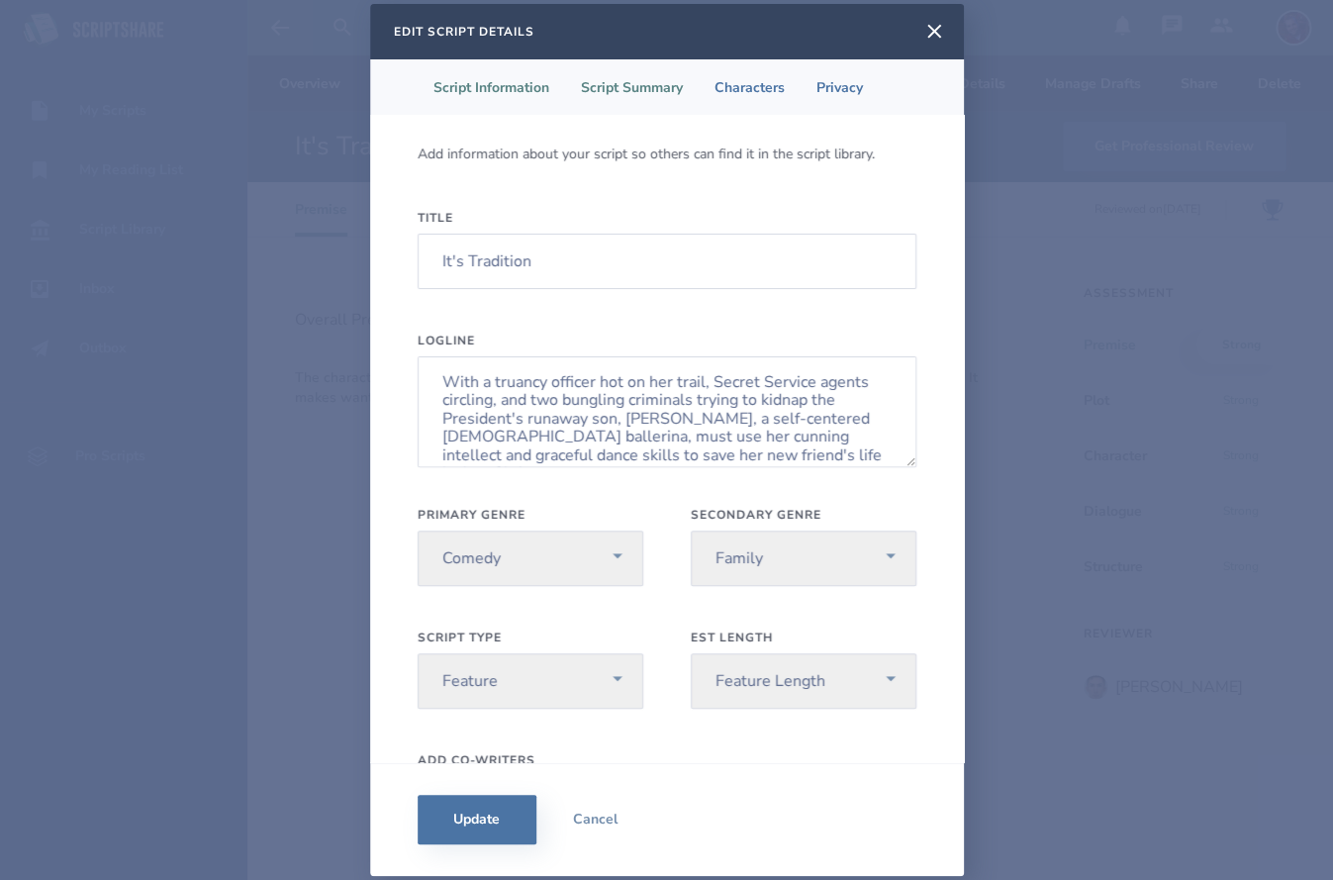
click at [632, 85] on li "Script Summary" at bounding box center [632, 86] width 134 height 55
select select "pg"
select select "250-500k"
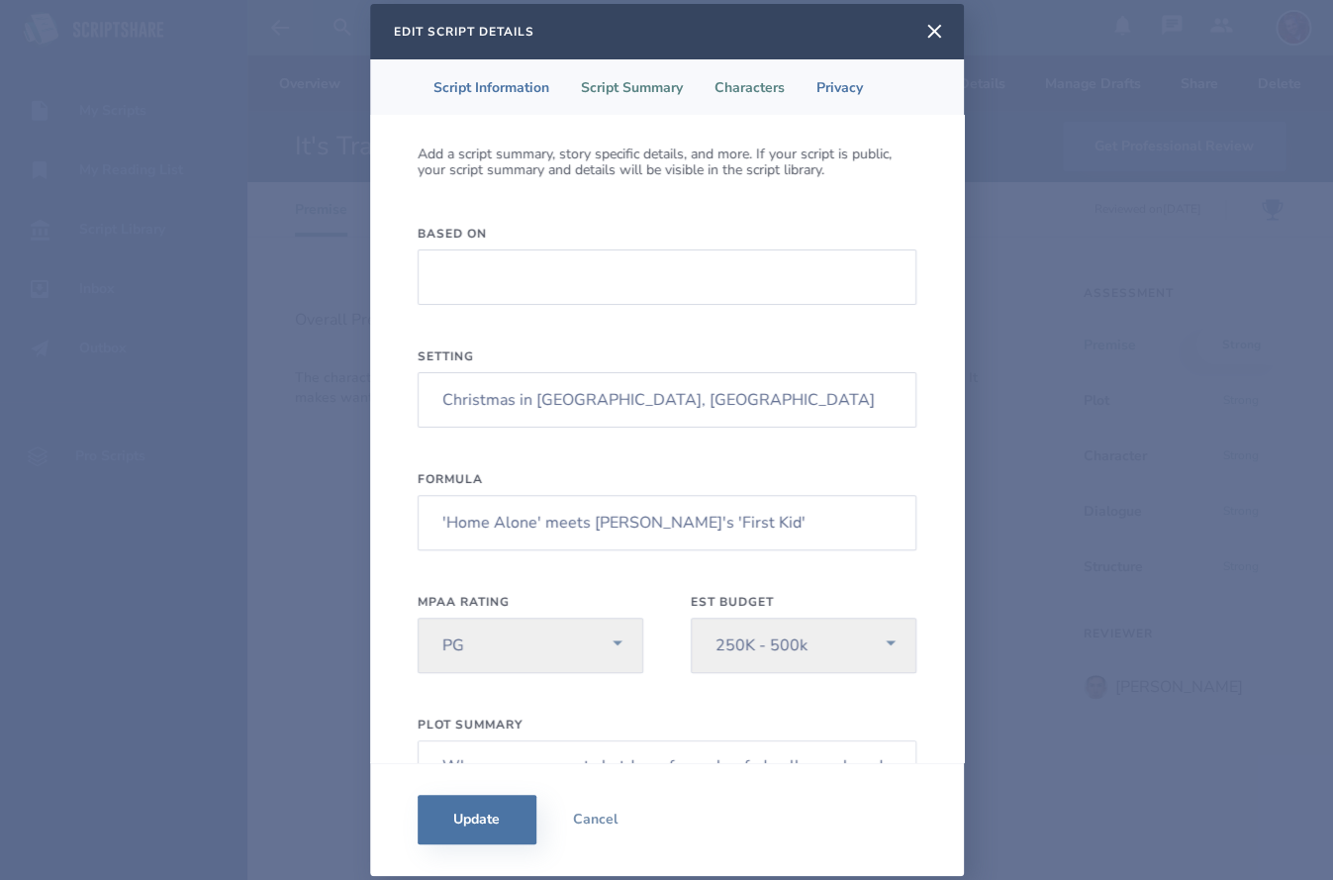
click at [740, 75] on li "Characters" at bounding box center [750, 86] width 102 height 55
select select "1"
select select "9"
select select "2"
select select "9"
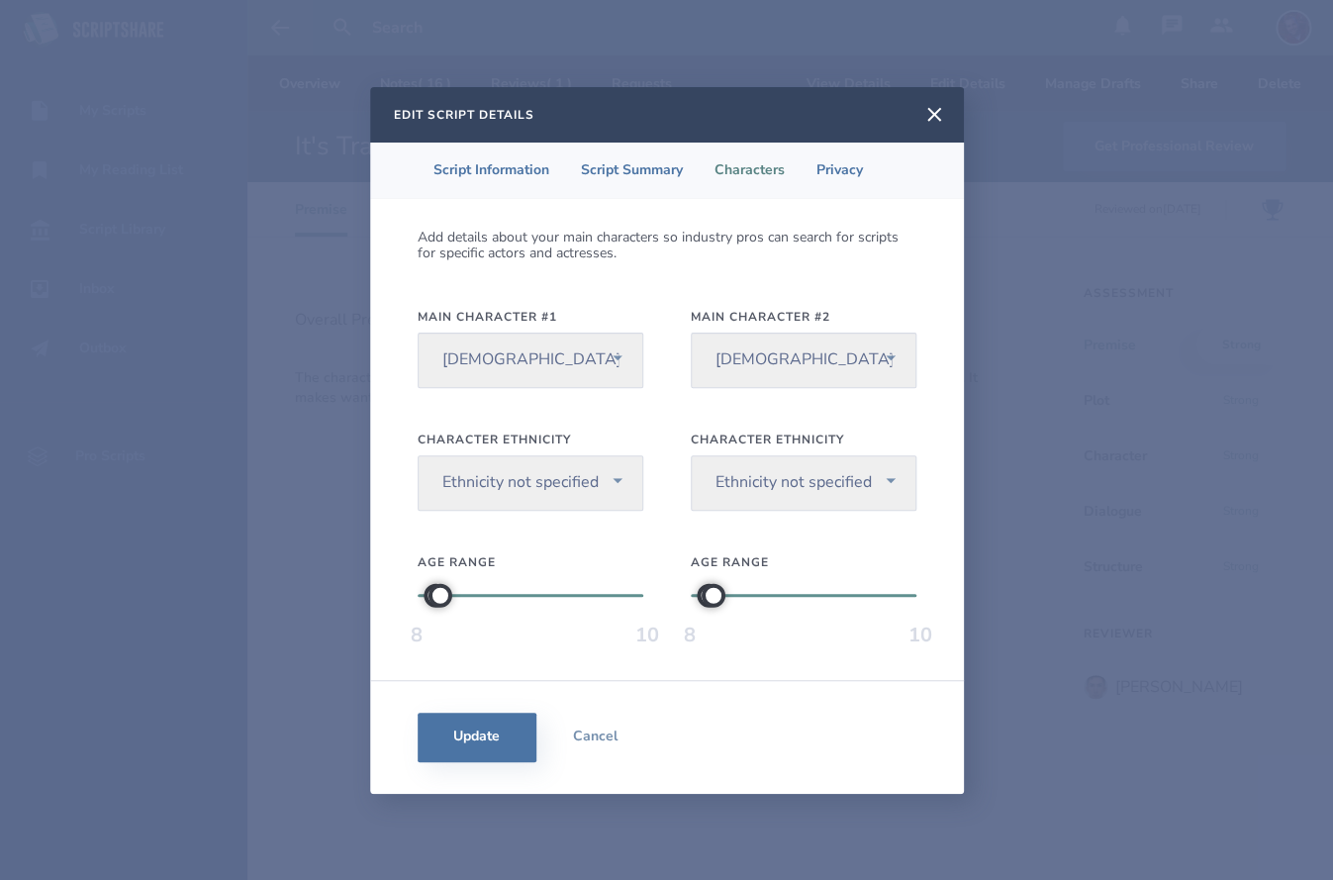
click at [825, 161] on li "Privacy" at bounding box center [840, 170] width 78 height 55
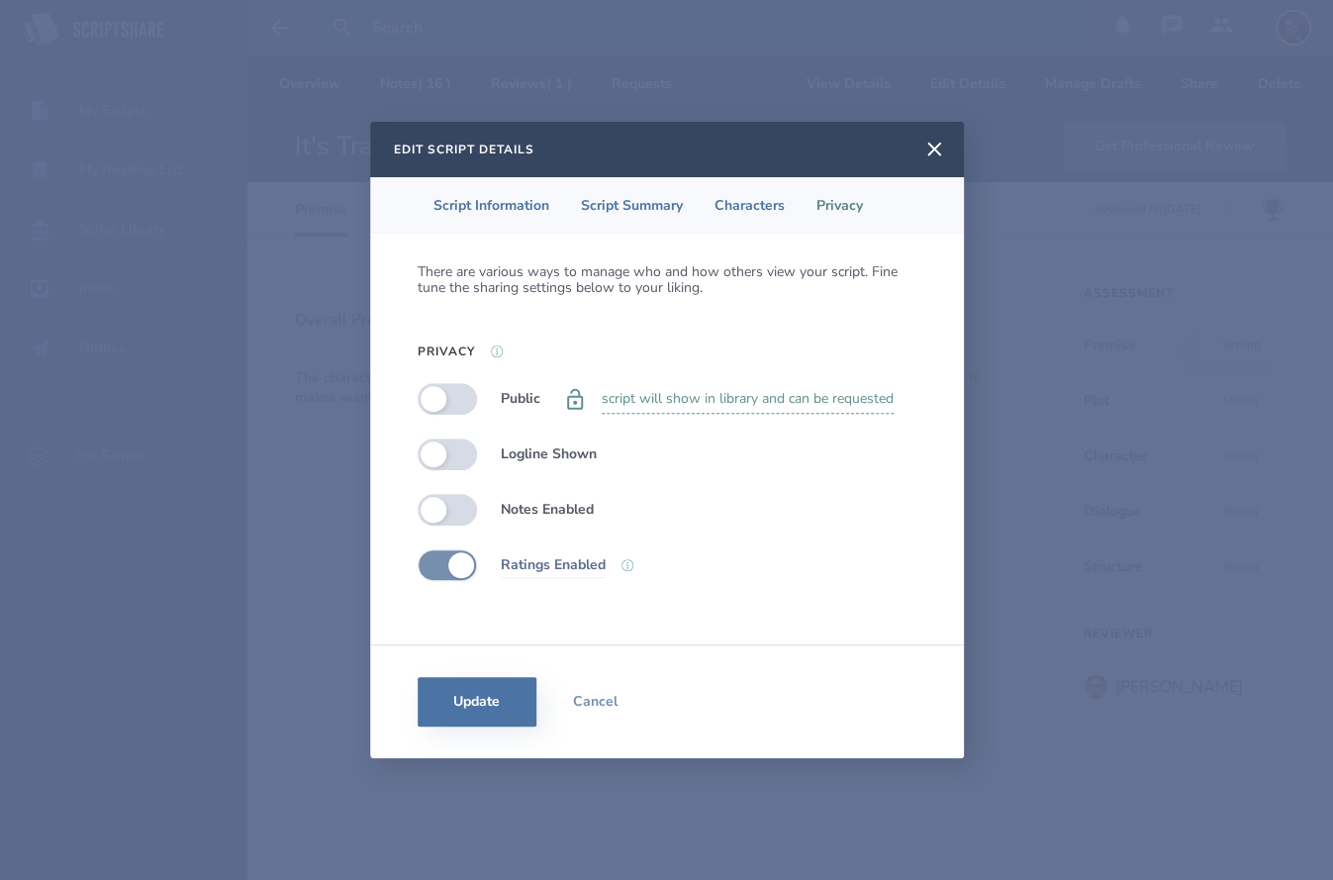
click at [623, 567] on icon at bounding box center [627, 565] width 12 height 12
click at [633, 567] on div "Ratings Enabled" at bounding box center [667, 565] width 499 height 32
click at [631, 566] on icon at bounding box center [627, 565] width 12 height 12
click at [630, 566] on icon at bounding box center [627, 565] width 12 height 12
click at [462, 457] on label at bounding box center [447, 454] width 59 height 32
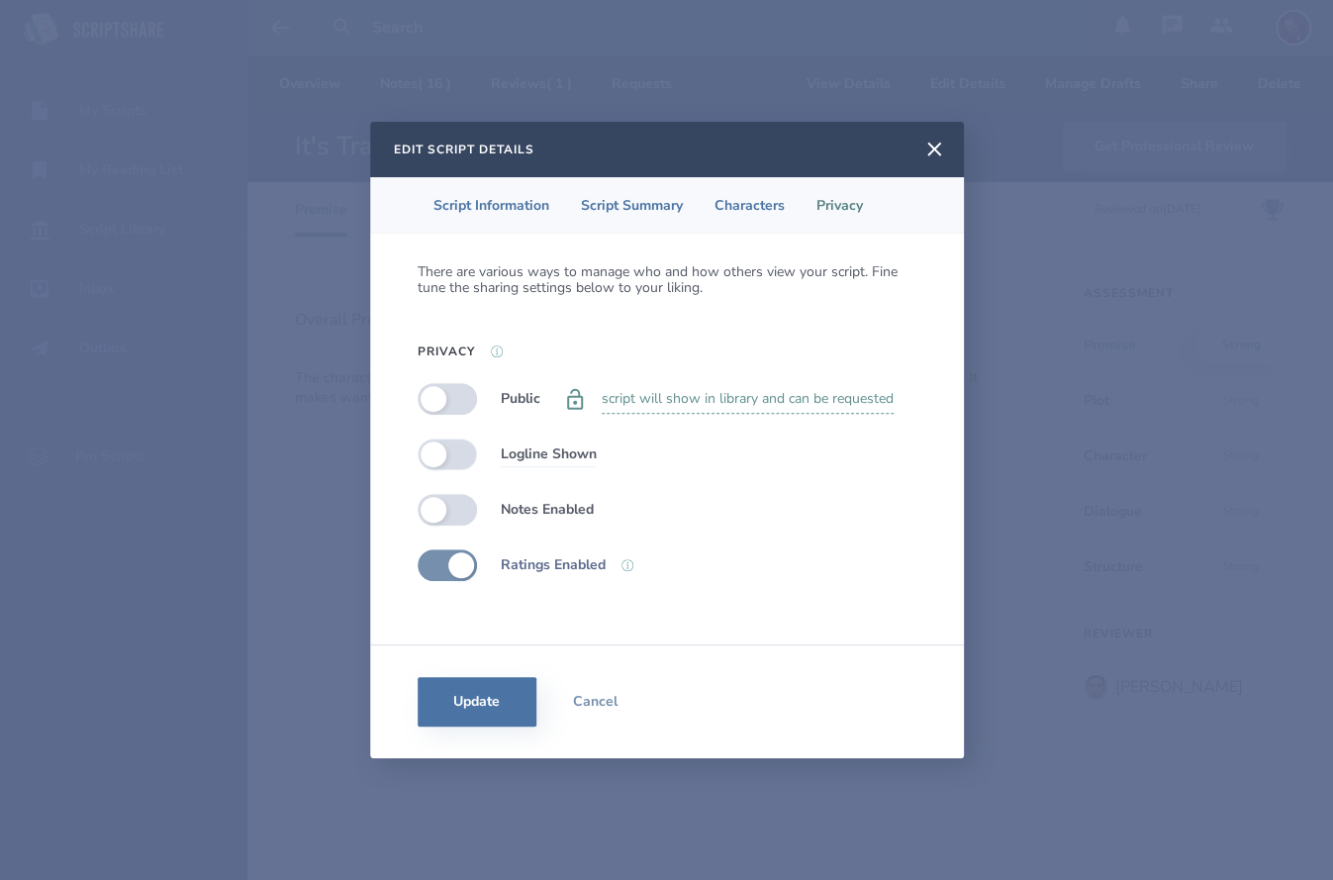
click at [440, 459] on label at bounding box center [447, 454] width 59 height 32
checkbox input "false"
click at [438, 566] on label at bounding box center [447, 565] width 59 height 32
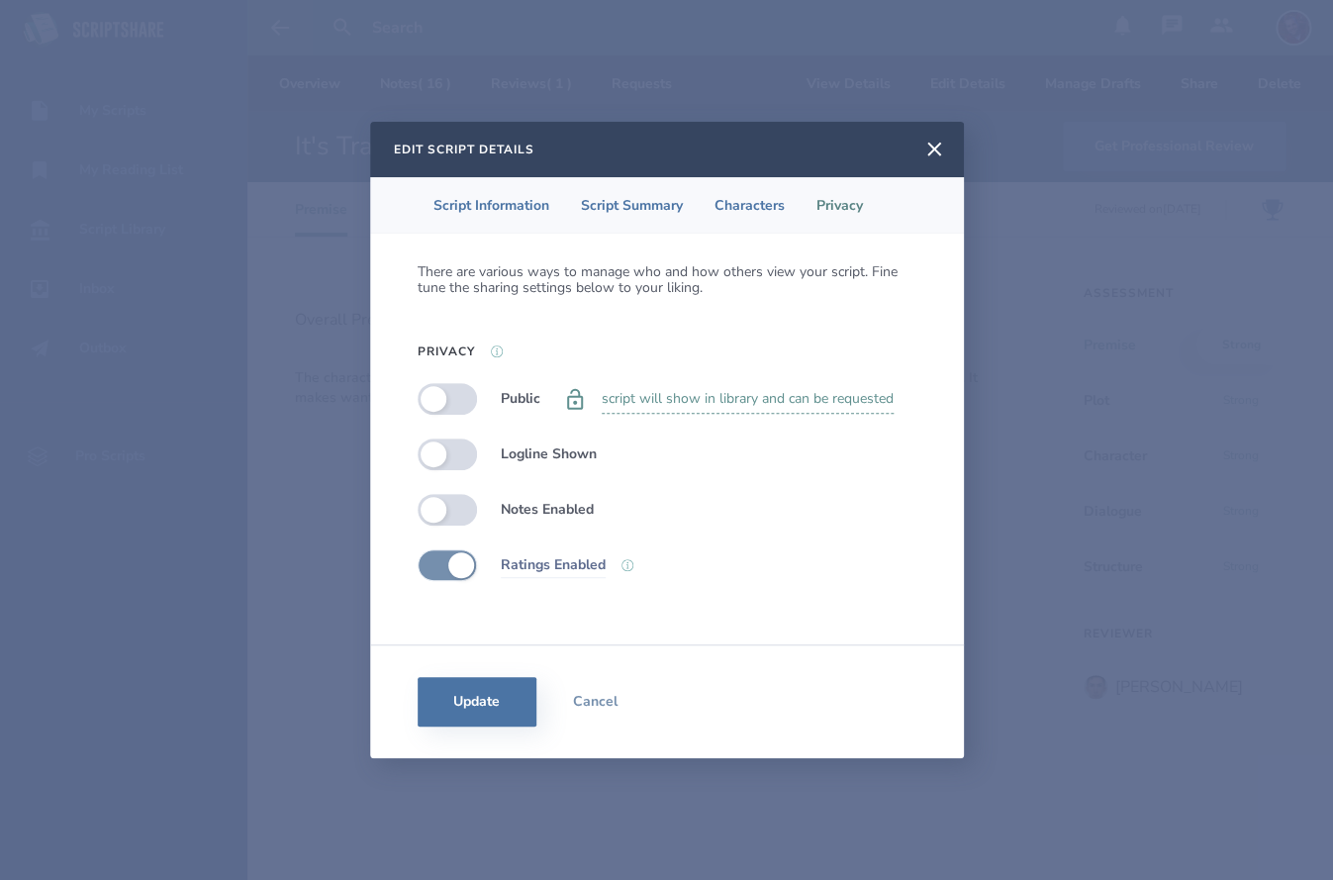
click at [463, 569] on label at bounding box center [447, 565] width 59 height 32
checkbox input "true"
click at [460, 509] on label at bounding box center [447, 510] width 59 height 32
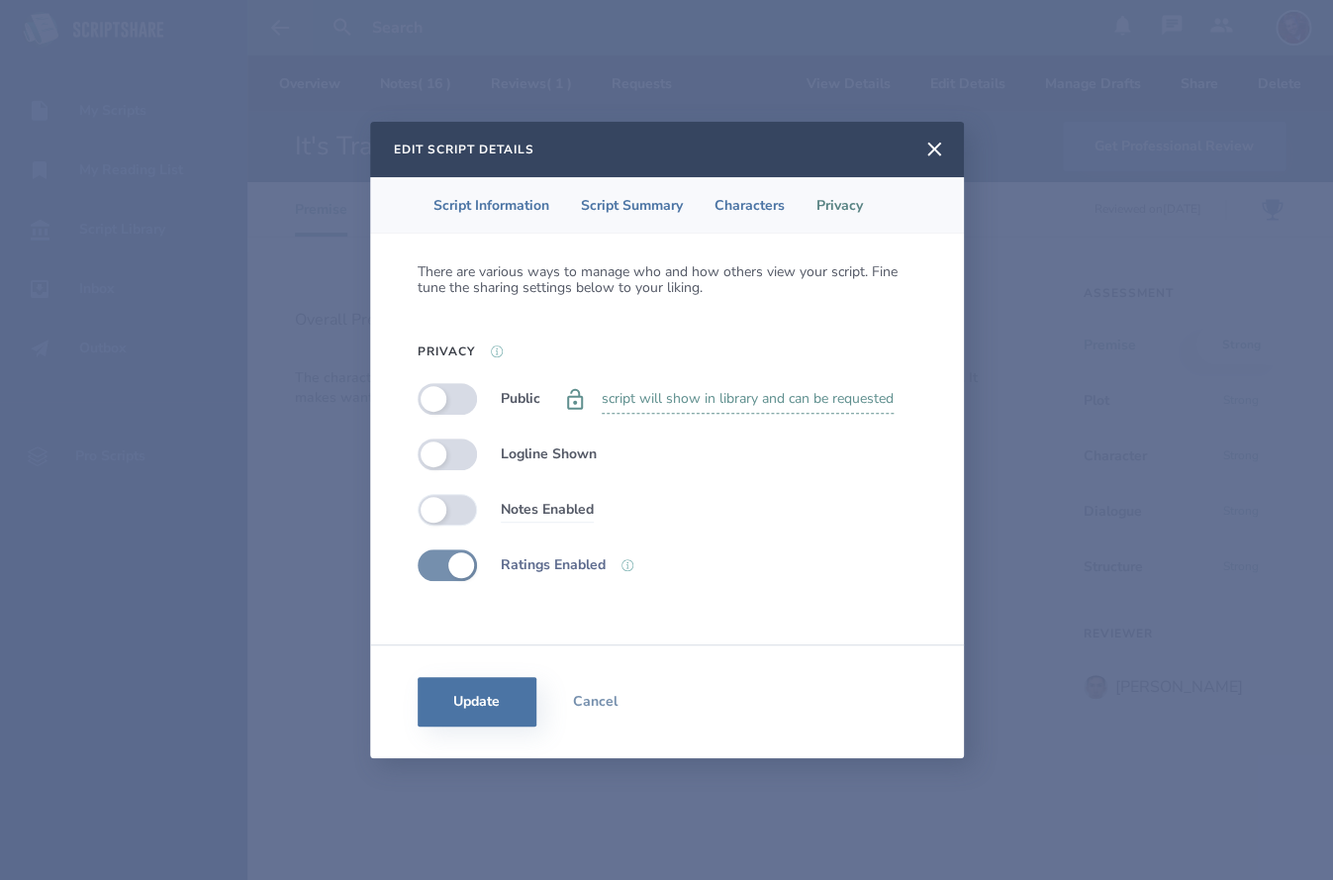
click at [437, 511] on label at bounding box center [447, 510] width 59 height 32
checkbox input "false"
click at [752, 216] on li "Characters" at bounding box center [750, 204] width 102 height 55
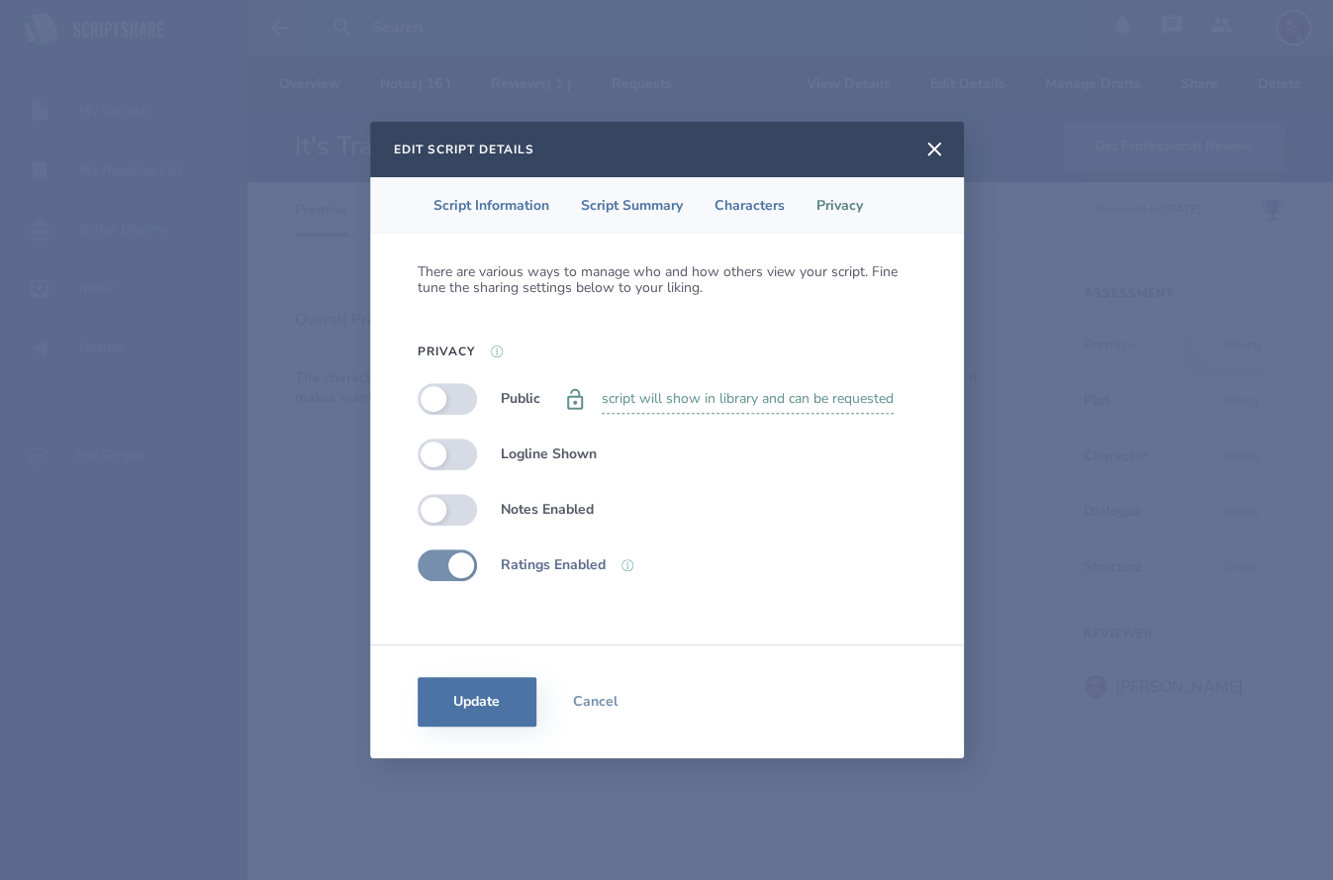
select select "1"
select select "9"
select select "2"
select select "9"
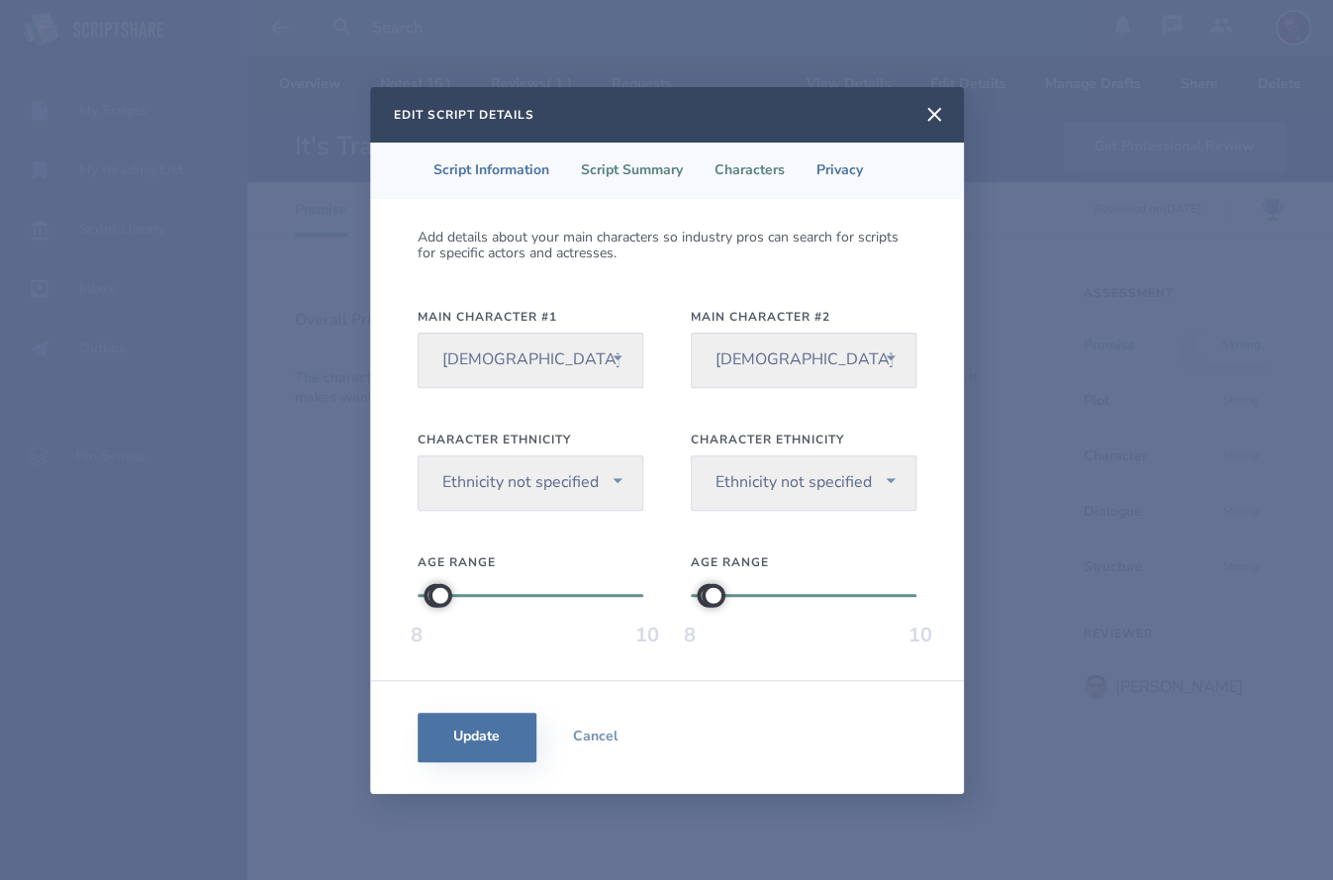
click at [625, 174] on li "Script Summary" at bounding box center [632, 170] width 134 height 55
select select "pg"
select select "250-500k"
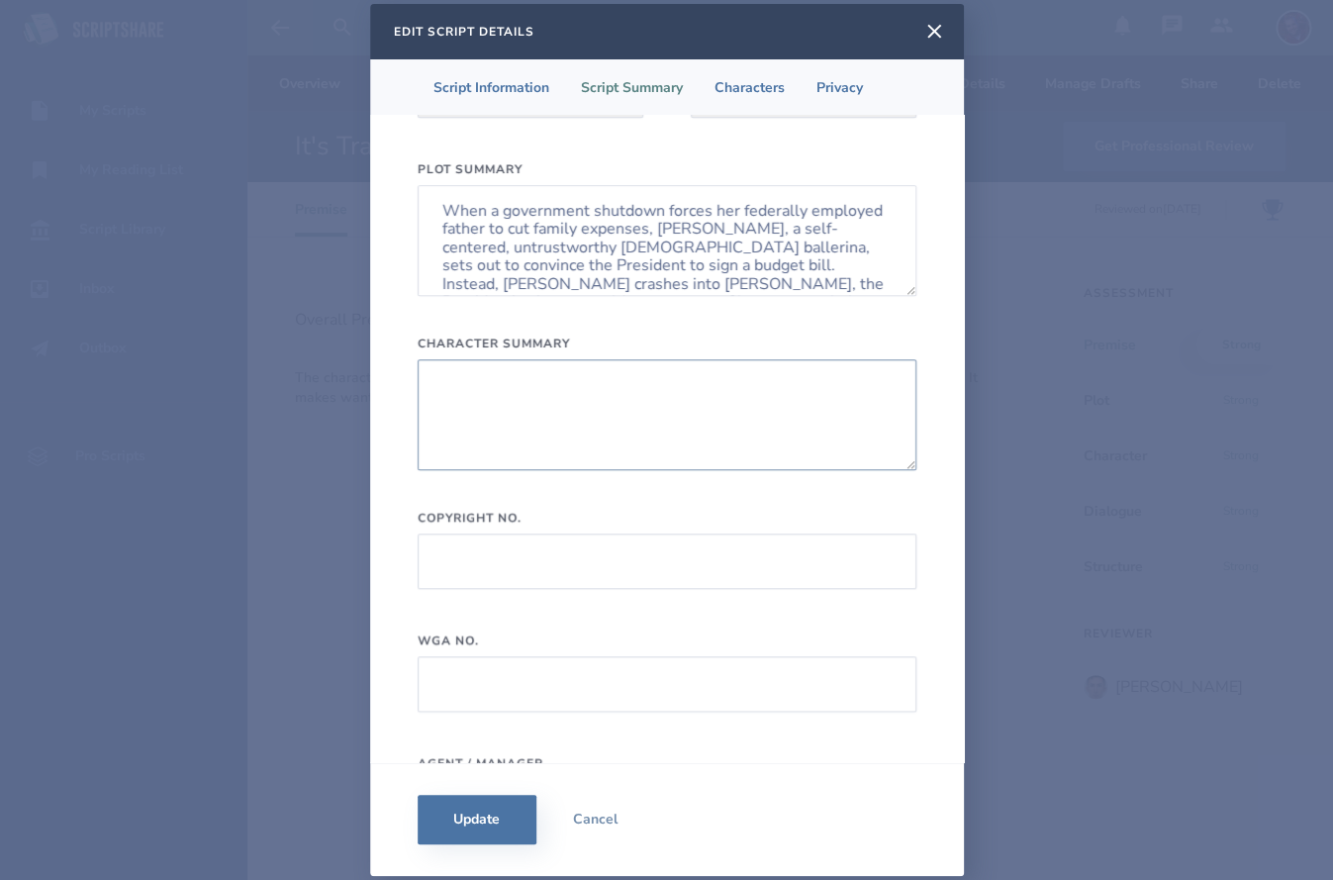
scroll to position [200, 0]
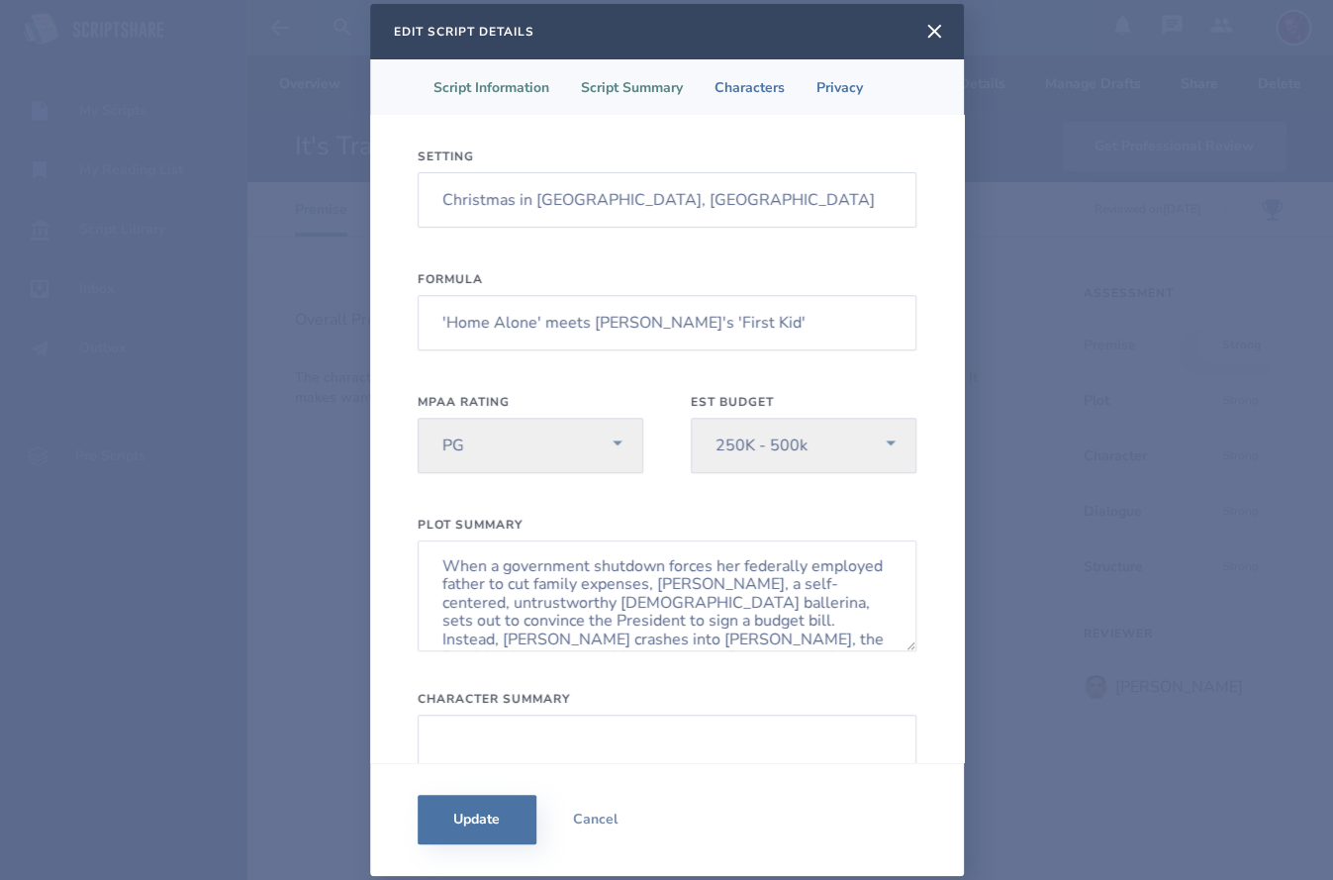
click at [513, 82] on li "Script Information" at bounding box center [491, 86] width 147 height 55
select select "5"
select select "9"
select select "3"
select select "4"
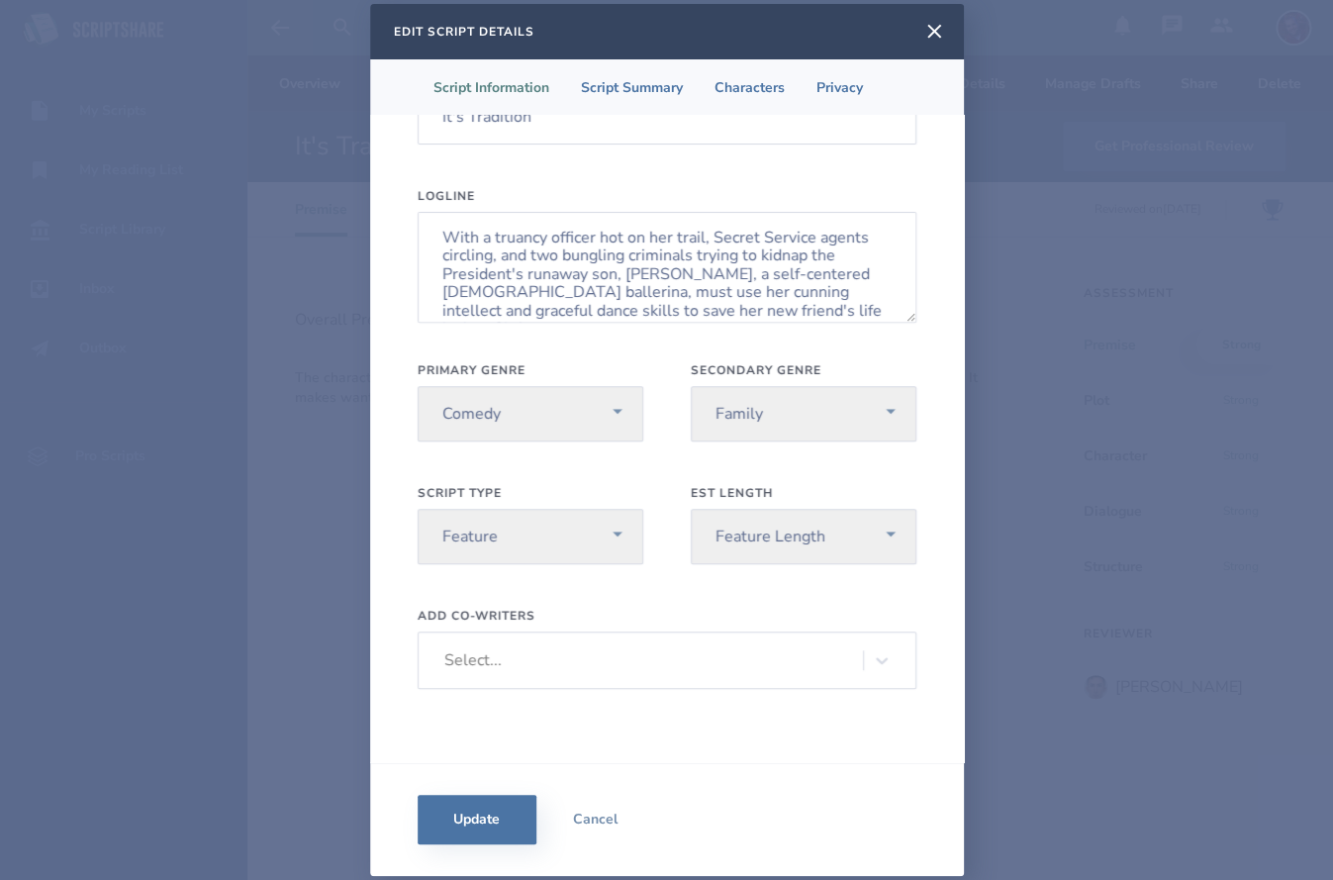
scroll to position [0, 0]
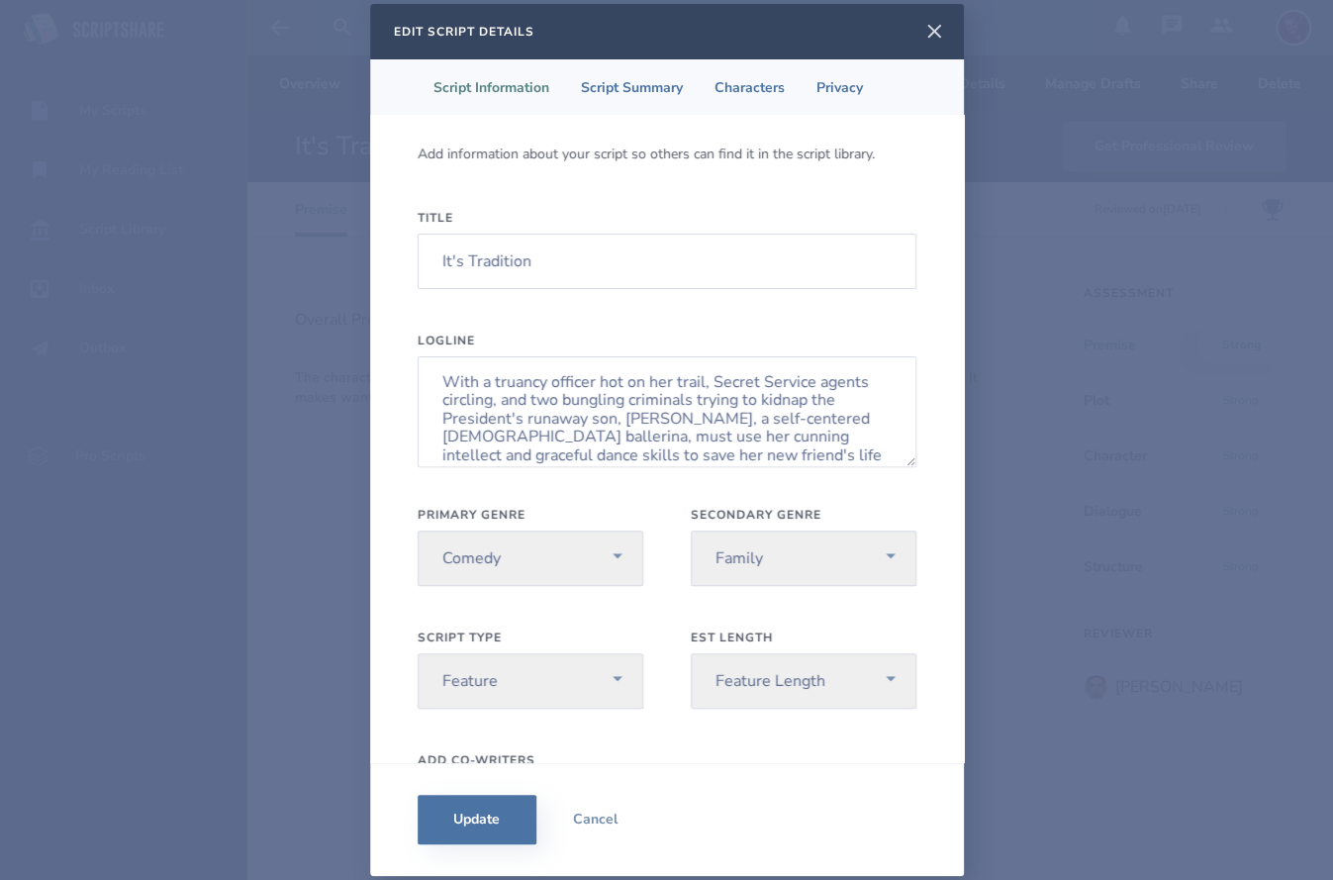
click at [930, 31] on icon at bounding box center [934, 32] width 24 height 24
select select "5"
select select "9"
select select "3"
select select "4"
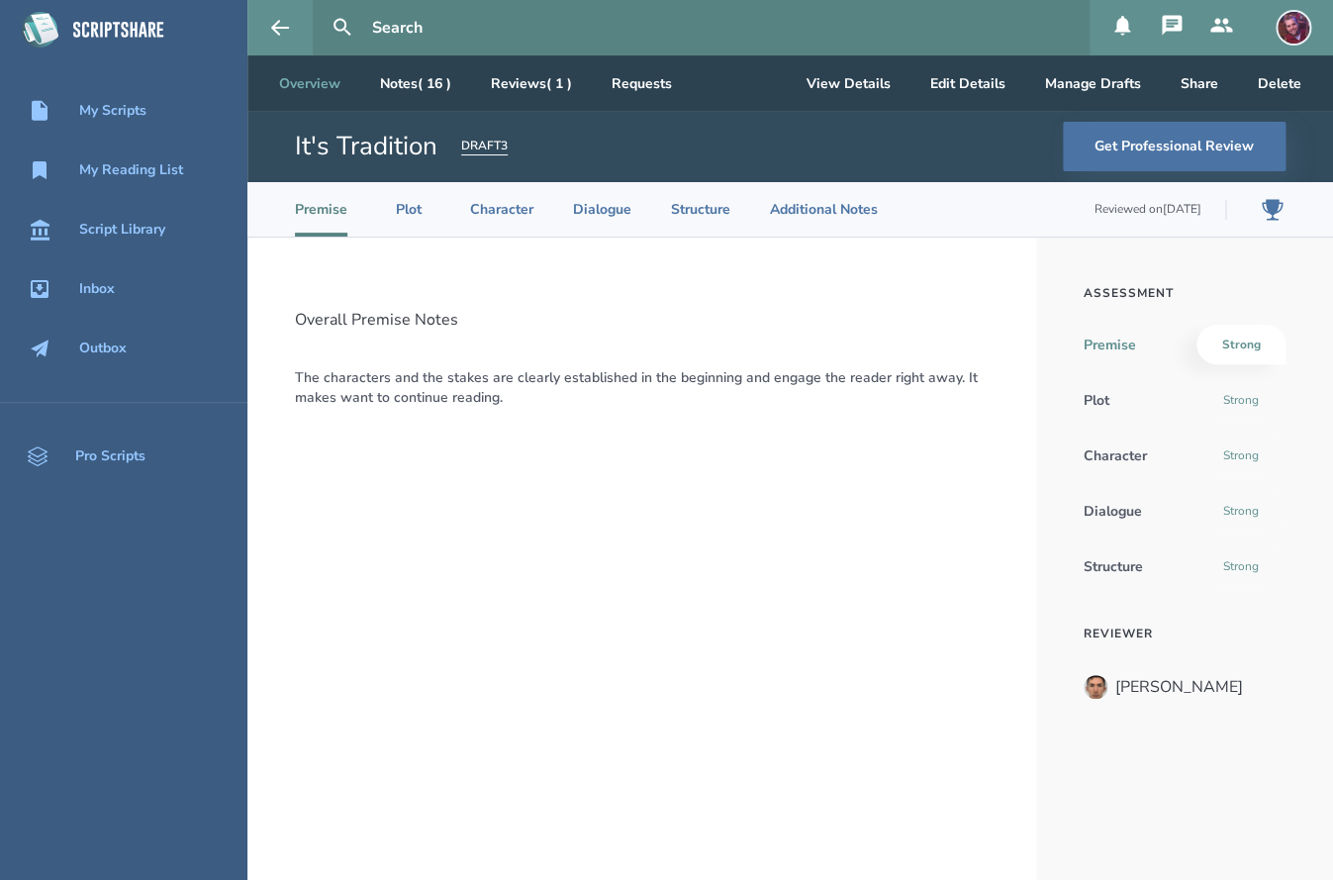
click at [329, 94] on link "Overview" at bounding box center [309, 82] width 93 height 55
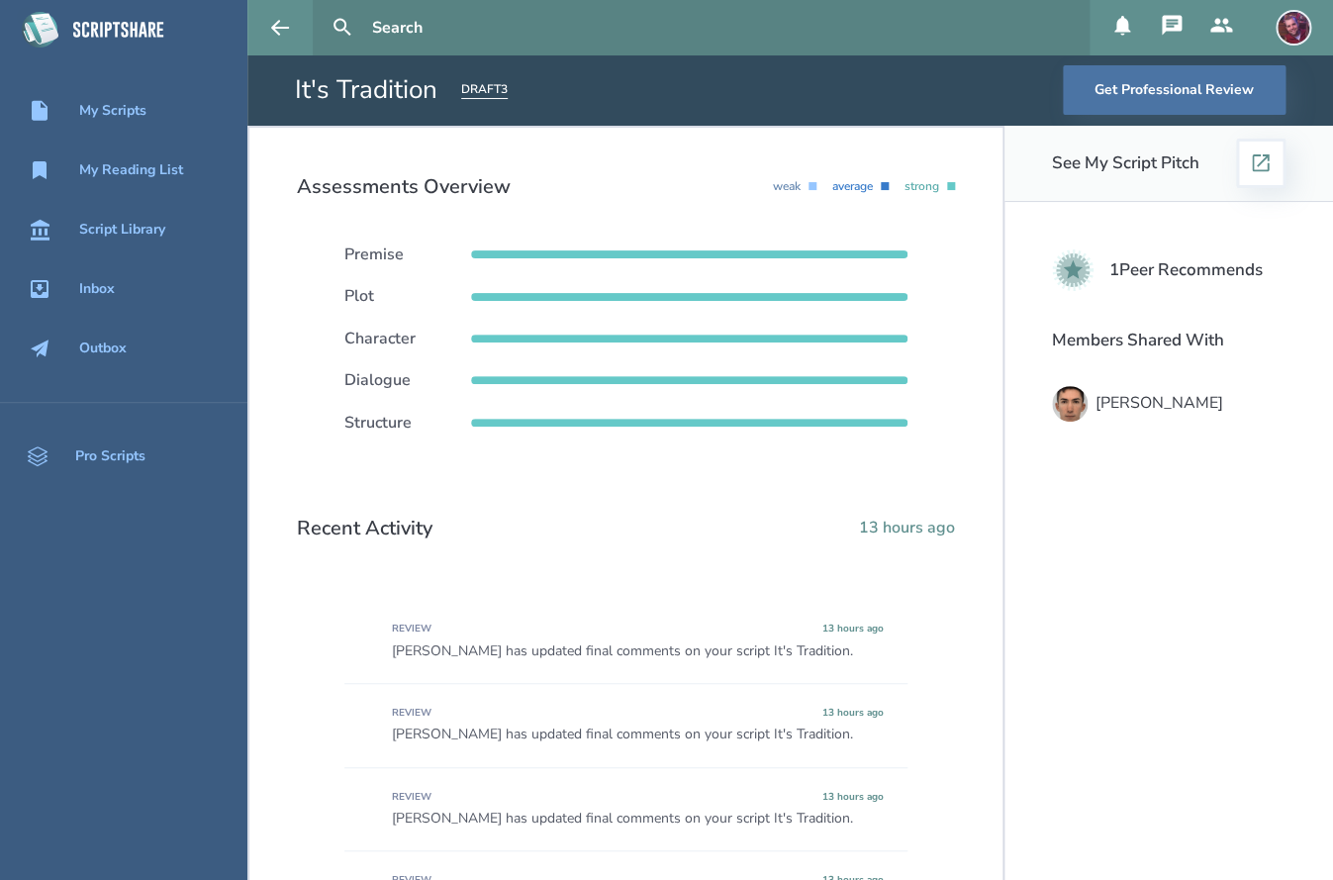
scroll to position [399, 0]
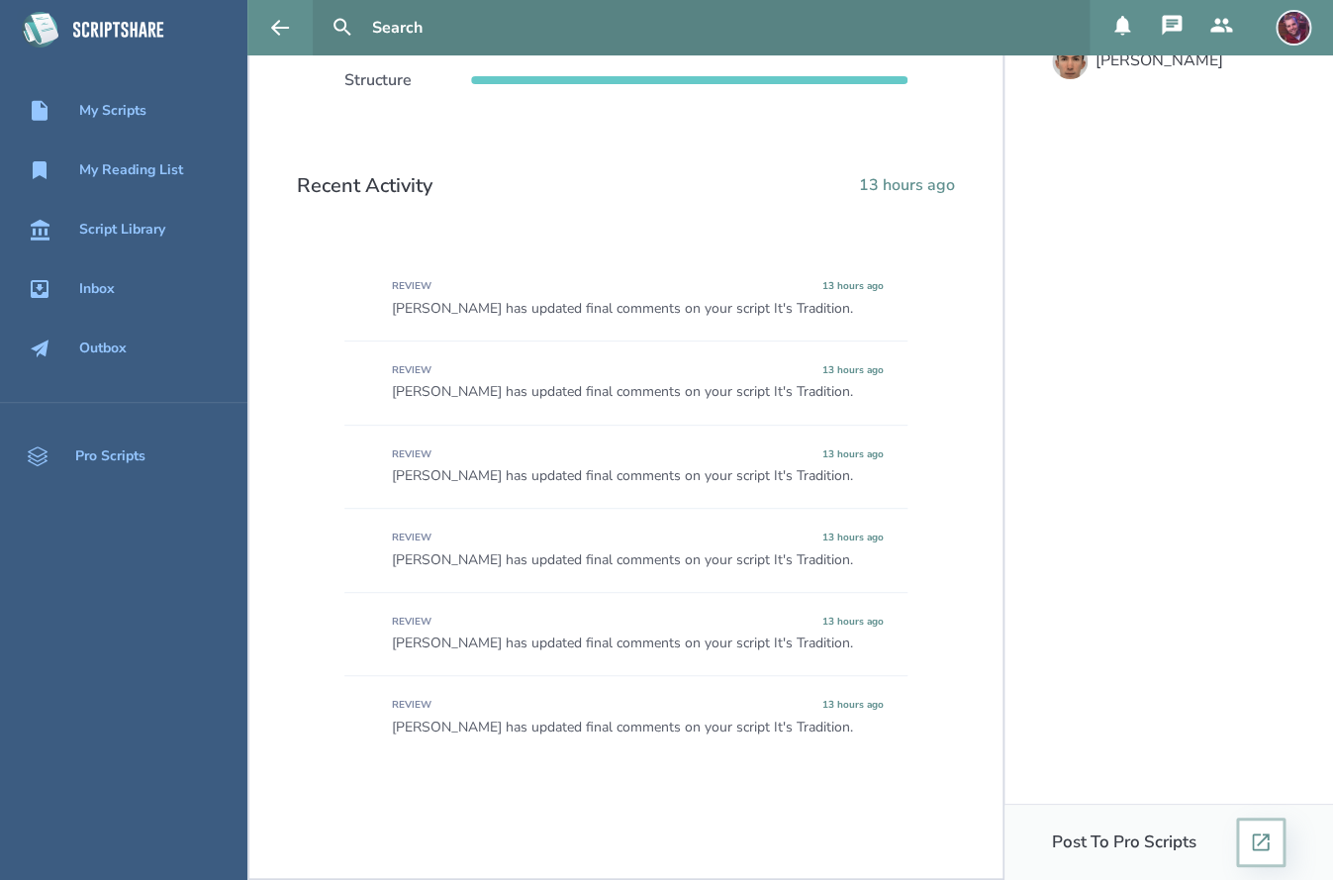
click at [1253, 849] on icon at bounding box center [1260, 841] width 17 height 17
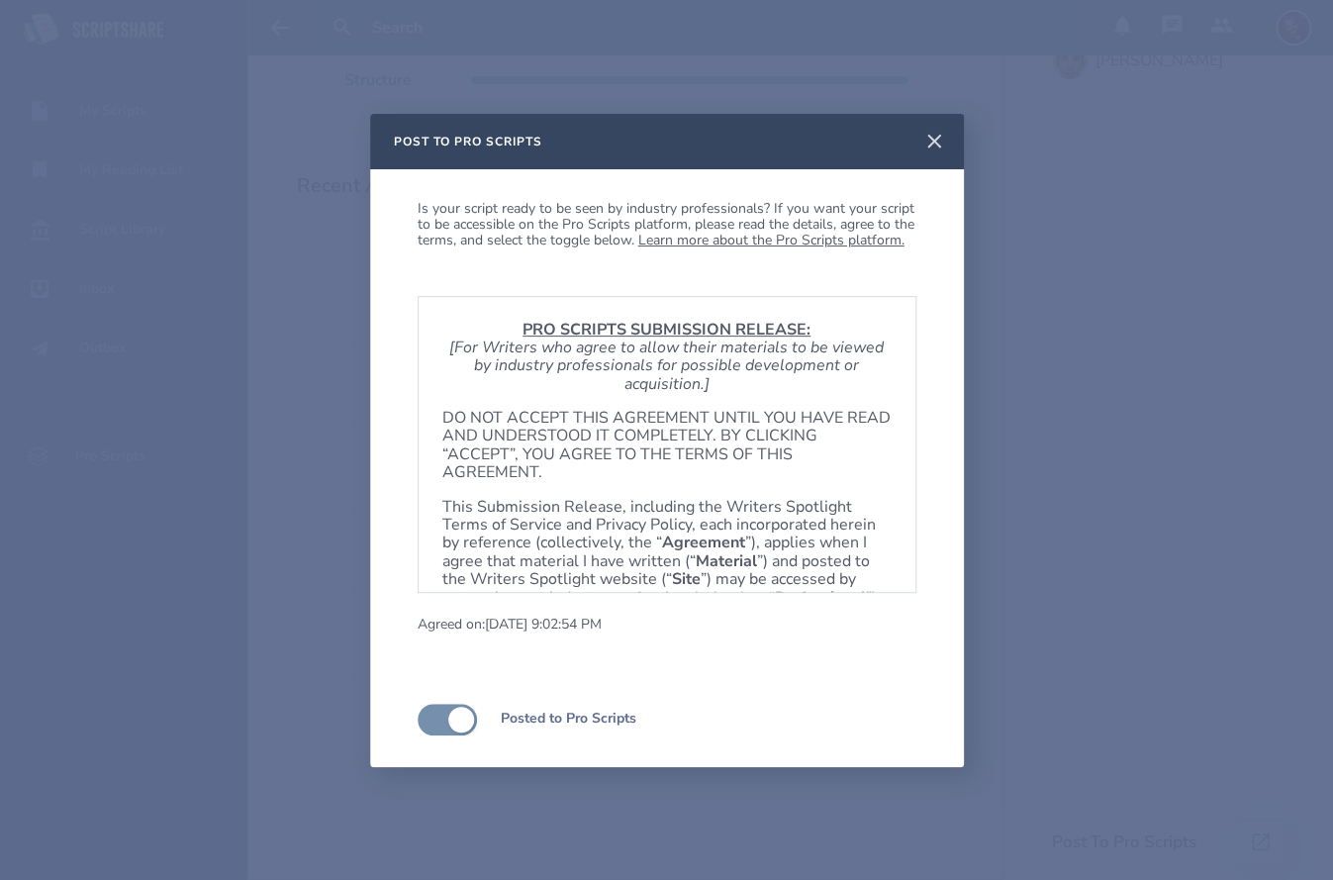
click at [933, 138] on icon at bounding box center [934, 142] width 24 height 24
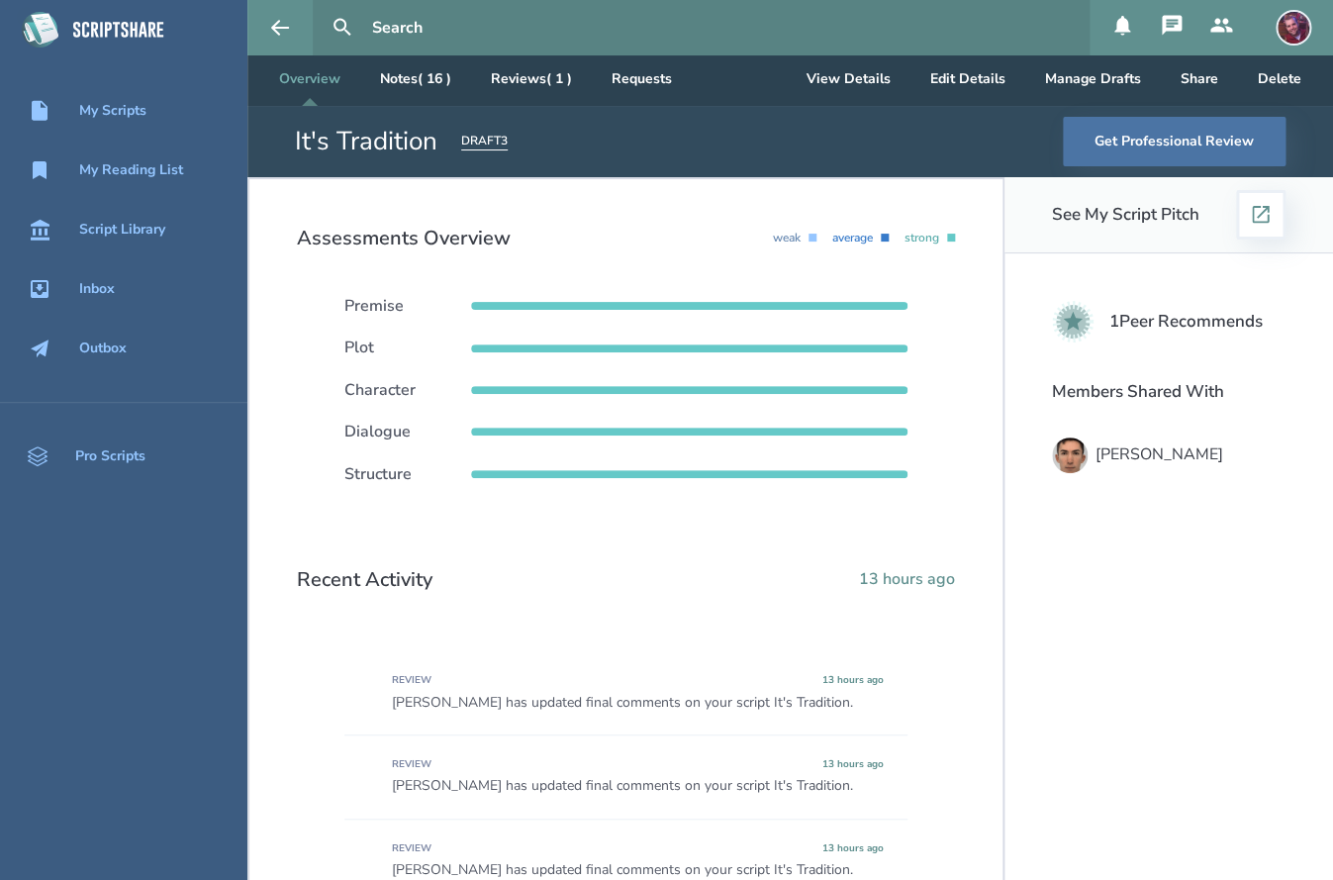
scroll to position [0, 0]
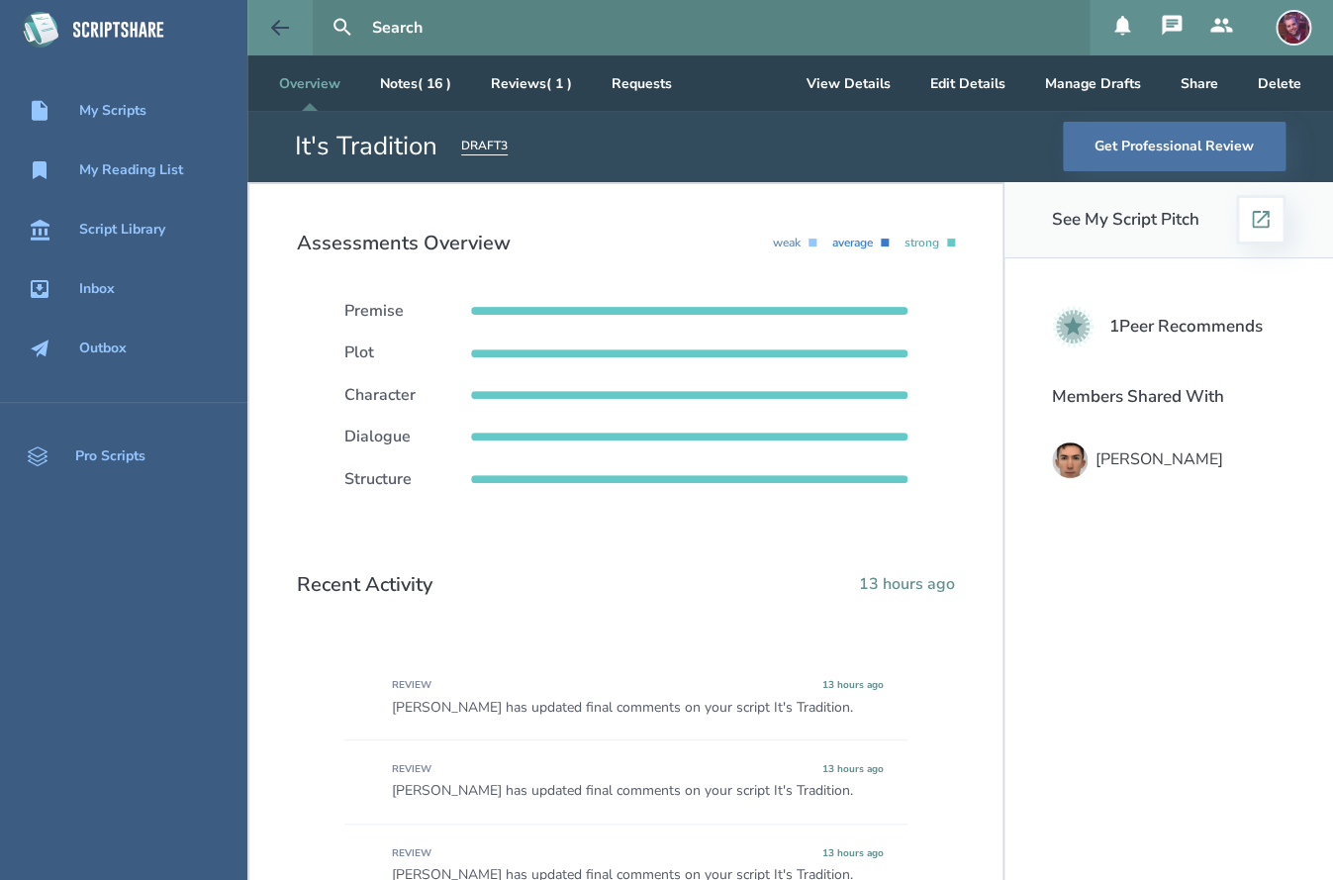
click at [304, 21] on button at bounding box center [279, 27] width 65 height 55
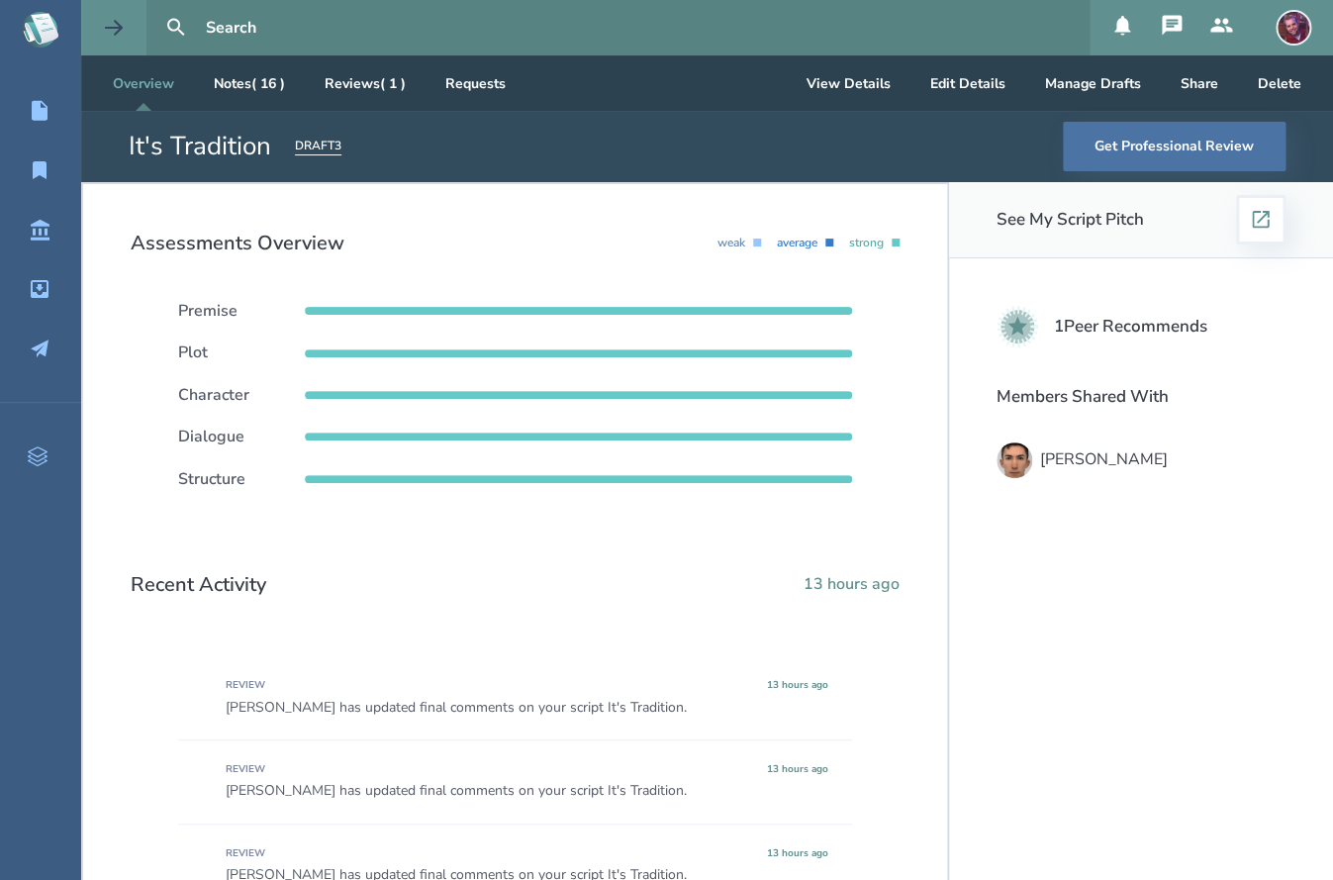
click at [109, 30] on icon at bounding box center [114, 28] width 24 height 24
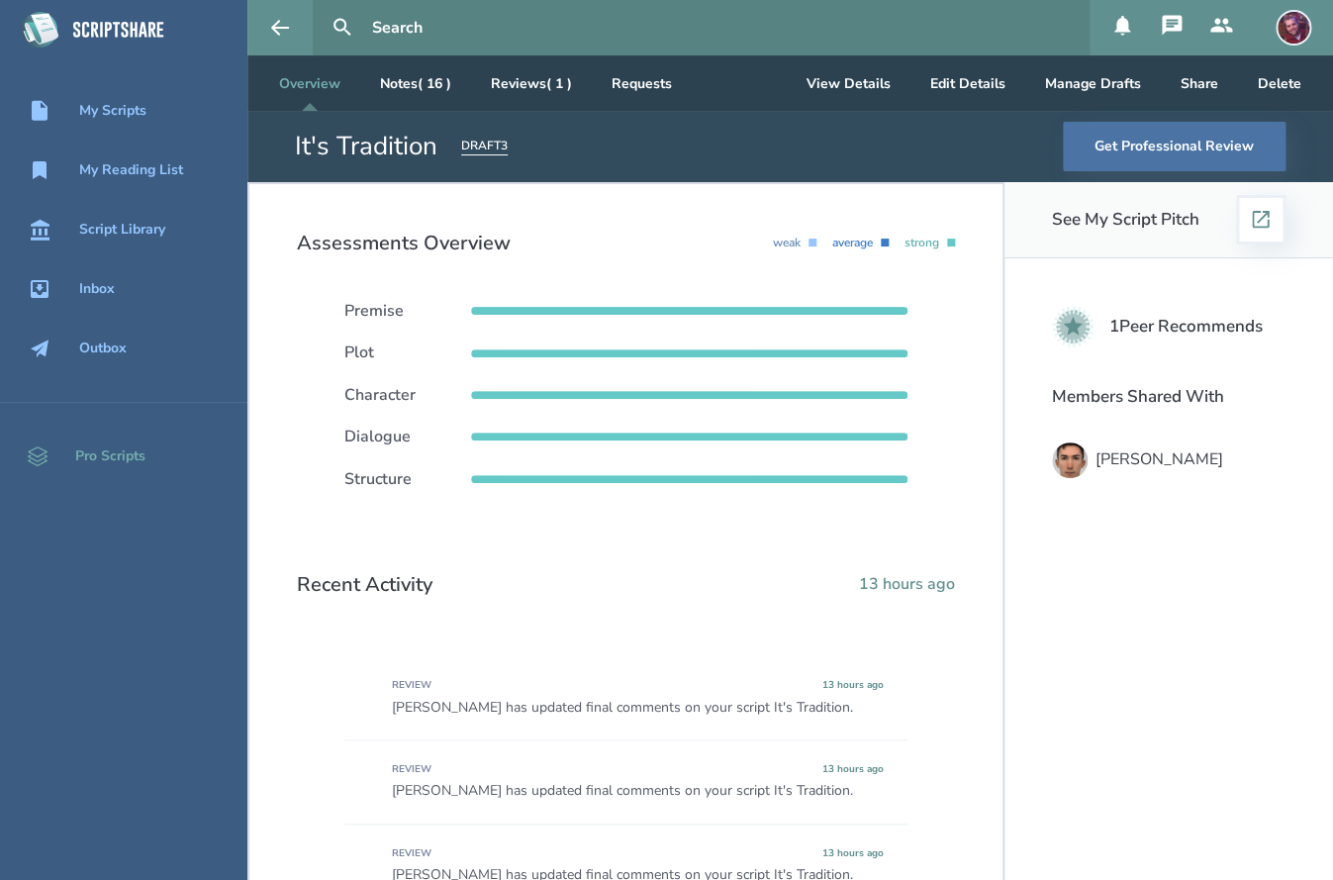
click at [123, 457] on div "Pro Scripts" at bounding box center [110, 456] width 70 height 16
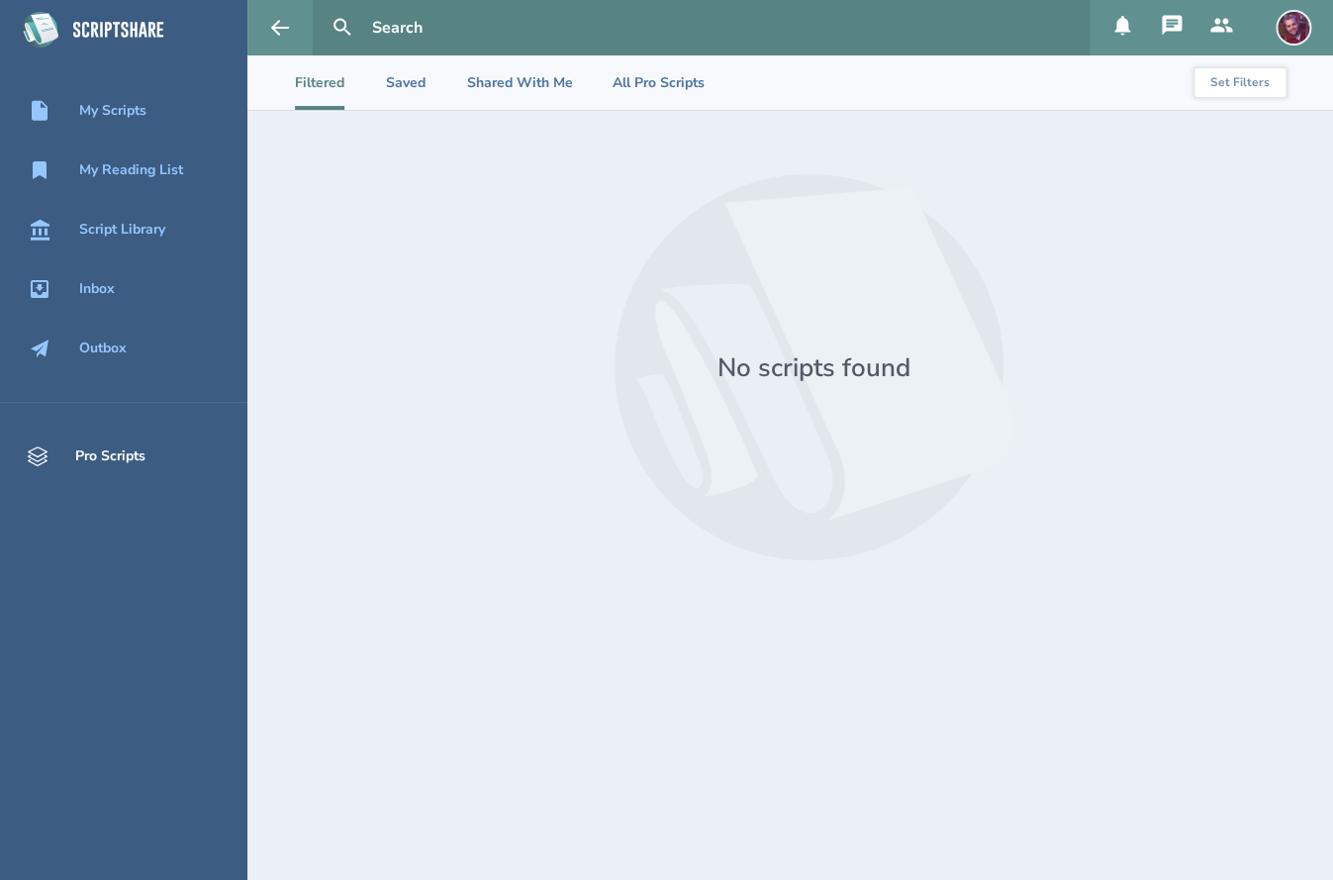
click at [96, 450] on div "Pro Scripts" at bounding box center [110, 456] width 70 height 16
